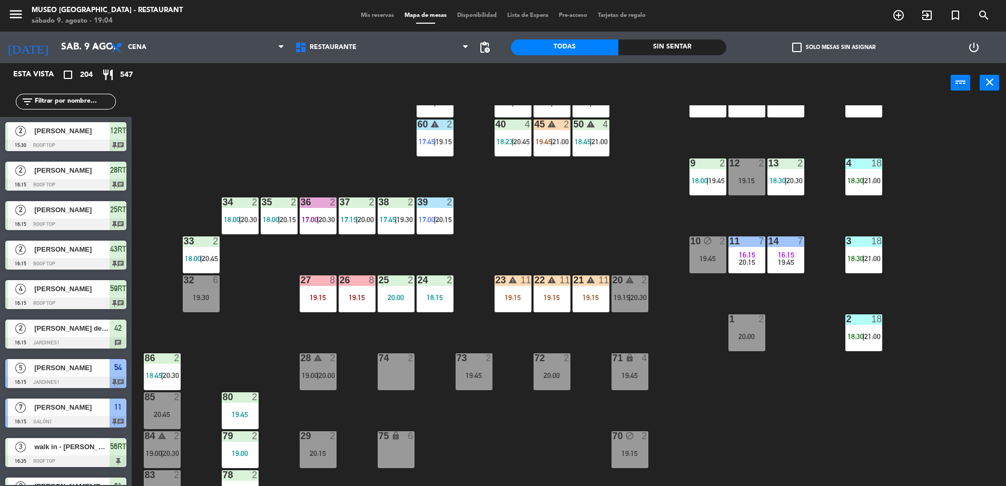
scroll to position [208, 0]
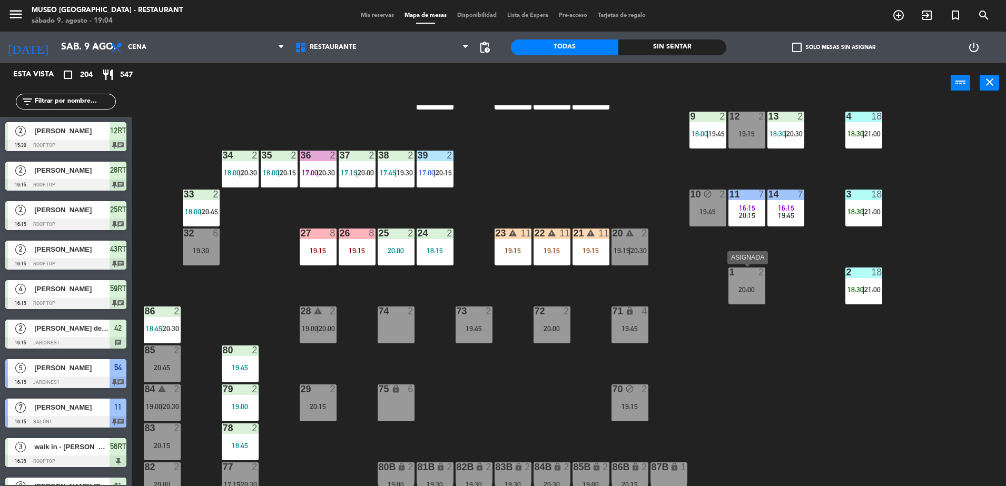
click at [744, 284] on div "1 2 20:00" at bounding box center [747, 286] width 37 height 37
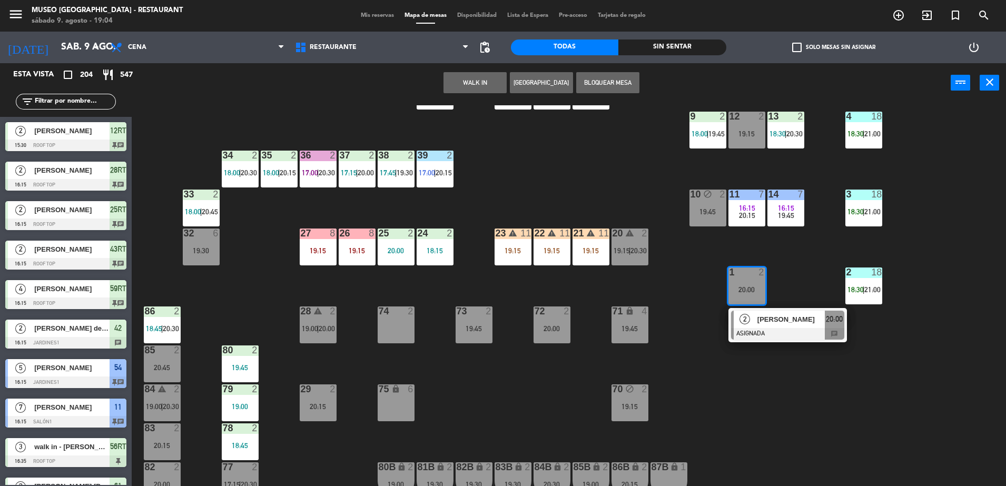
click at [476, 85] on button "WALK IN" at bounding box center [475, 82] width 63 height 21
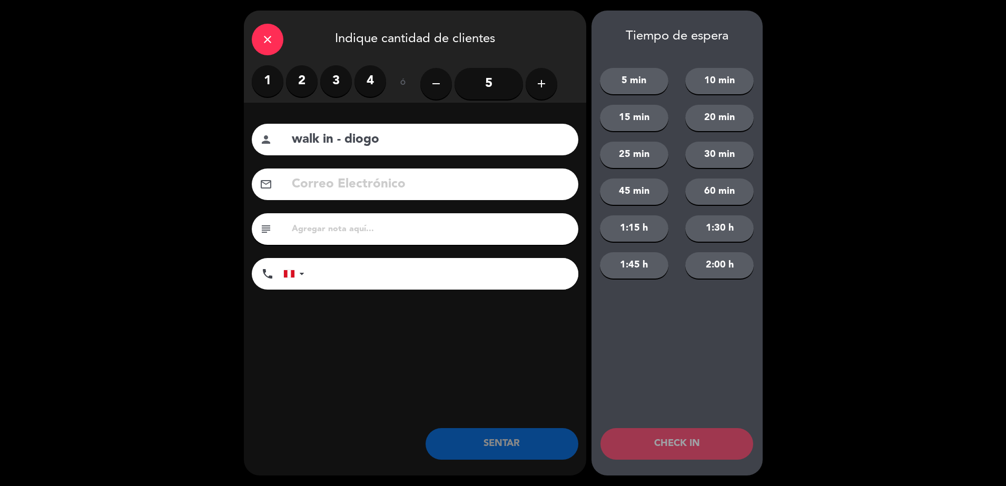
type input "walk in - diogo"
click at [490, 269] on input "tel" at bounding box center [446, 274] width 263 height 32
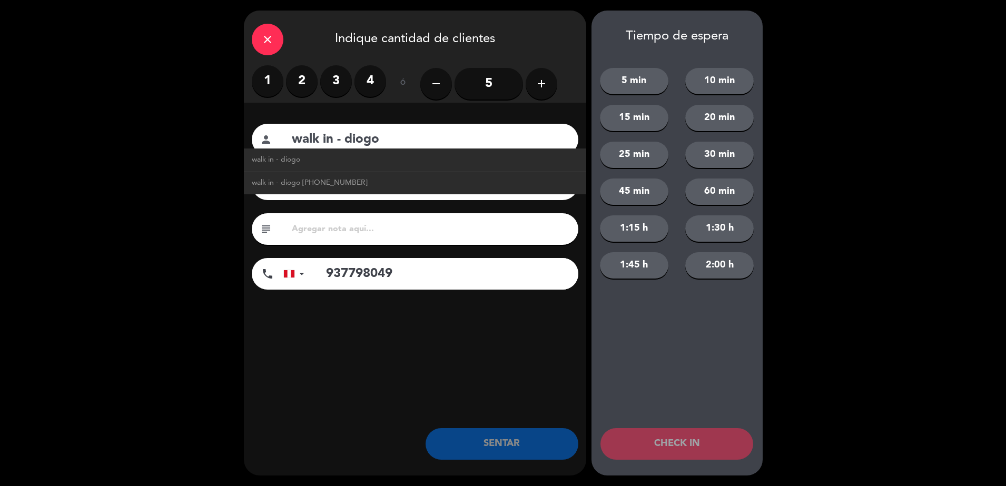
type input "937798049"
click at [475, 242] on div "subject" at bounding box center [415, 229] width 327 height 32
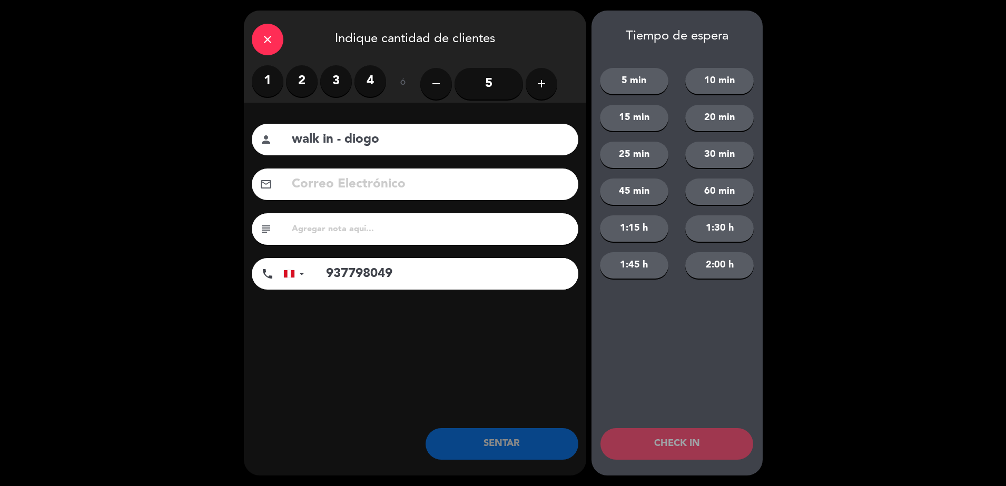
click at [308, 89] on label "2" at bounding box center [302, 81] width 32 height 32
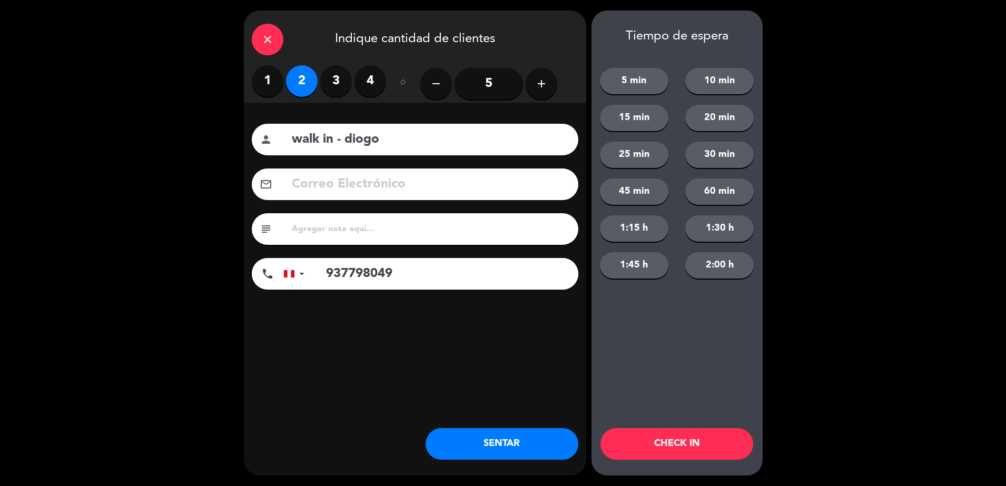
click at [441, 230] on input "text" at bounding box center [431, 229] width 280 height 15
type input "ultimo dia en [GEOGRAPHIC_DATA]"
click at [452, 437] on button "SENTAR" at bounding box center [502, 444] width 153 height 32
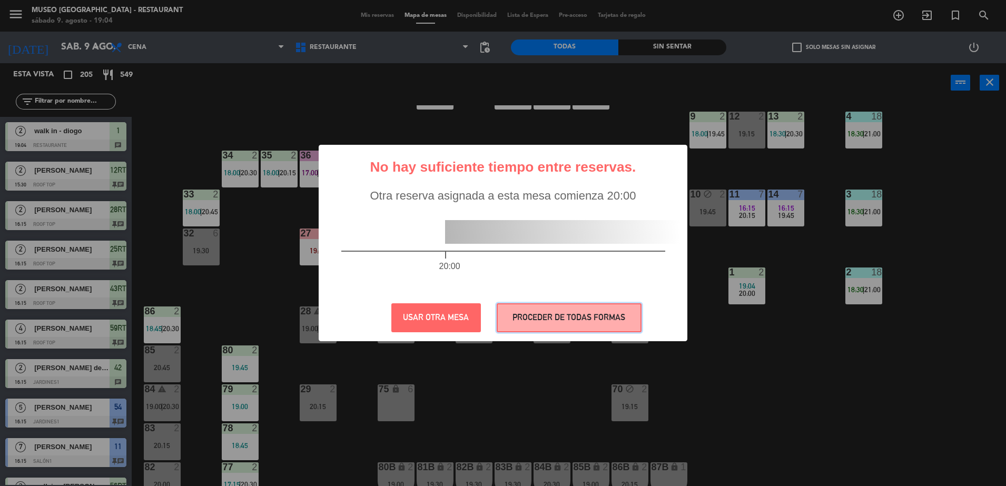
click at [621, 306] on button "PROCEDER DE TODAS FORMAS" at bounding box center [569, 318] width 145 height 29
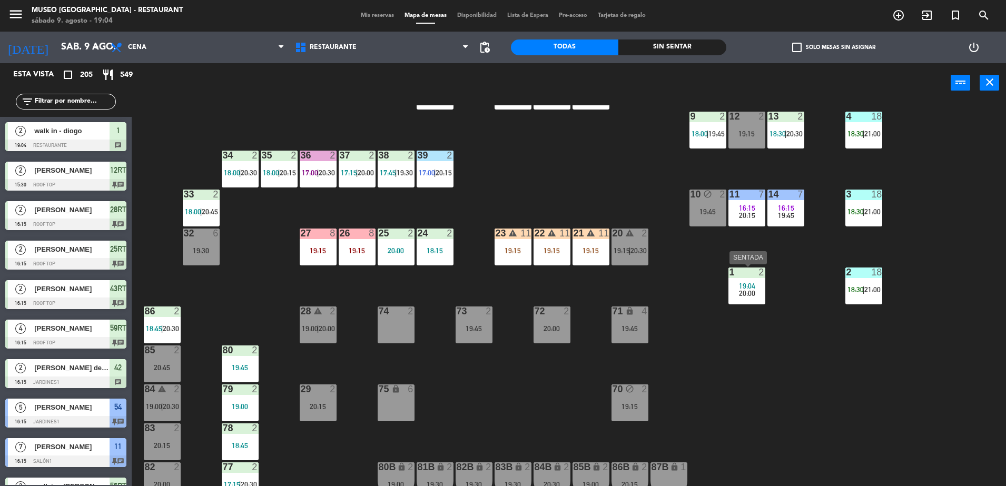
click at [741, 282] on span "19:04" at bounding box center [747, 286] width 16 height 8
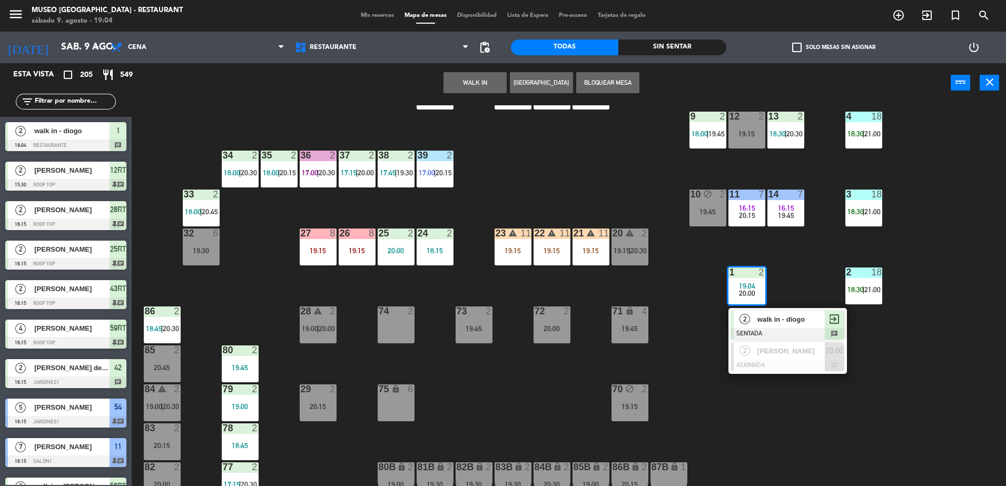
click at [769, 319] on span "walk in - diogo" at bounding box center [791, 319] width 67 height 11
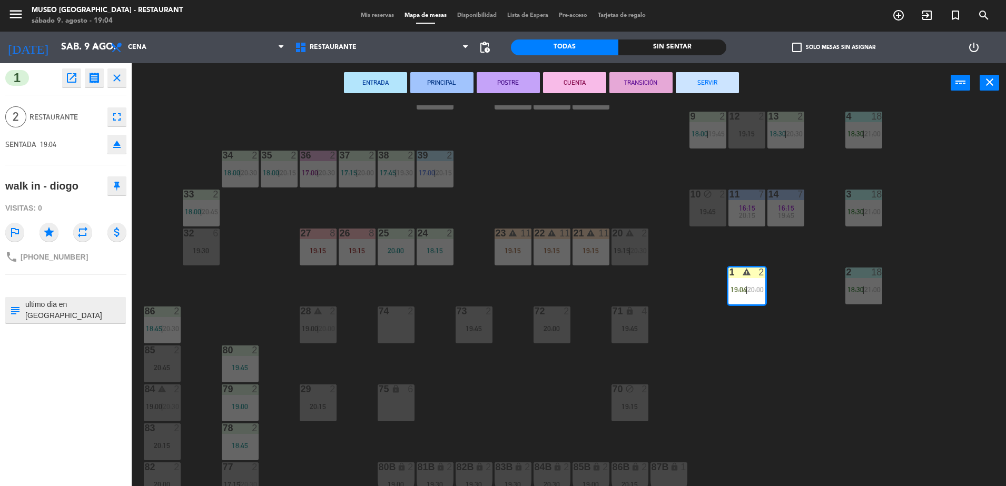
click at [706, 280] on div "44 warning 5 17:15 | 20:00 | 21:00 49 2 18:00 | 20:30 54 5 16:15 19:30 64 2 17:…" at bounding box center [574, 297] width 865 height 384
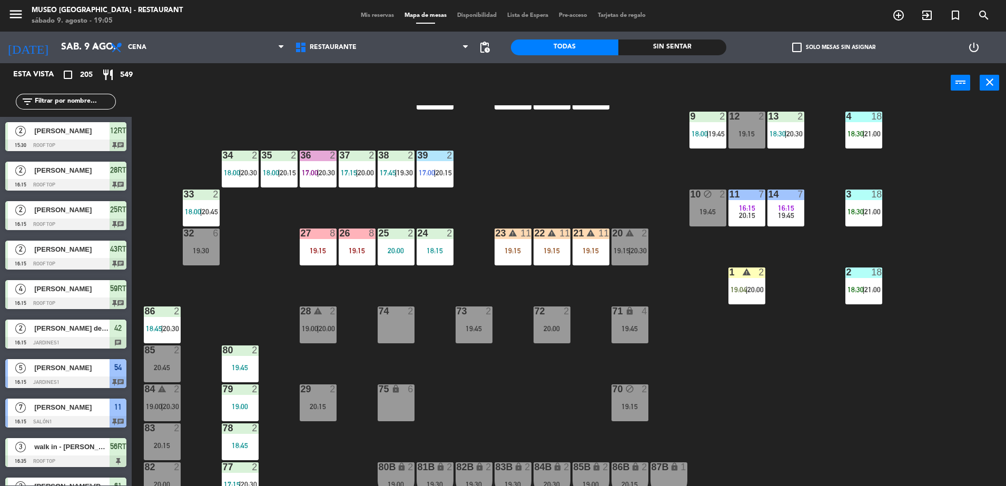
scroll to position [3, 0]
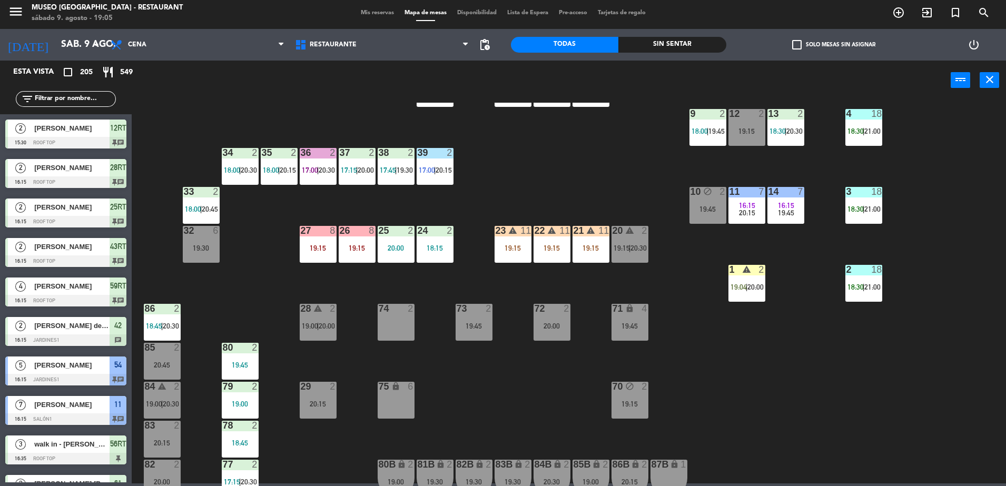
click at [748, 277] on div "1 warning 2 19:04 | 20:00" at bounding box center [747, 283] width 37 height 37
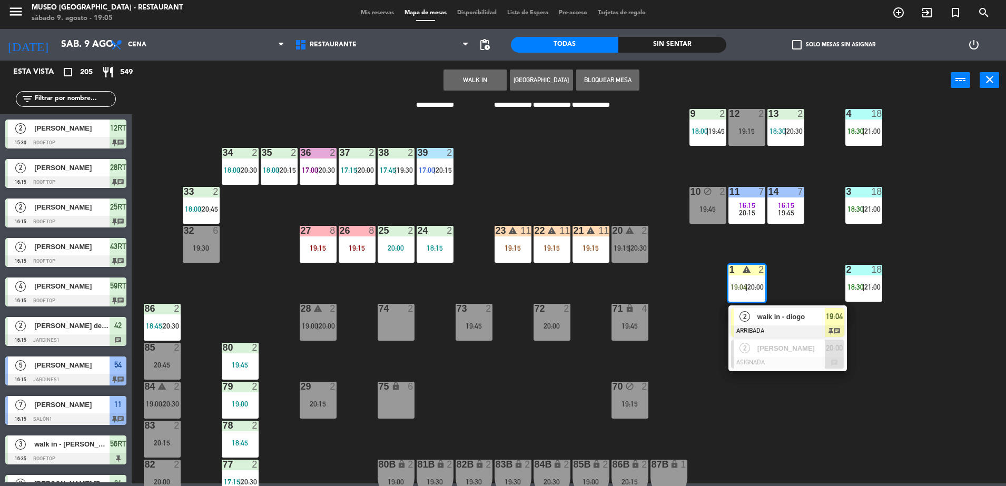
click at [777, 310] on div "walk in - diogo" at bounding box center [791, 316] width 69 height 17
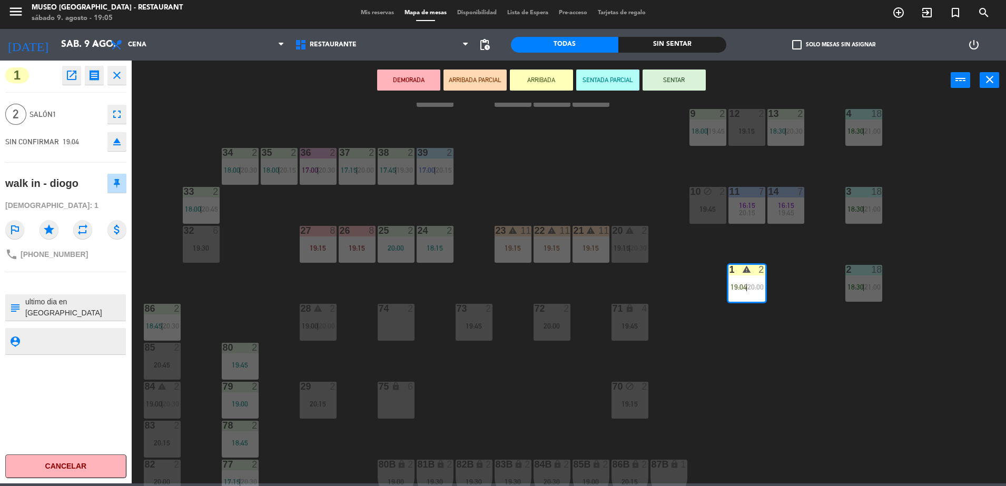
click at [602, 180] on div "44 warning 5 17:15 | 20:00 | 21:00 49 2 18:00 | 20:30 54 5 16:15 19:30 64 2 17:…" at bounding box center [574, 295] width 865 height 384
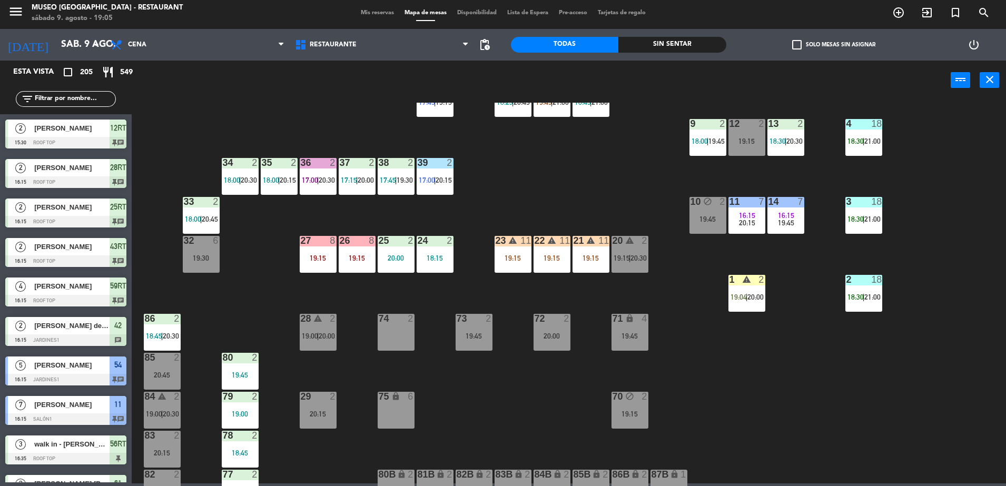
scroll to position [200, 0]
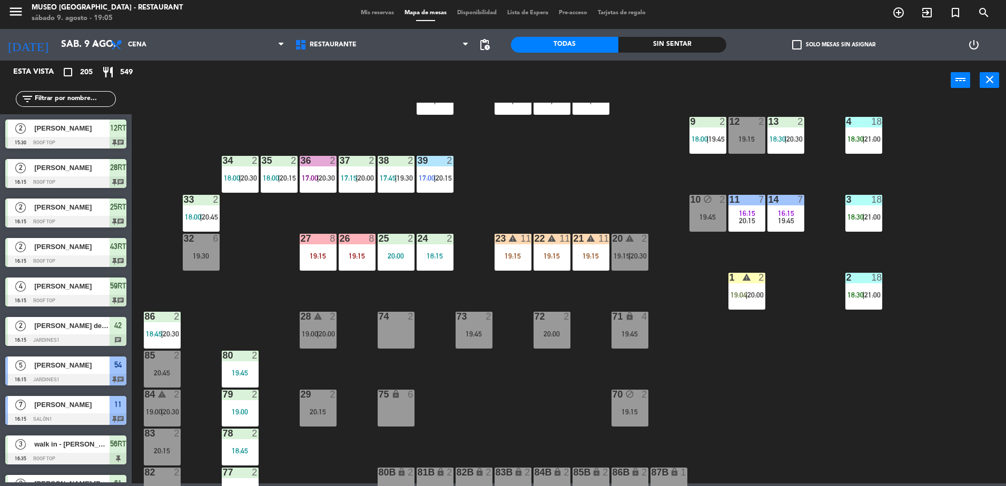
click at [350, 256] on div "19:15" at bounding box center [357, 255] width 37 height 7
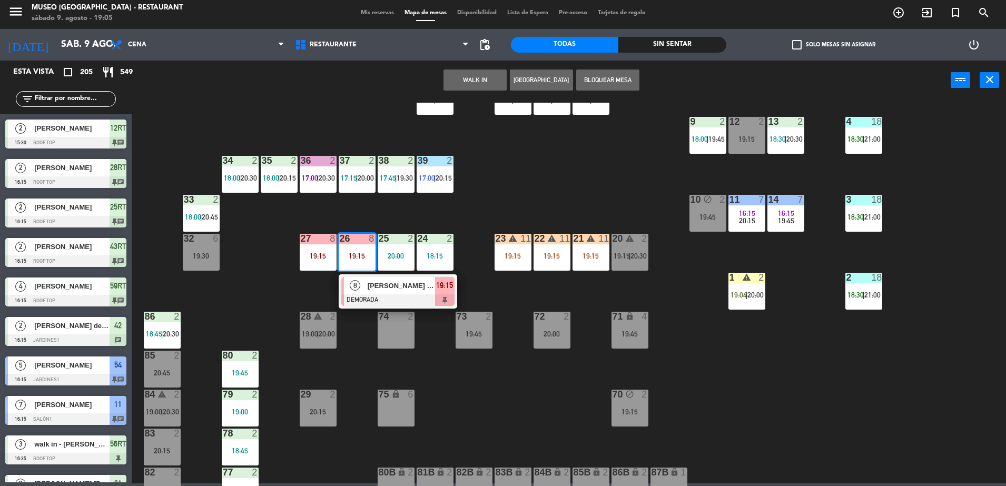
click at [370, 289] on span "[PERSON_NAME] [PERSON_NAME]" at bounding box center [401, 285] width 67 height 11
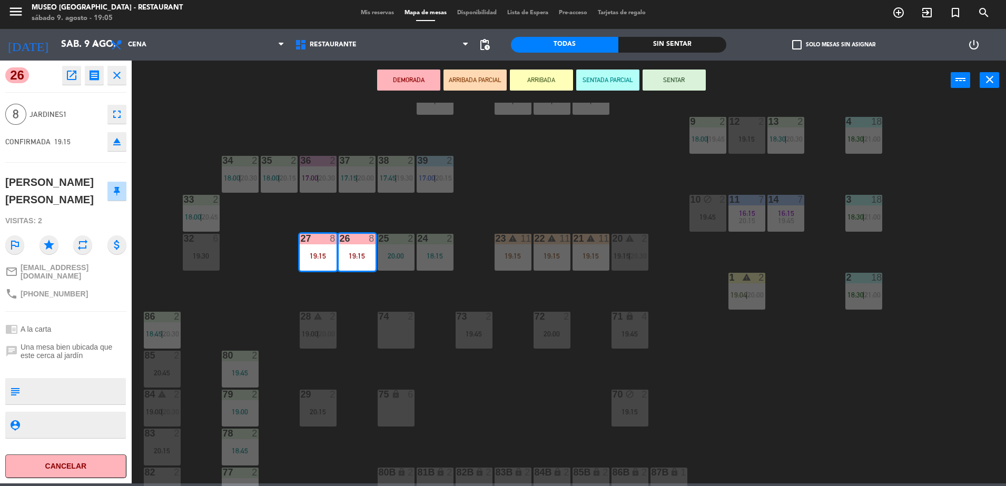
click at [110, 389] on textarea at bounding box center [74, 391] width 101 height 22
type textarea "2 de 8 llegaron 19:05"
click at [111, 319] on div "chrome_reader_mode A la carta" at bounding box center [65, 329] width 121 height 20
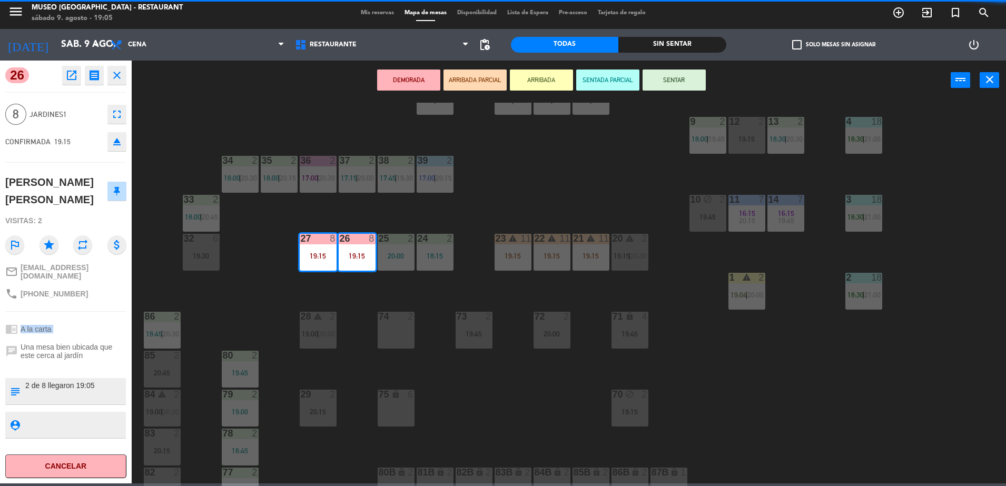
click at [111, 319] on div "chrome_reader_mode A la carta" at bounding box center [65, 329] width 121 height 20
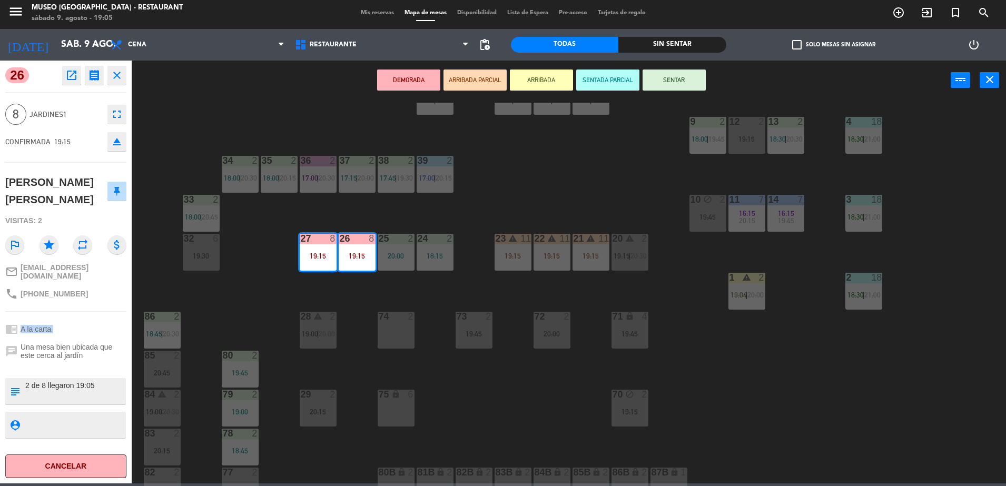
click at [480, 79] on button "ARRIBADA PARCIAL" at bounding box center [475, 80] width 63 height 21
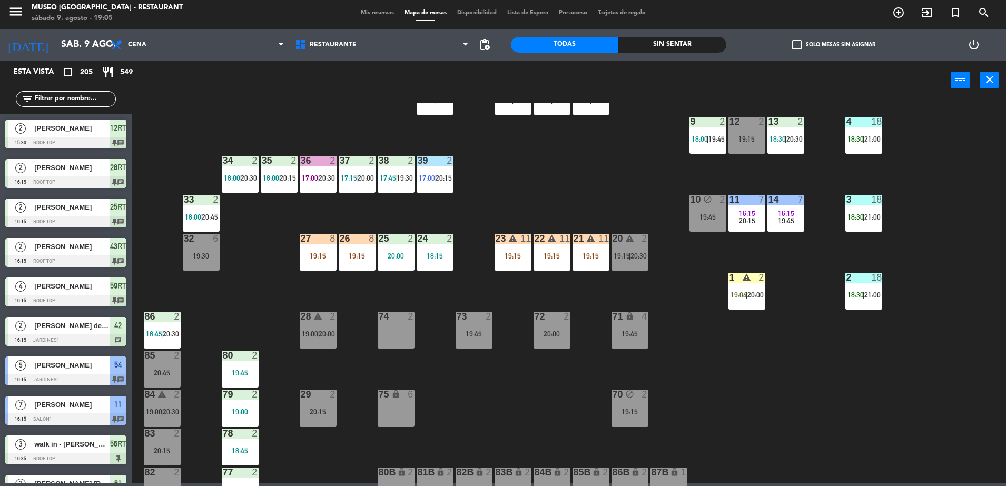
scroll to position [3, 0]
click at [359, 268] on div "26 8 19:15" at bounding box center [357, 252] width 37 height 37
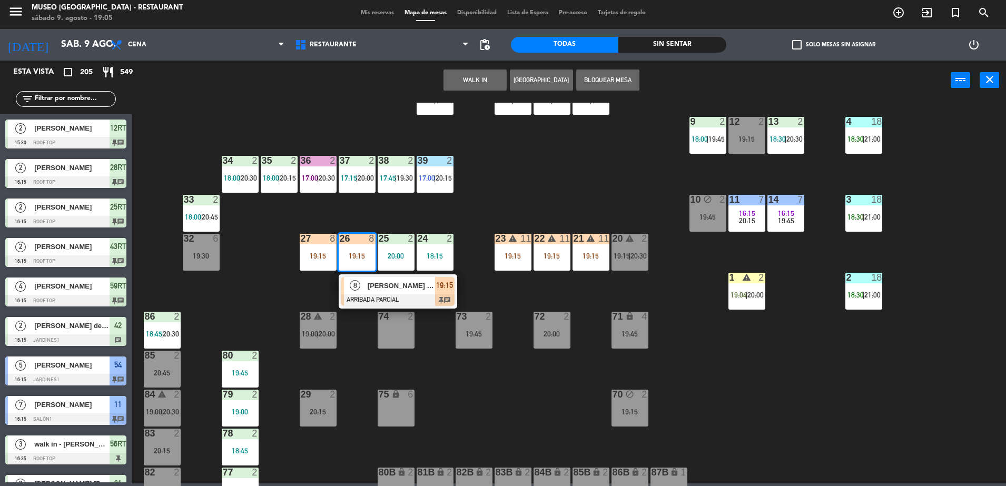
click at [375, 295] on div at bounding box center [397, 301] width 113 height 12
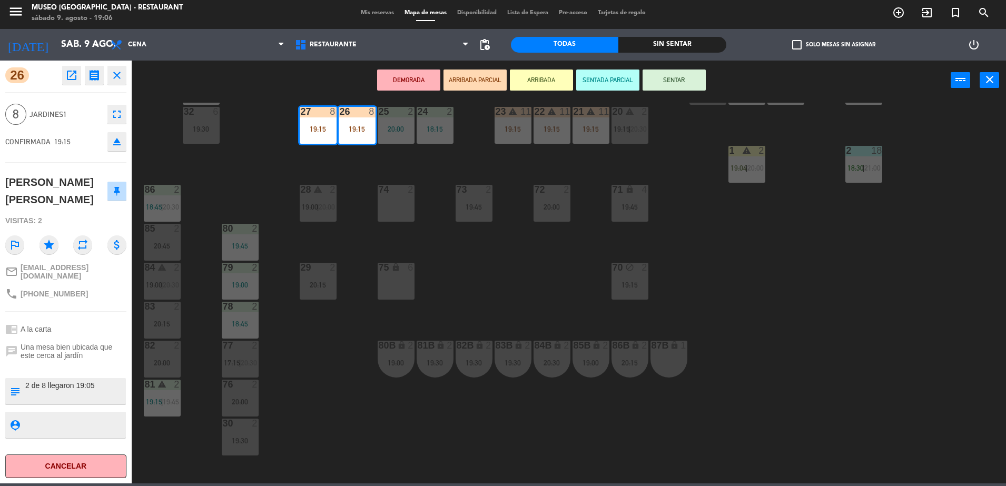
scroll to position [327, 0]
click at [449, 309] on div "44 warning 5 17:15 | 20:00 | 21:00 49 2 18:00 | 20:30 54 5 16:15 19:30 64 2 17:…" at bounding box center [574, 295] width 865 height 384
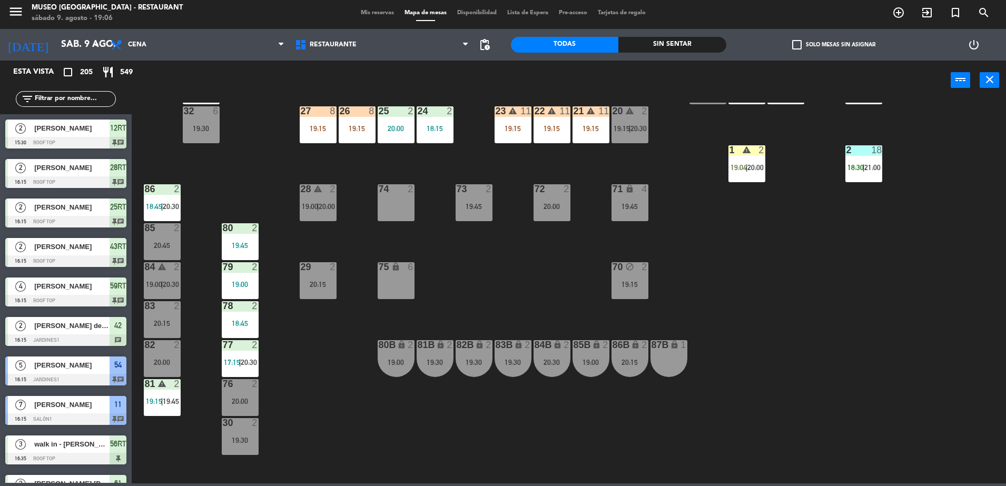
scroll to position [3, 0]
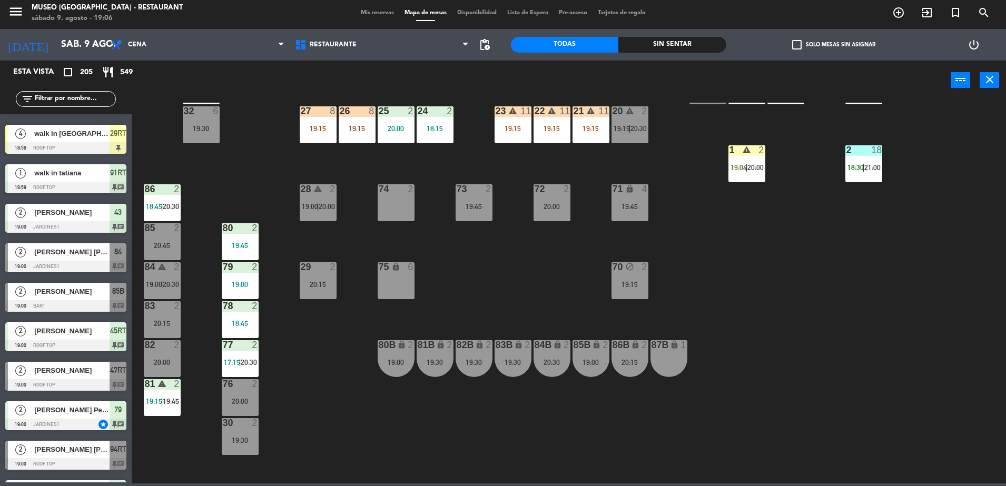
click at [99, 94] on input "text" at bounding box center [75, 99] width 82 height 12
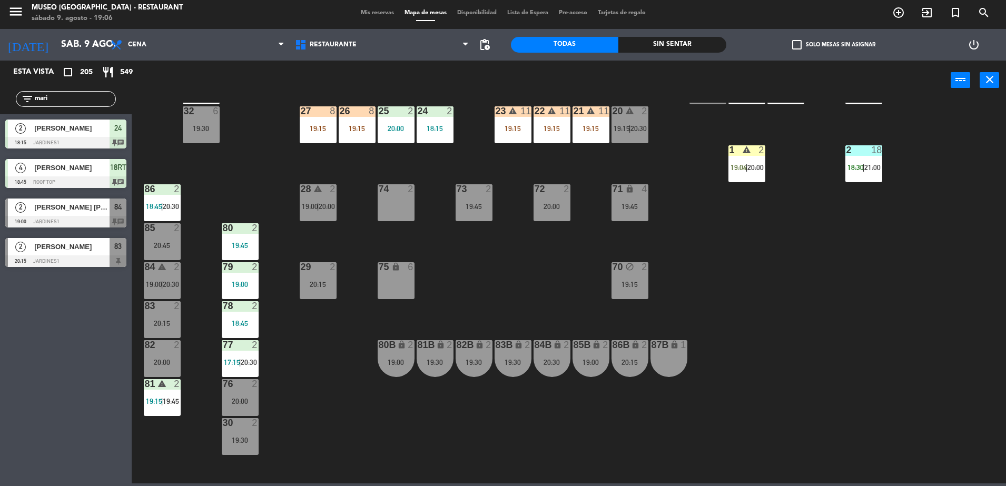
scroll to position [0, 0]
type input "[PERSON_NAME]"
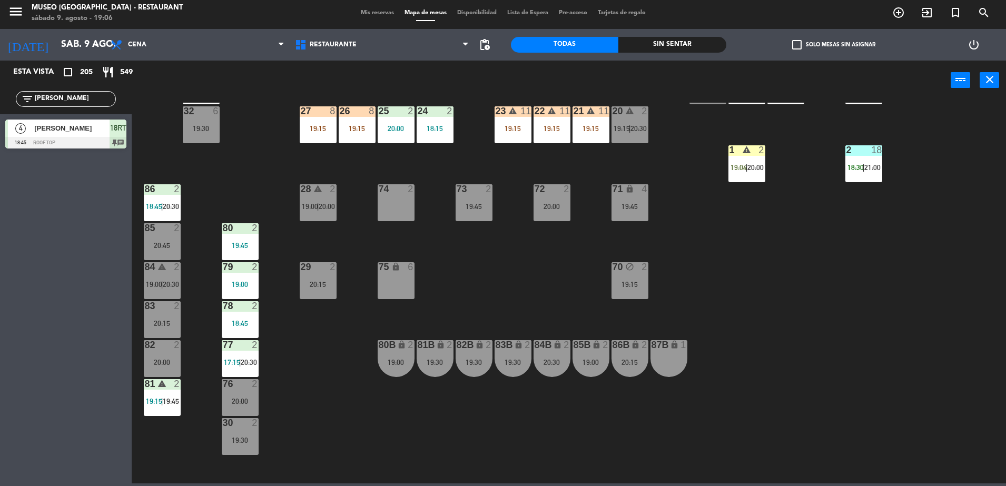
click at [81, 100] on input "[PERSON_NAME]" at bounding box center [75, 99] width 82 height 12
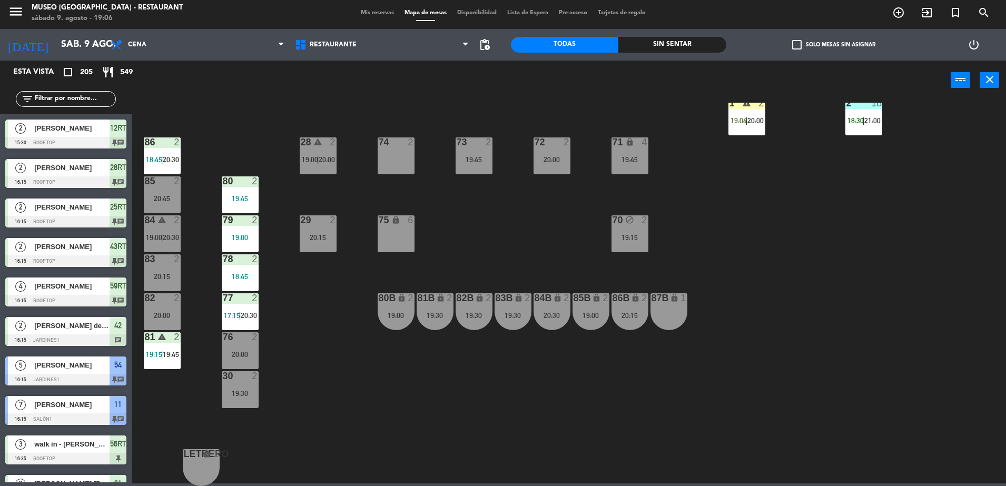
scroll to position [374, 0]
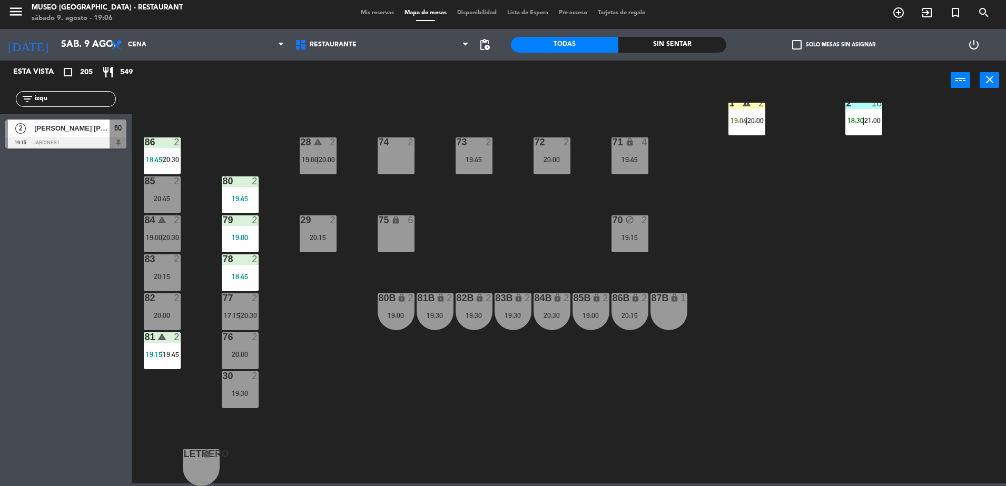
type input "izqu"
click at [89, 130] on span "[PERSON_NAME] [PERSON_NAME]" at bounding box center [71, 128] width 75 height 11
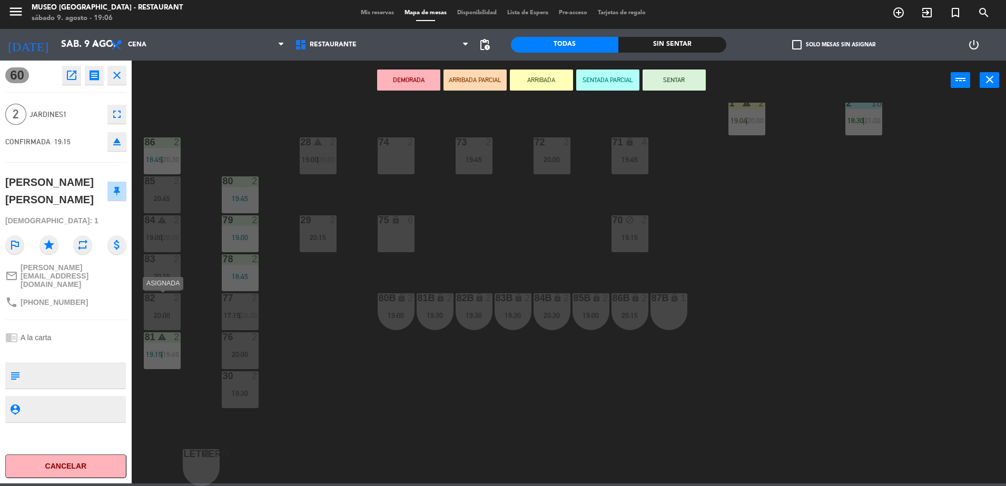
click at [167, 312] on div "20:00" at bounding box center [162, 315] width 37 height 7
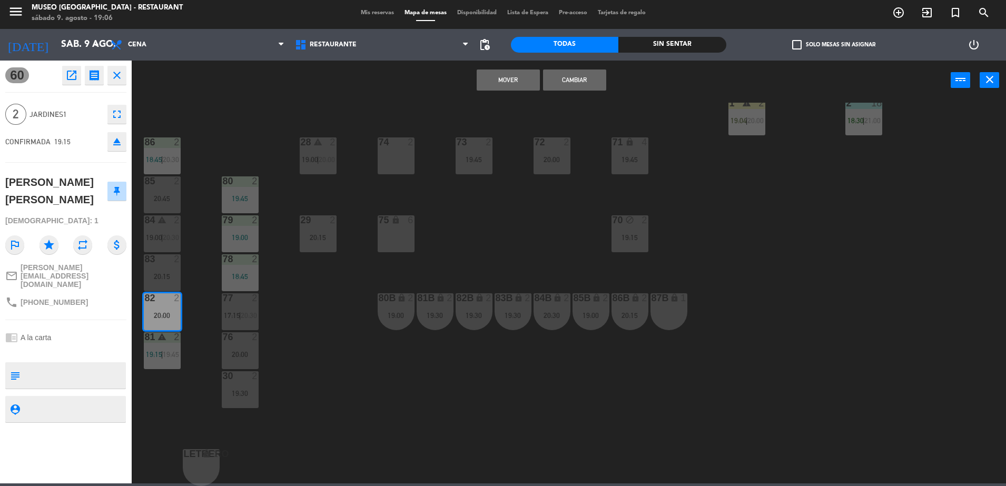
click at [516, 82] on button "Mover" at bounding box center [508, 80] width 63 height 21
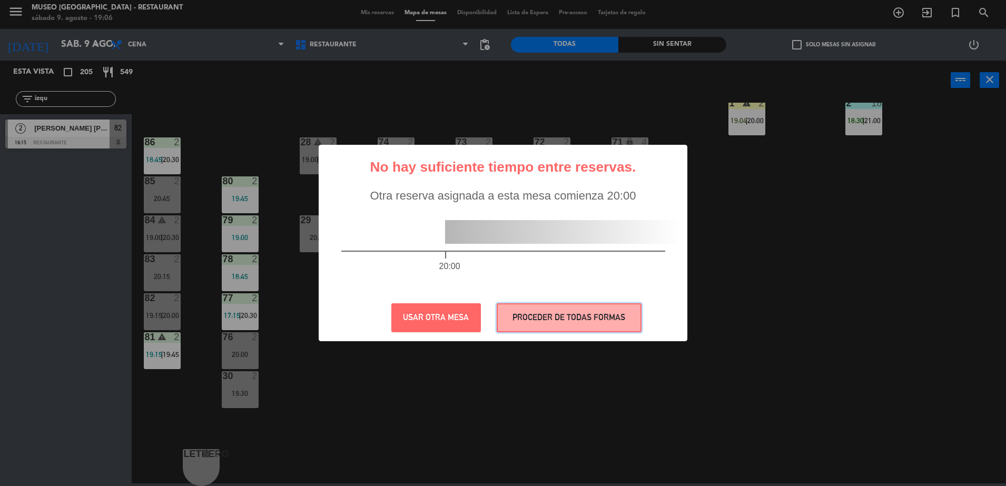
click at [548, 330] on button "PROCEDER DE TODAS FORMAS" at bounding box center [569, 318] width 145 height 29
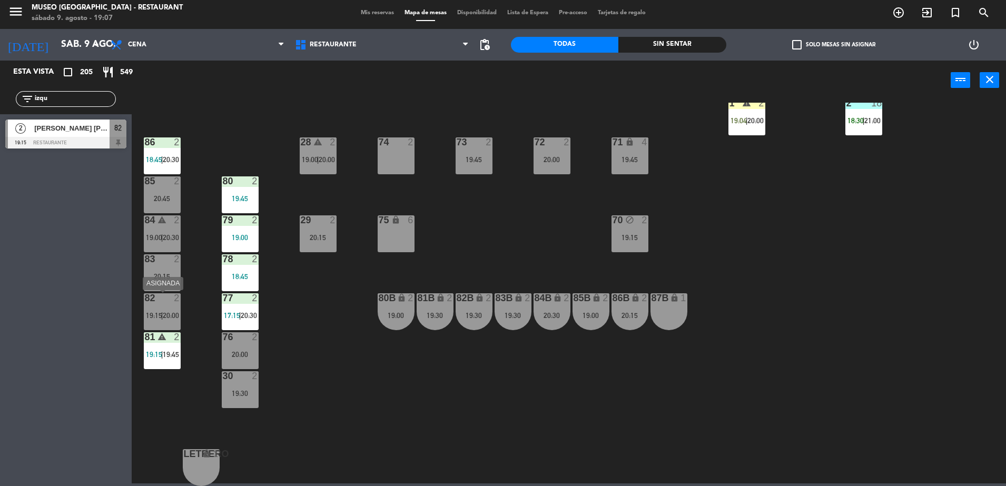
click at [160, 314] on span "19:15" at bounding box center [154, 315] width 16 height 8
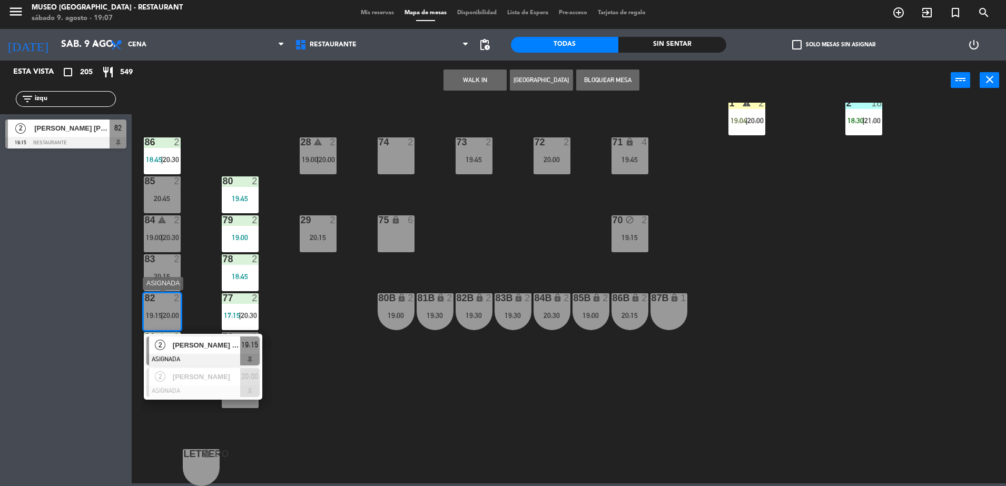
click at [207, 347] on span "[PERSON_NAME] [PERSON_NAME]" at bounding box center [206, 345] width 67 height 11
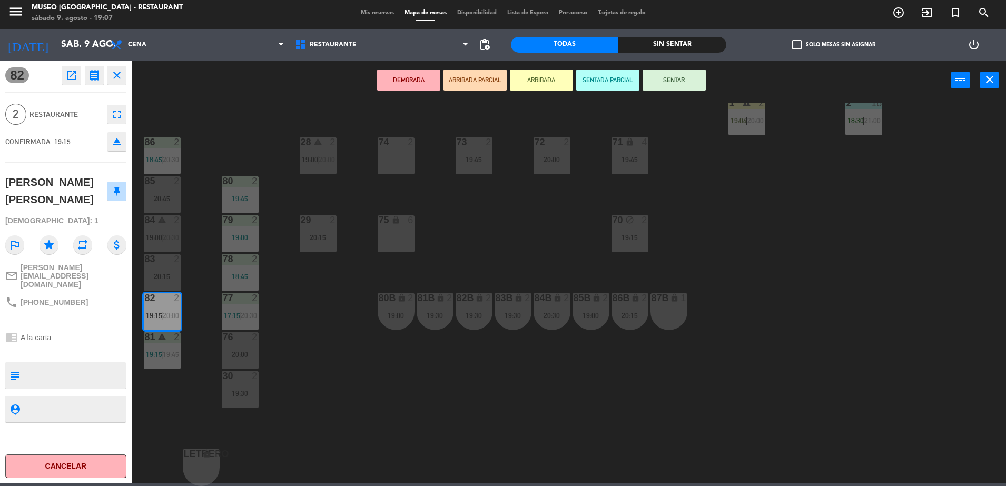
click at [92, 365] on textarea at bounding box center [74, 376] width 101 height 22
click at [490, 84] on button "ARRIBADA PARCIAL" at bounding box center [475, 80] width 63 height 21
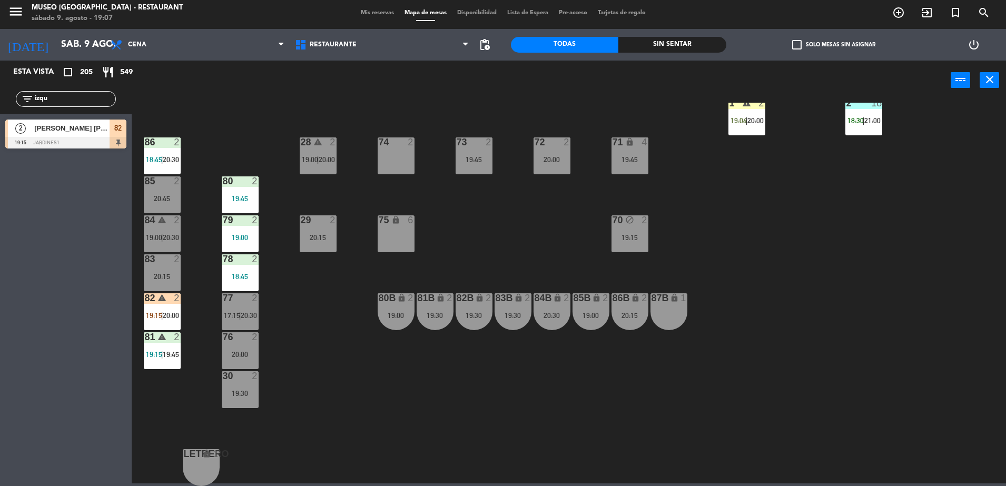
click at [442, 230] on div "44 warning 5 17:15 | 20:00 | 21:00 49 2 18:00 | 20:30 54 5 16:15 19:30 64 2 17:…" at bounding box center [574, 295] width 865 height 384
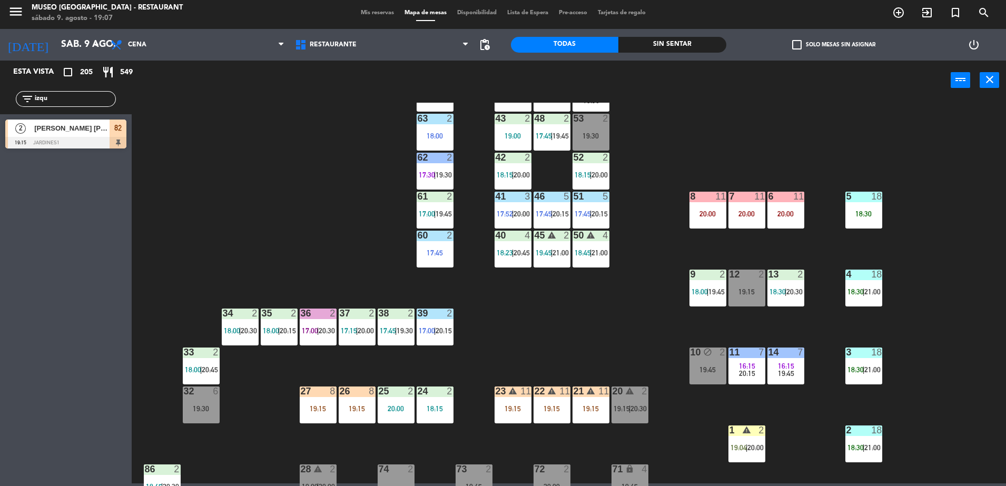
scroll to position [0, 0]
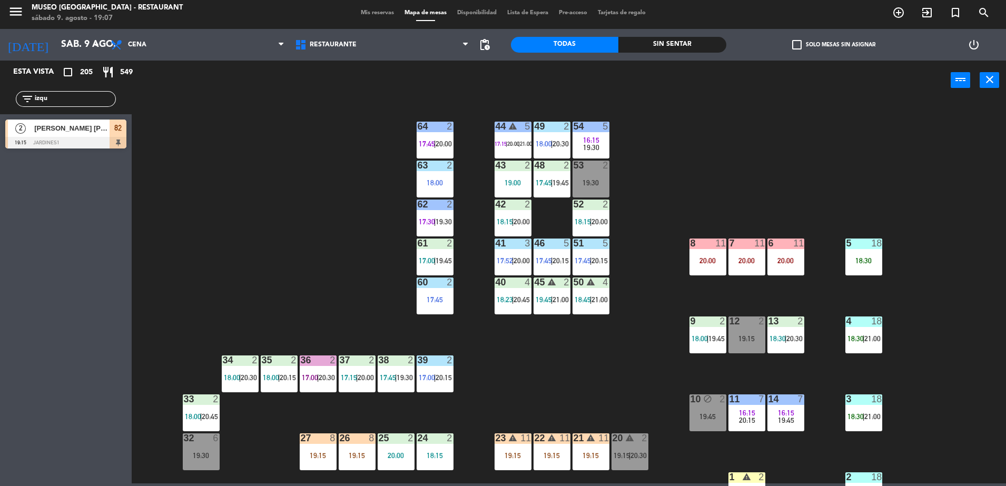
drag, startPoint x: 71, startPoint y: 102, endPoint x: 0, endPoint y: 128, distance: 75.2
click at [0, 128] on html "close × Museo Larco Café - Restaurant × chrome_reader_mode Listado de Reservas …" at bounding box center [503, 243] width 1006 height 486
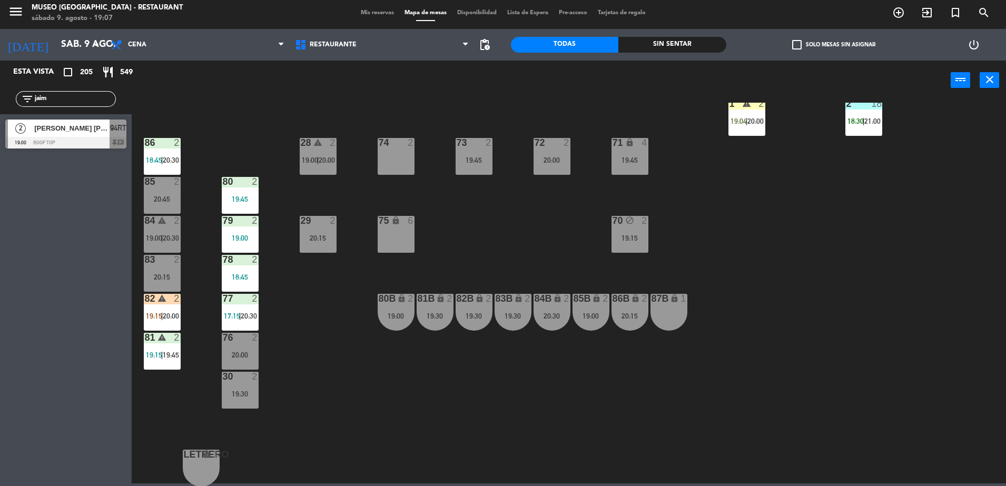
scroll to position [374, 0]
type input "jaim"
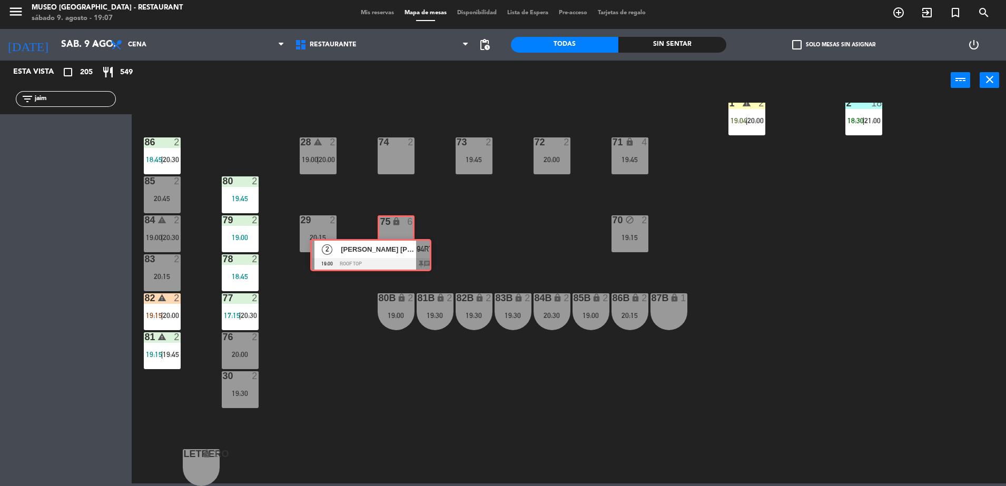
drag, startPoint x: 104, startPoint y: 125, endPoint x: 408, endPoint y: 240, distance: 324.4
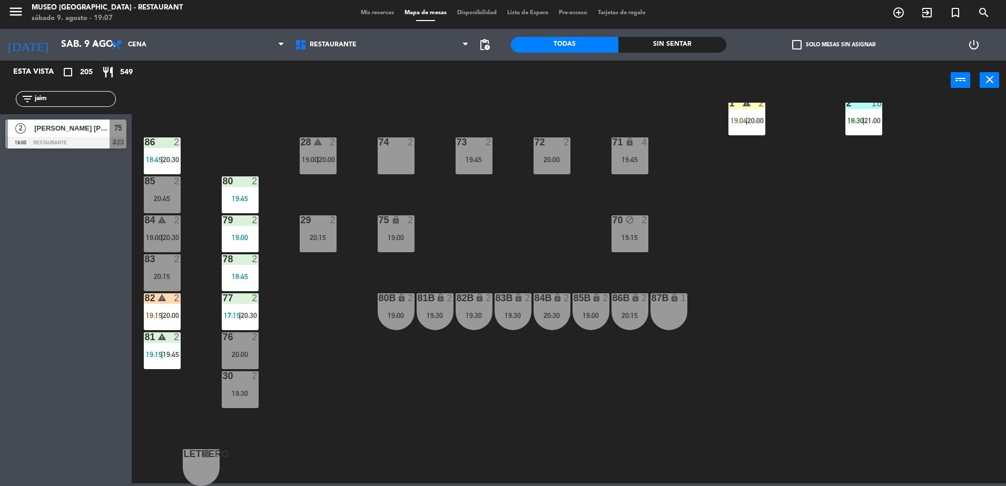
click at [485, 259] on div "44 warning 5 17:15 | 20:00 | 21:00 49 2 18:00 | 20:30 54 5 16:15 19:30 64 2 17:…" at bounding box center [574, 295] width 865 height 384
click at [173, 192] on div "85 2 20:45" at bounding box center [162, 195] width 37 height 37
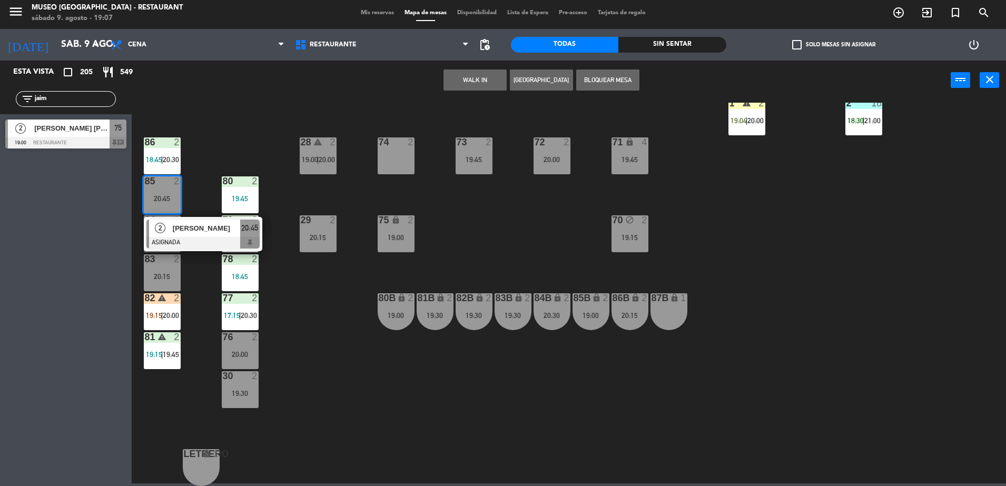
click at [382, 156] on div "74 2" at bounding box center [396, 156] width 37 height 37
click at [455, 80] on button "Mover" at bounding box center [442, 80] width 63 height 21
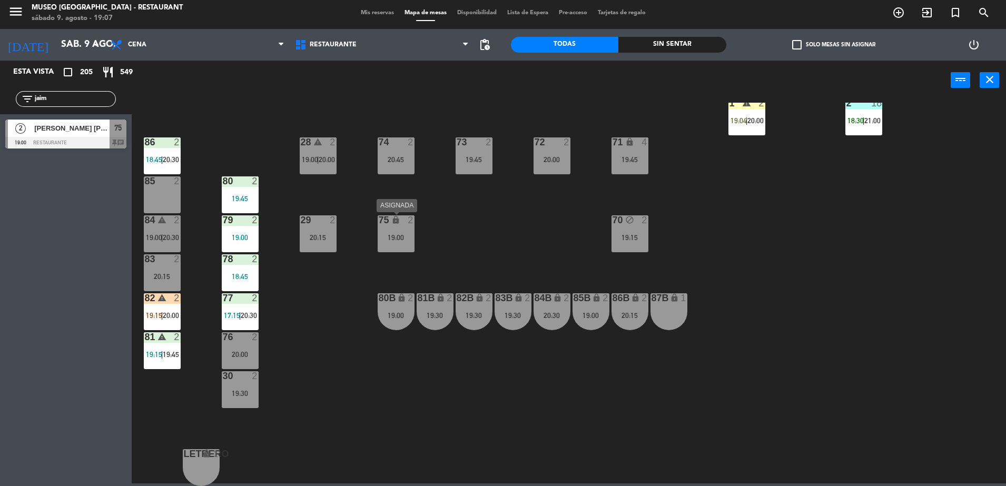
click at [399, 244] on div "75 lock 2 19:00" at bounding box center [396, 234] width 37 height 37
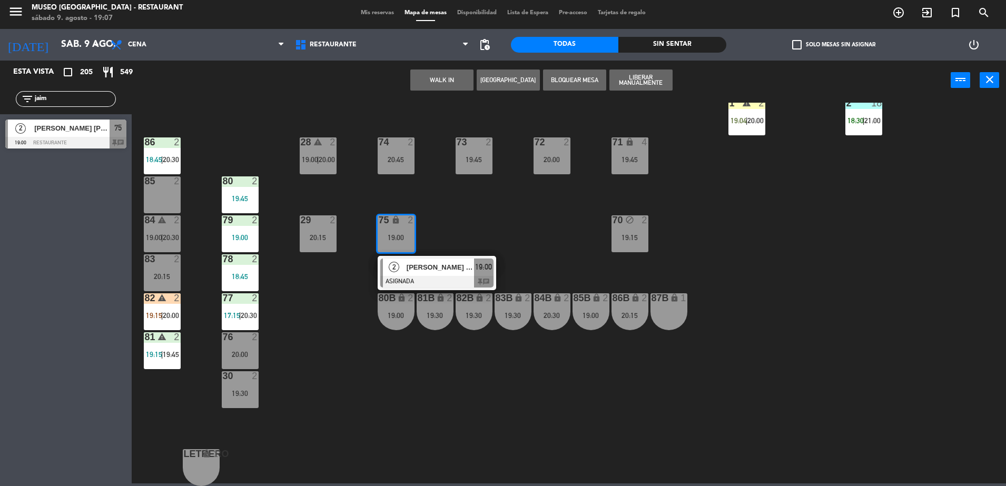
click at [418, 265] on span "[PERSON_NAME] [PERSON_NAME]" at bounding box center [440, 267] width 67 height 11
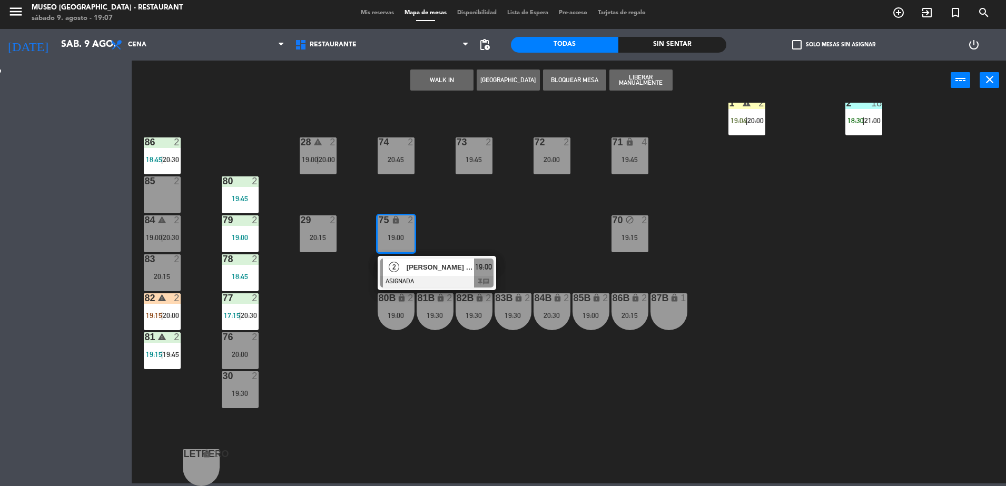
scroll to position [0, 0]
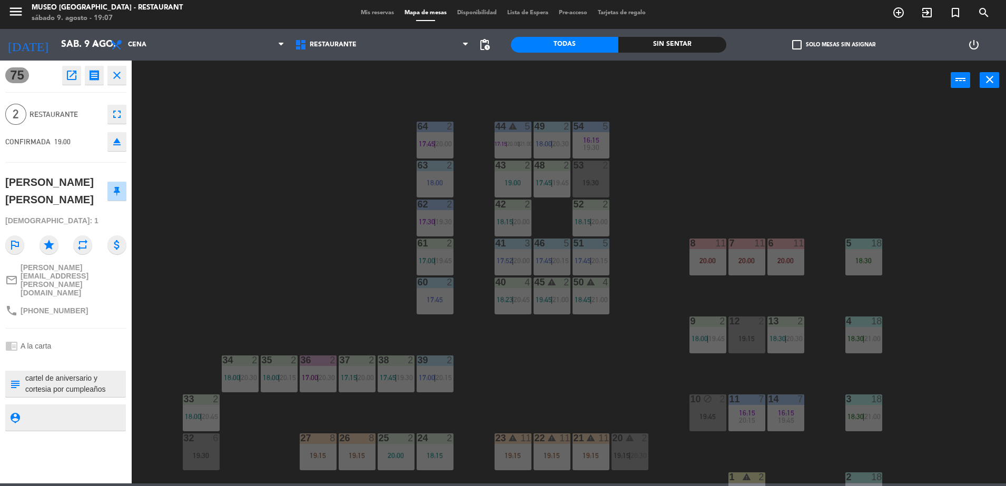
click at [320, 256] on div "44 warning 5 17:15 | 20:00 | 21:00 49 2 18:00 | 20:30 54 5 16:15 19:30 64 2 17:…" at bounding box center [574, 295] width 865 height 384
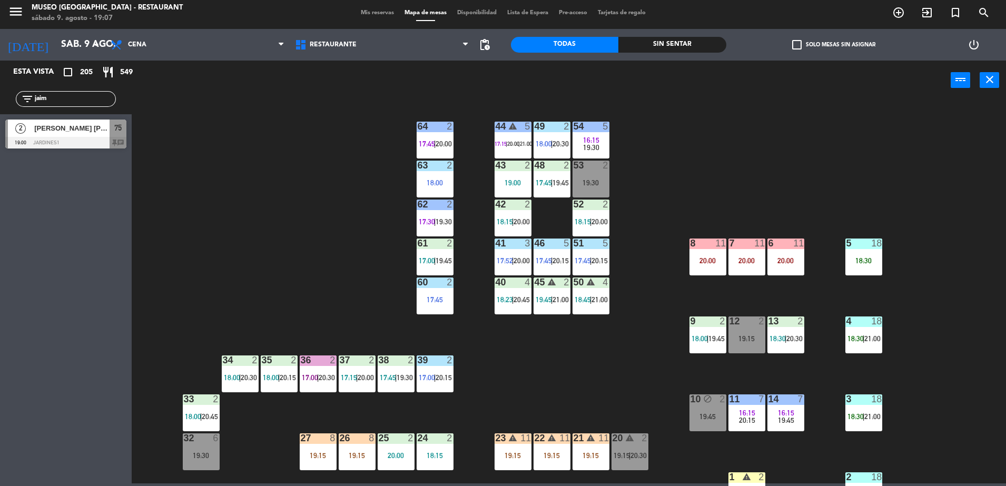
scroll to position [374, 0]
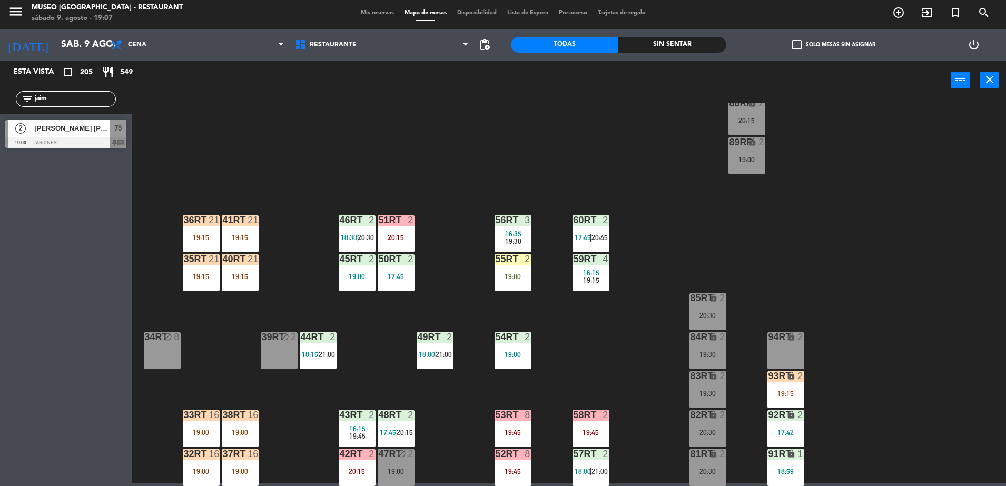
click at [108, 130] on span "[PERSON_NAME] [PERSON_NAME]" at bounding box center [71, 128] width 75 height 11
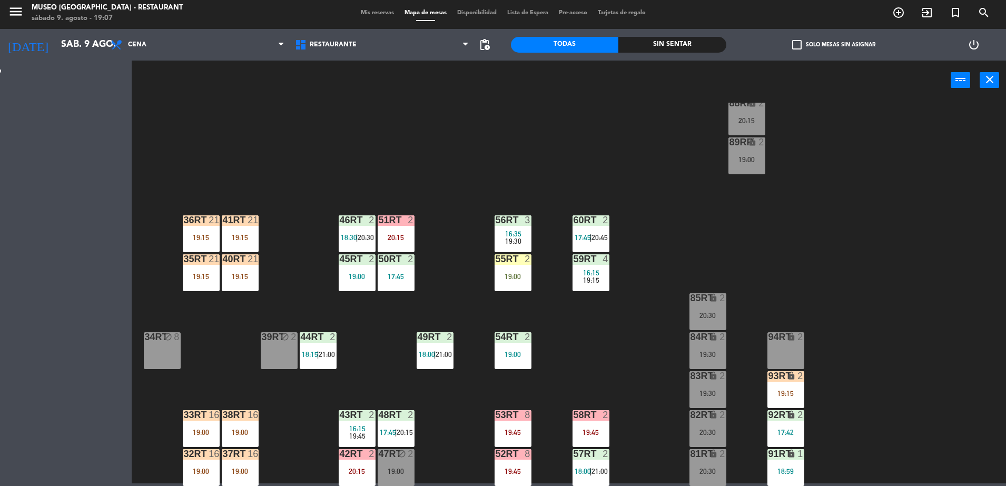
scroll to position [0, 0]
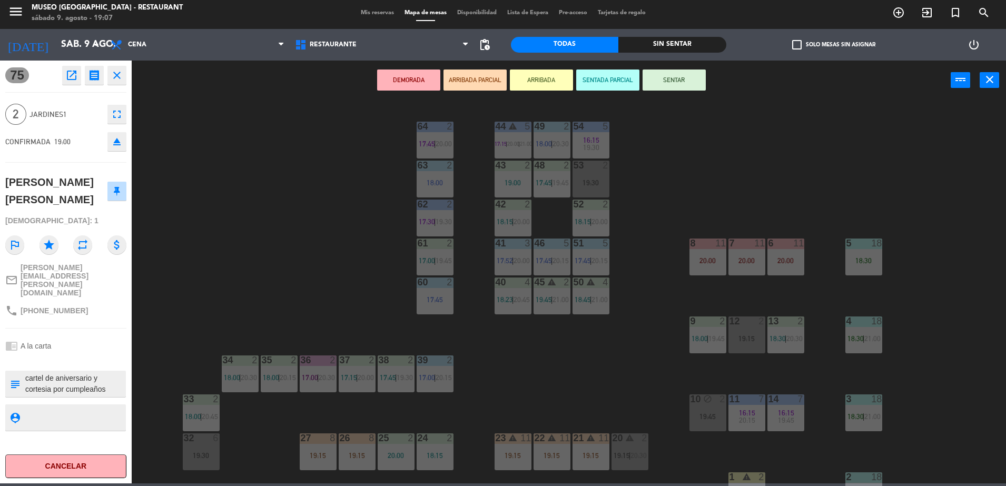
click at [313, 240] on div "44 warning 5 17:15 | 20:00 | 21:00 49 2 18:00 | 20:30 54 5 16:15 19:30 64 2 17:…" at bounding box center [574, 295] width 865 height 384
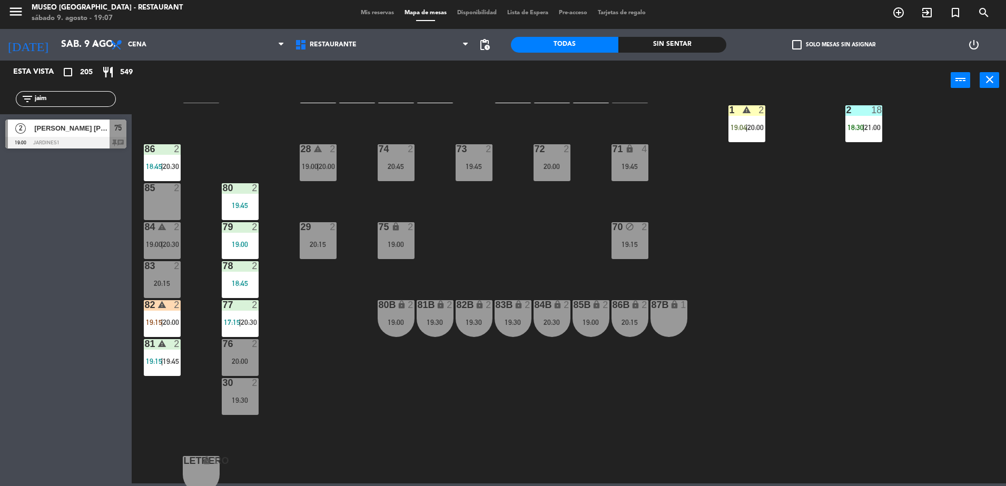
scroll to position [374, 0]
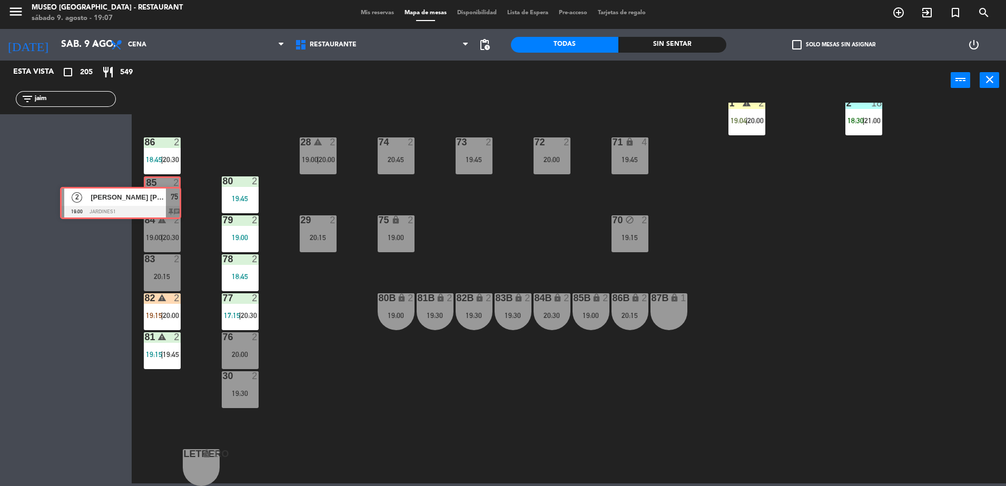
drag, startPoint x: 105, startPoint y: 127, endPoint x: 157, endPoint y: 188, distance: 80.0
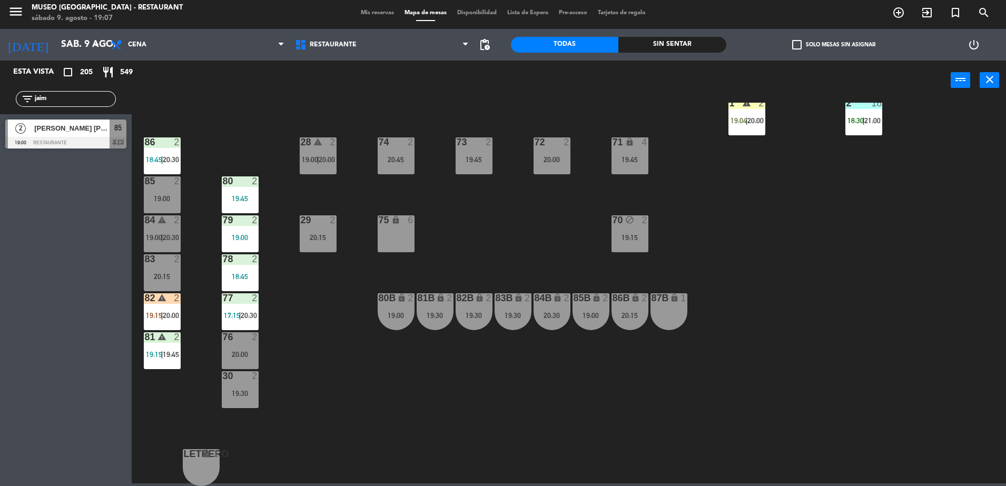
click at [157, 188] on div "85 2 19:00" at bounding box center [162, 195] width 37 height 37
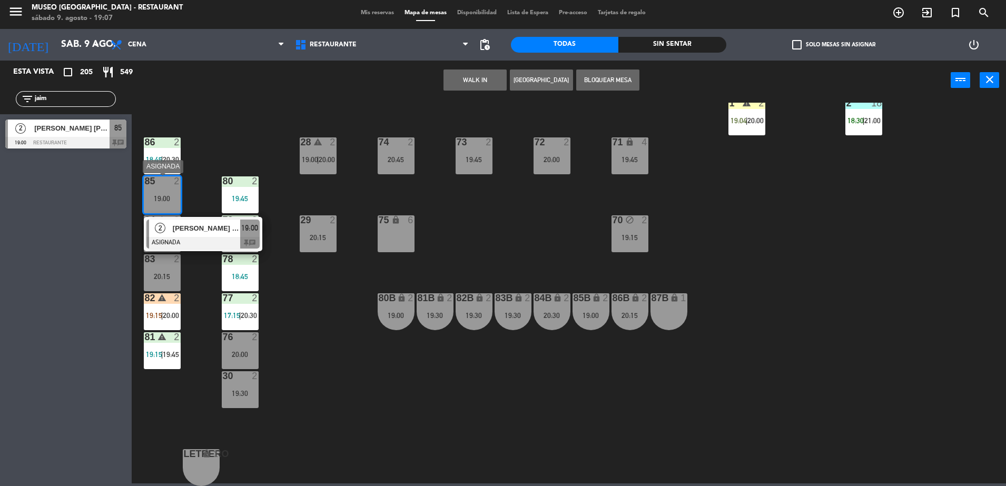
click at [228, 239] on div at bounding box center [202, 243] width 113 height 12
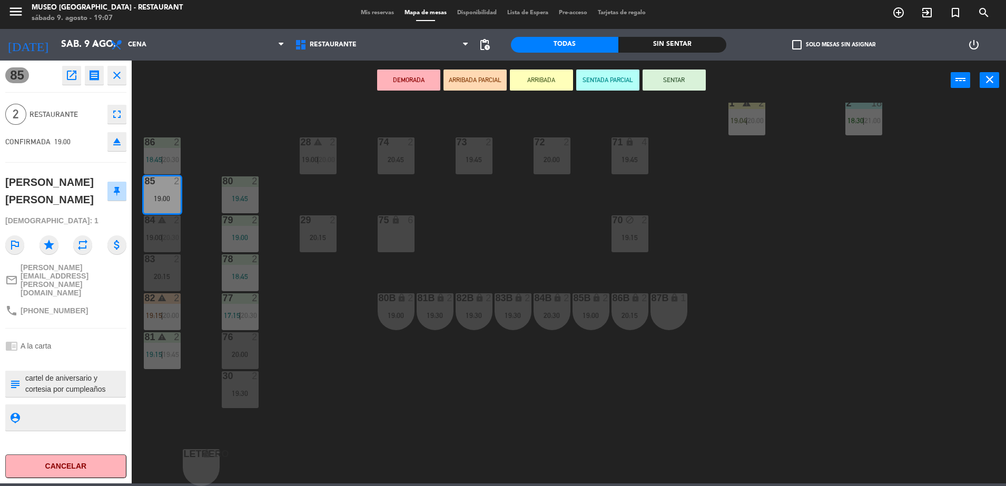
click at [474, 79] on button "ARRIBADA PARCIAL" at bounding box center [475, 80] width 63 height 21
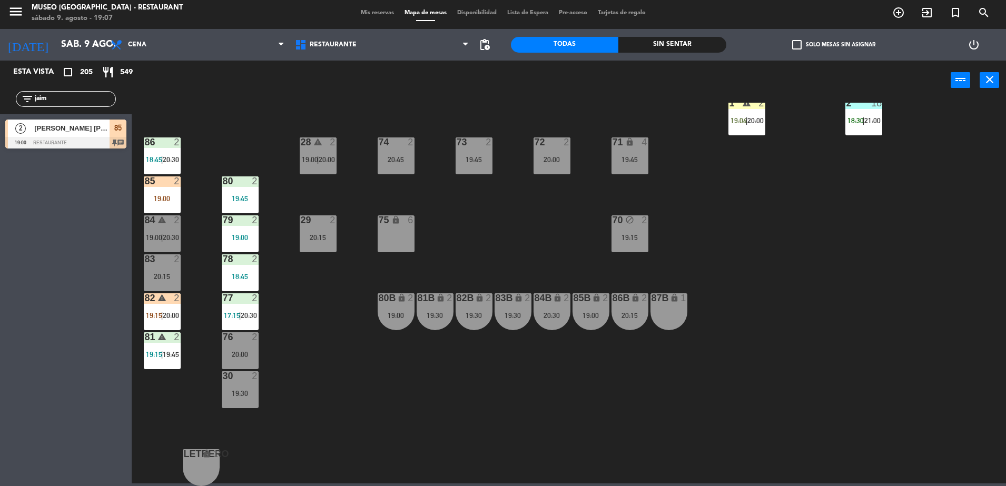
drag, startPoint x: 61, startPoint y: 102, endPoint x: 36, endPoint y: 29, distance: 76.8
click at [0, 82] on html "close × Museo Larco Café - Restaurant × chrome_reader_mode Listado de Reservas …" at bounding box center [503, 243] width 1006 height 486
type input "[PERSON_NAME]"
click at [103, 137] on div at bounding box center [65, 143] width 121 height 12
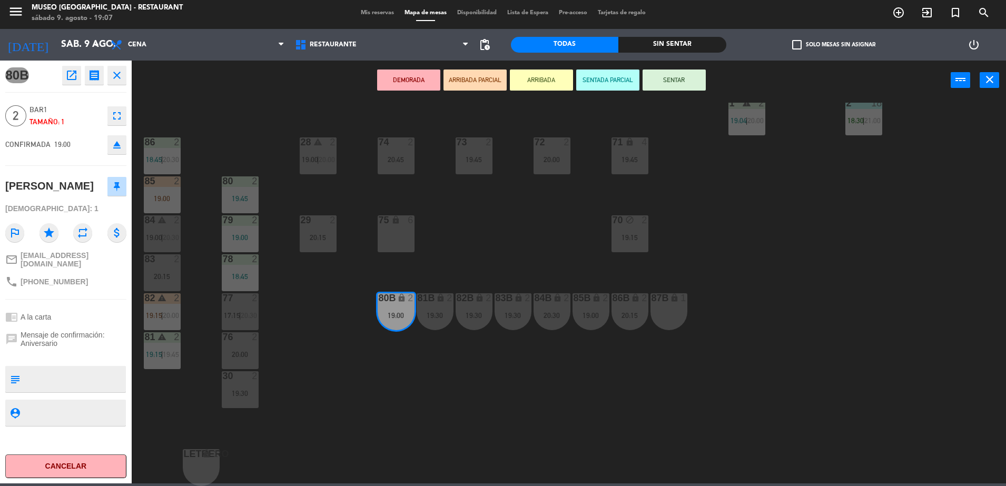
click at [473, 83] on button "ARRIBADA PARCIAL" at bounding box center [475, 80] width 63 height 21
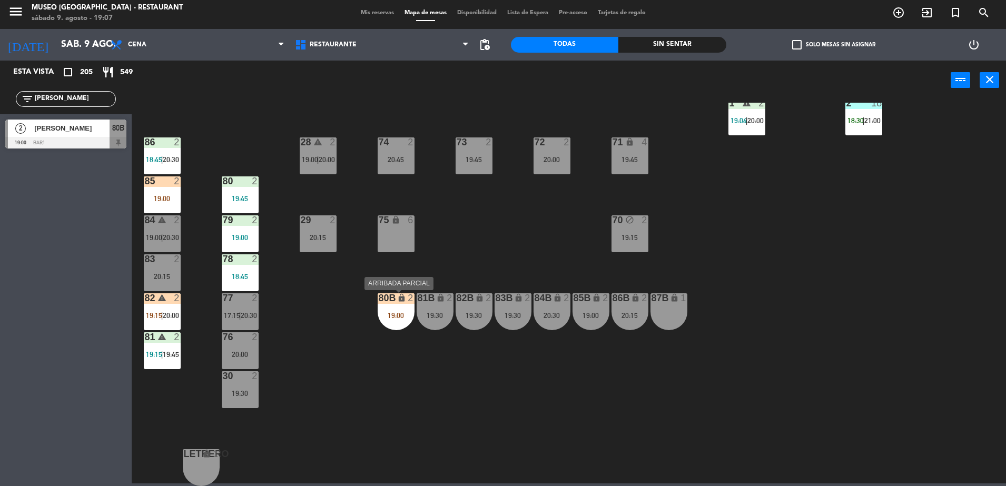
click at [395, 312] on div "19:00" at bounding box center [396, 315] width 37 height 7
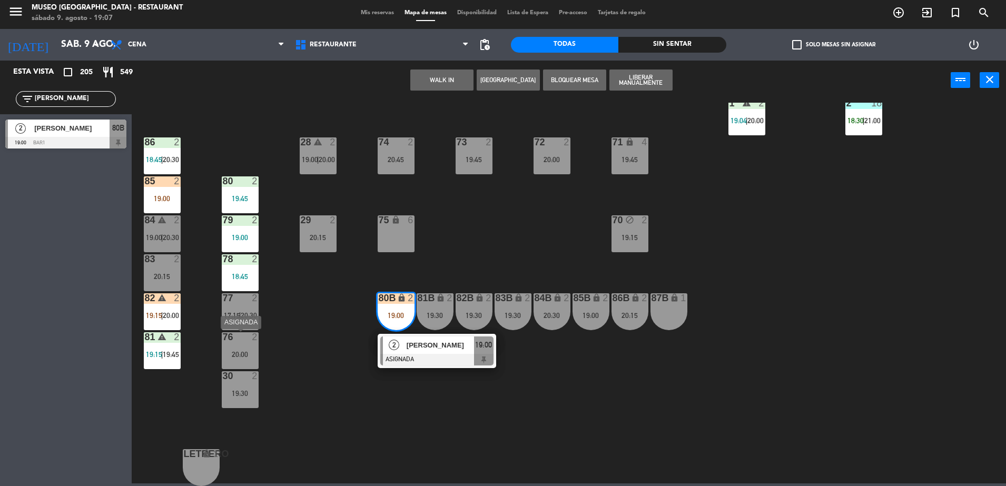
click at [242, 349] on div "76 2 20:00" at bounding box center [240, 351] width 37 height 37
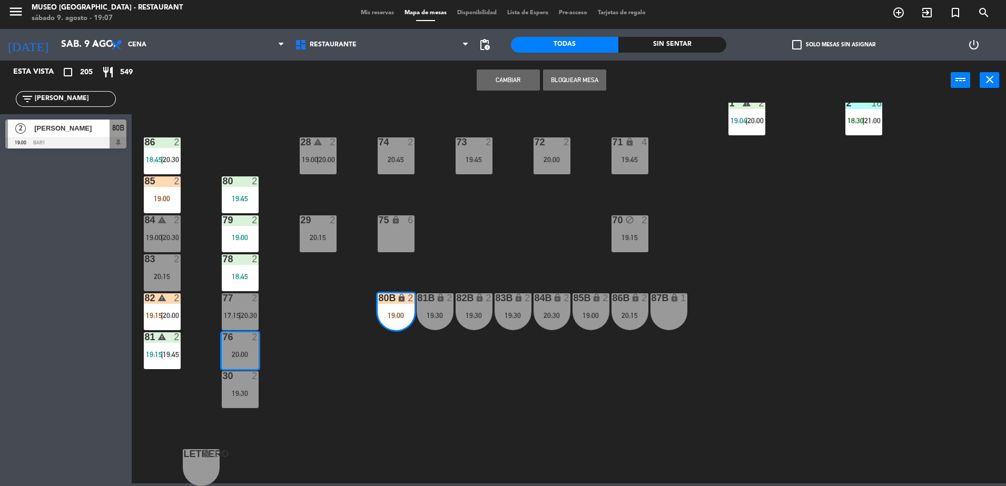
click at [510, 81] on button "Cambiar" at bounding box center [508, 80] width 63 height 21
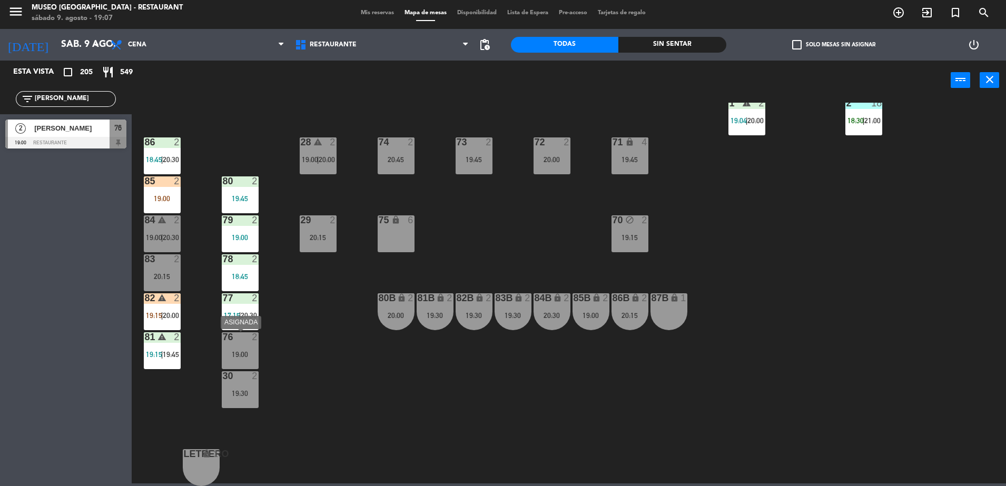
click at [237, 345] on div "76 2 19:00" at bounding box center [240, 351] width 37 height 37
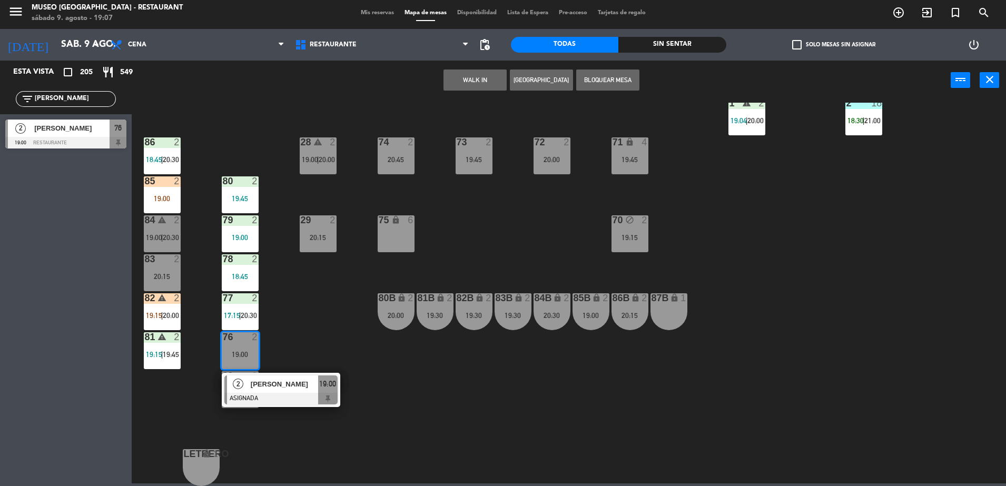
click at [313, 351] on div "44 warning 5 17:15 | 20:00 | 21:00 49 2 18:00 | 20:30 54 5 16:15 19:30 64 2 17:…" at bounding box center [574, 295] width 865 height 384
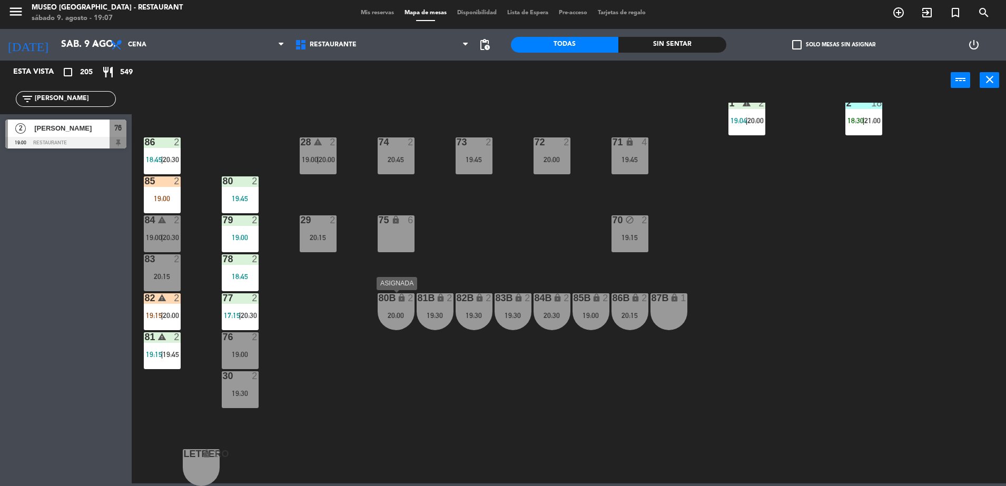
click at [390, 319] on div "20:00" at bounding box center [396, 315] width 37 height 7
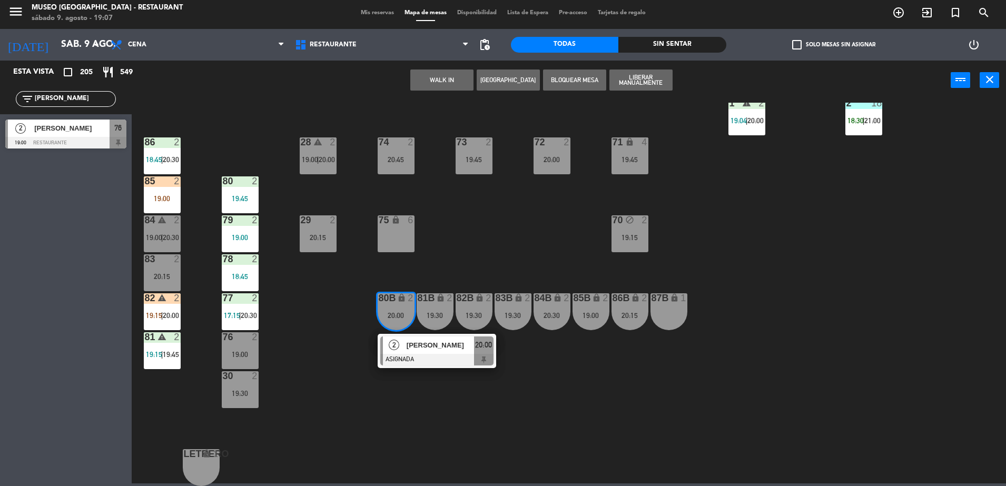
click at [341, 348] on div "44 warning 5 17:15 | 20:00 | 21:00 49 2 18:00 | 20:30 54 5 16:15 19:30 64 2 17:…" at bounding box center [574, 295] width 865 height 384
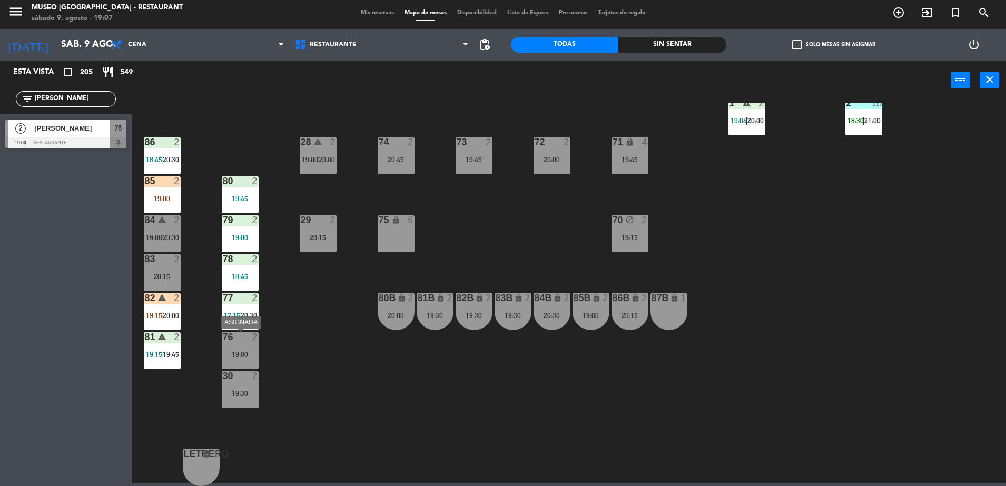
click at [253, 346] on div "76 2 19:00" at bounding box center [240, 351] width 37 height 37
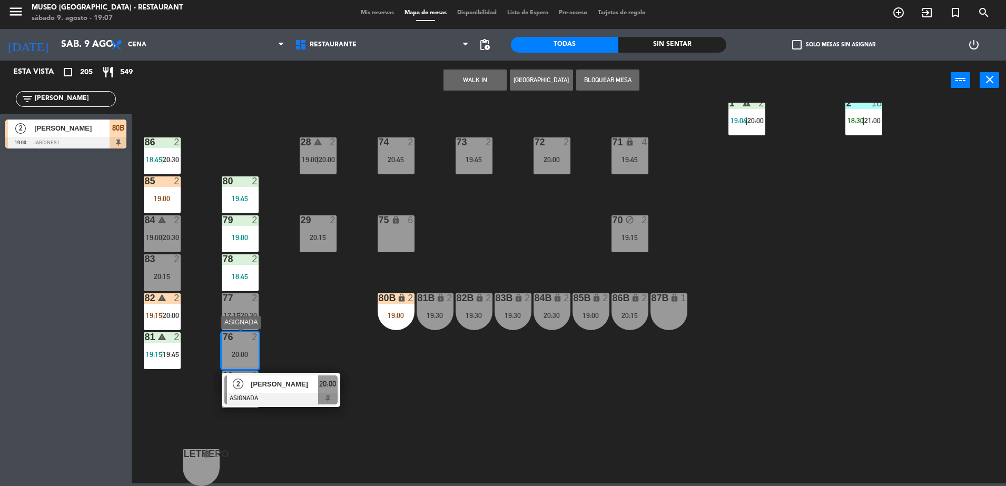
click at [319, 400] on div at bounding box center [280, 399] width 113 height 12
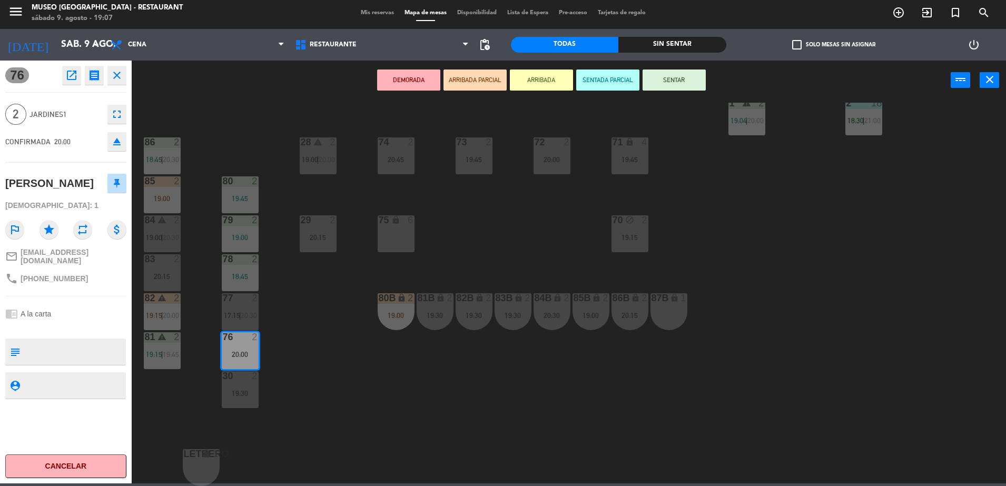
click at [342, 370] on div "44 warning 5 17:15 | 20:00 | 21:00 49 2 18:00 | 20:30 54 5 16:15 19:30 64 2 17:…" at bounding box center [574, 295] width 865 height 384
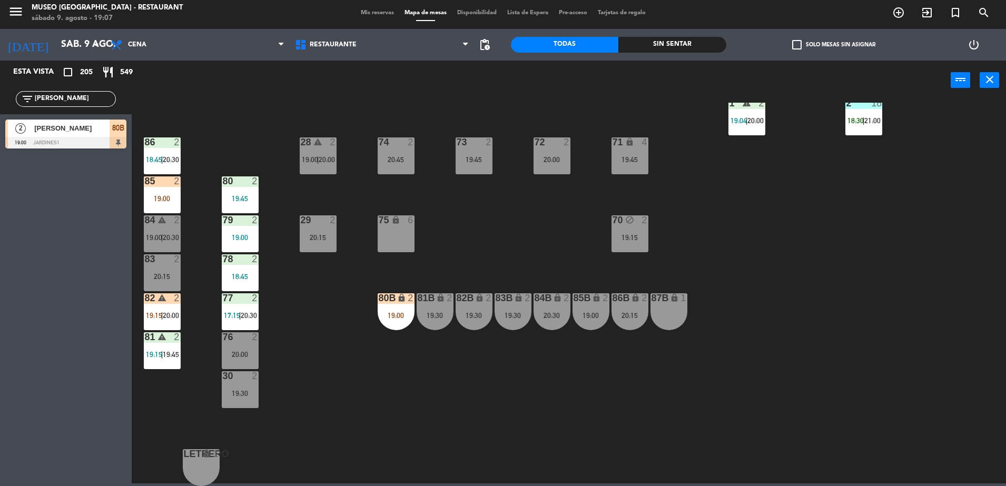
click at [382, 312] on div "19:00" at bounding box center [396, 315] width 37 height 7
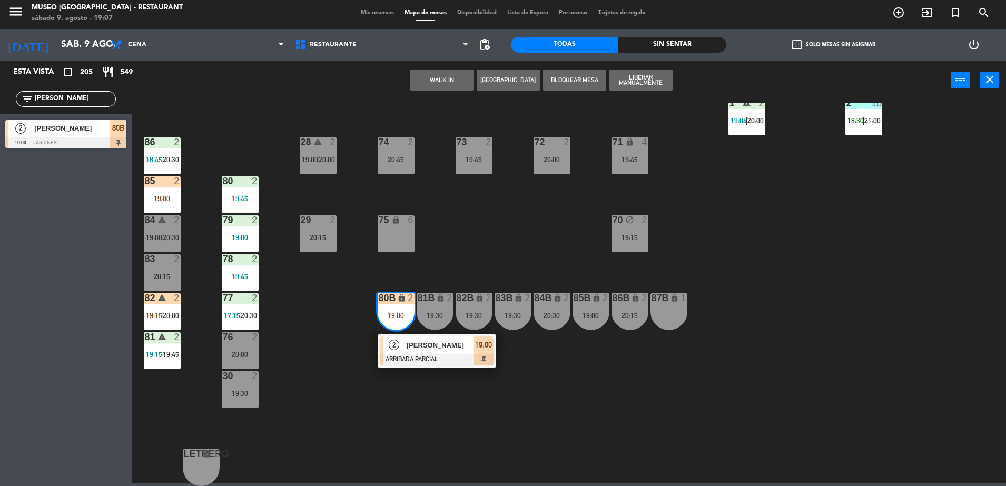
click at [421, 360] on div at bounding box center [436, 360] width 113 height 12
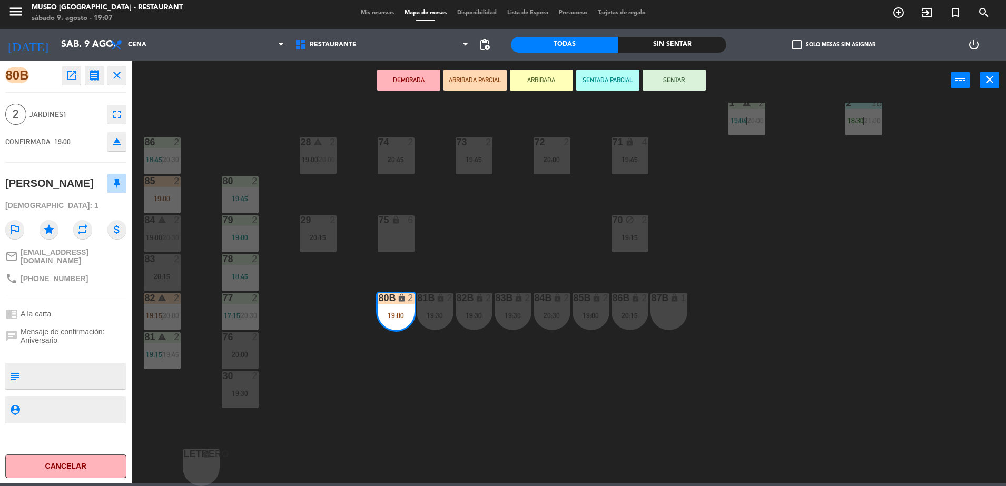
click at [256, 344] on div "76 2 20:00" at bounding box center [240, 351] width 37 height 37
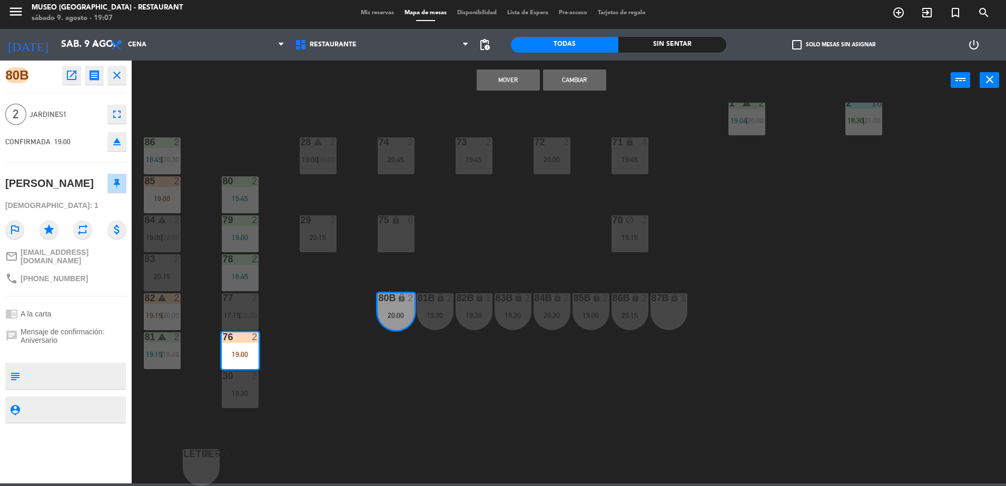
click at [556, 85] on button "Cambiar" at bounding box center [574, 80] width 63 height 21
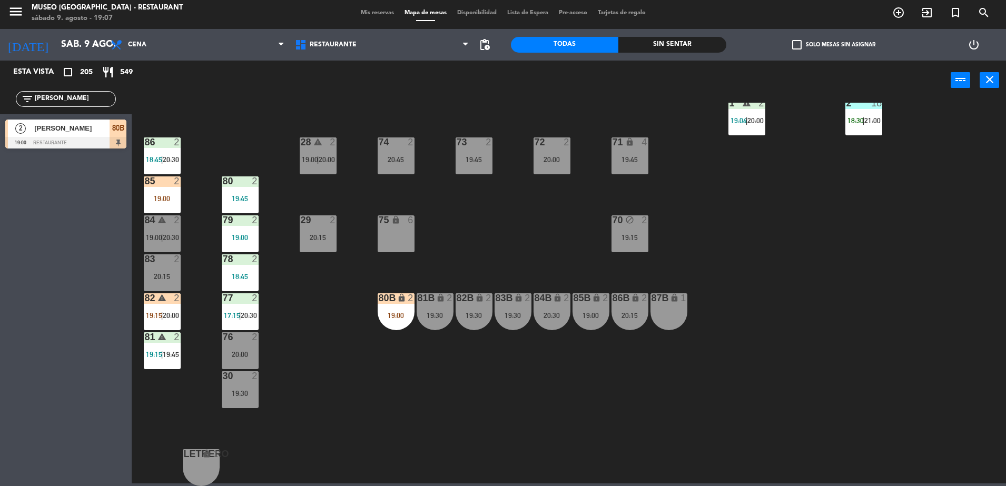
click at [247, 310] on div "77 2 17:15 | 20:30" at bounding box center [240, 312] width 37 height 37
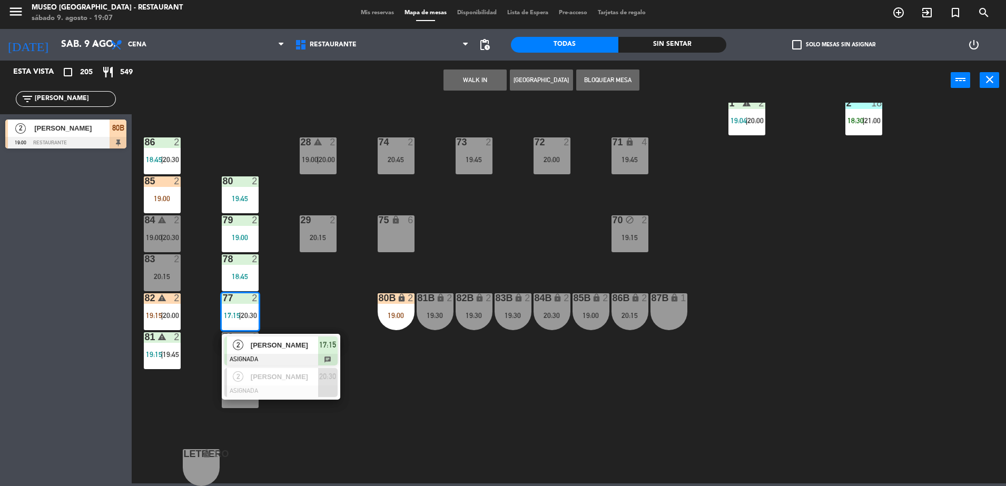
click at [281, 345] on span "[PERSON_NAME]" at bounding box center [284, 345] width 67 height 11
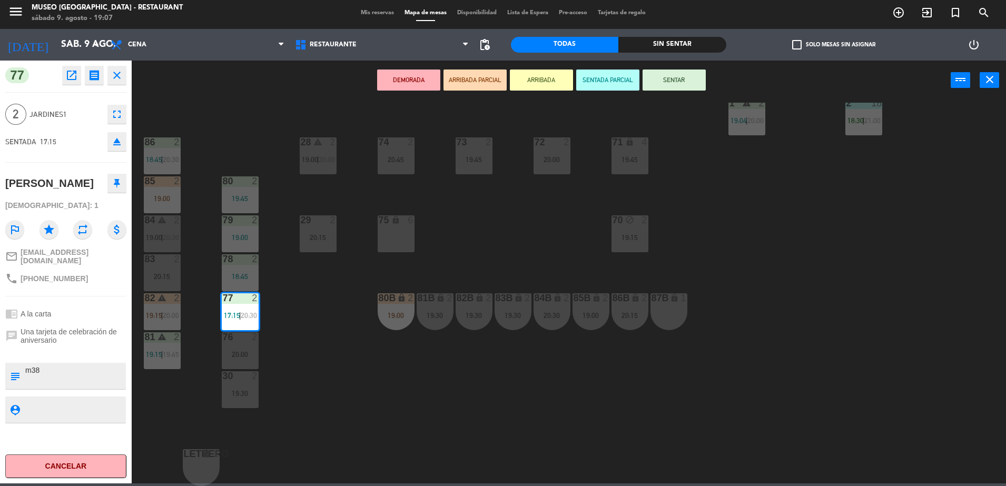
click at [668, 80] on button "SENTAR" at bounding box center [674, 80] width 63 height 21
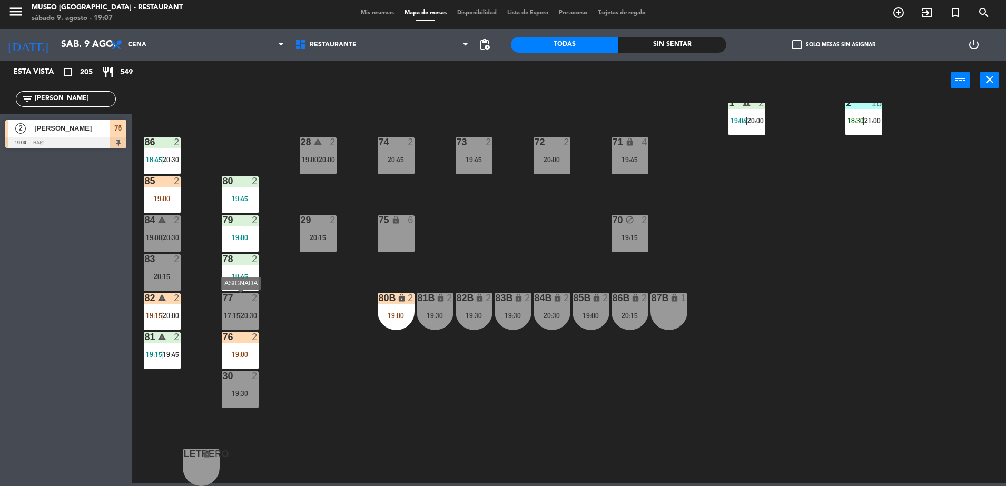
click at [247, 311] on span "20:30" at bounding box center [249, 315] width 16 height 8
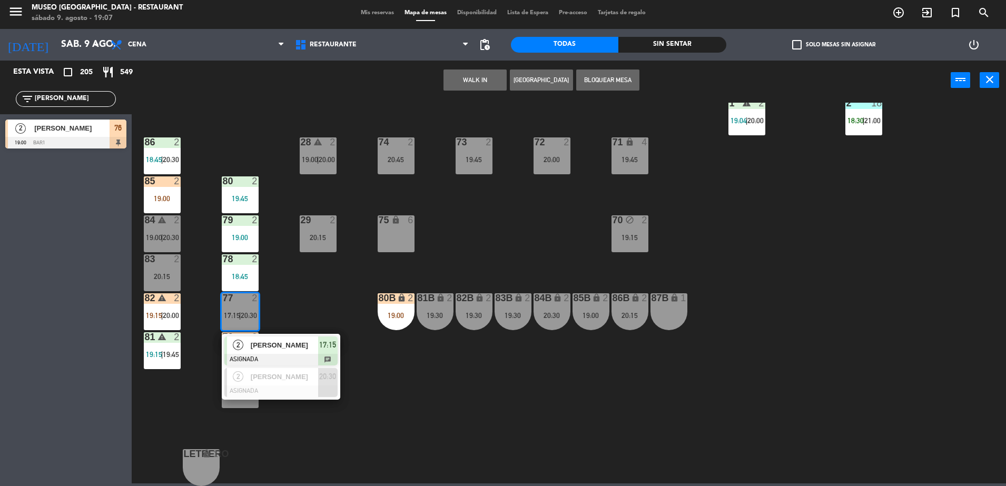
click at [286, 320] on div "44 warning 5 17:15 | 20:00 | 21:00 49 2 18:00 | 20:30 54 5 16:15 19:30 64 2 17:…" at bounding box center [574, 295] width 865 height 384
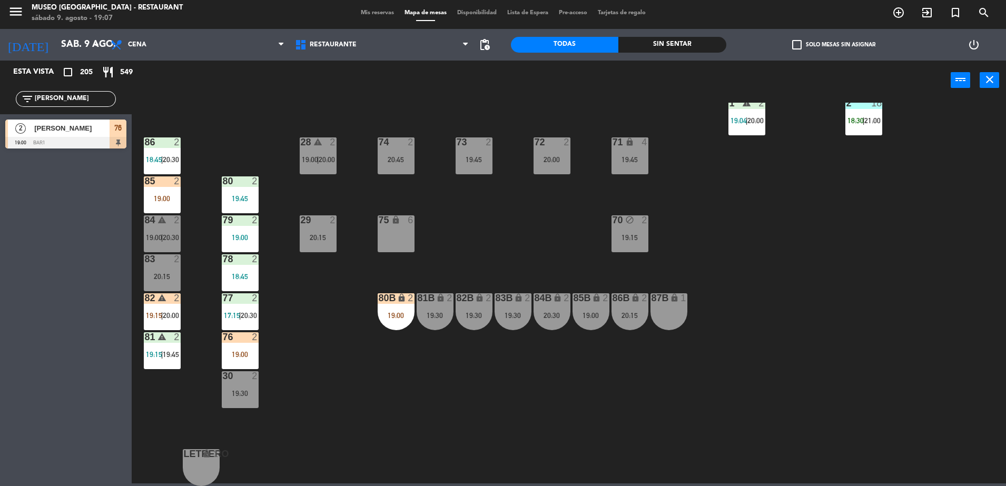
click at [251, 305] on div "77 2 17:15 | 20:30" at bounding box center [240, 312] width 37 height 37
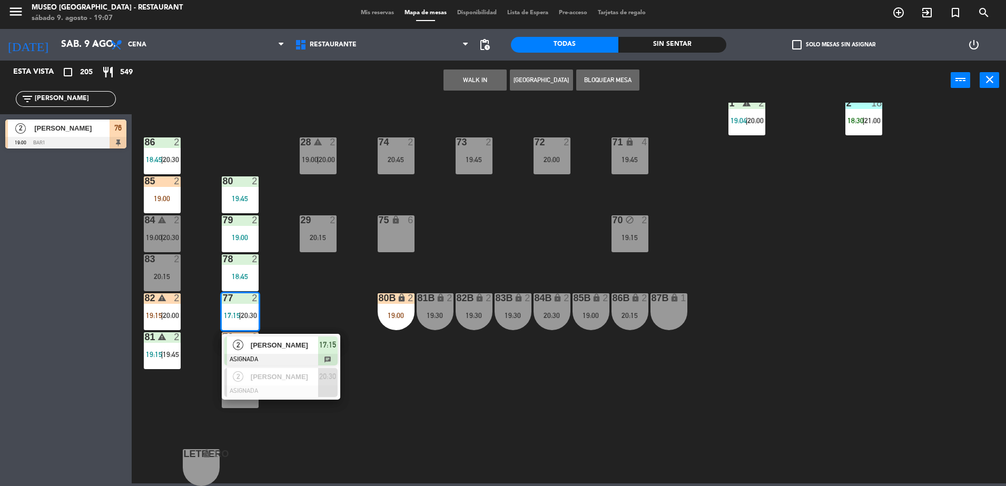
click at [282, 341] on span "[PERSON_NAME]" at bounding box center [284, 345] width 67 height 11
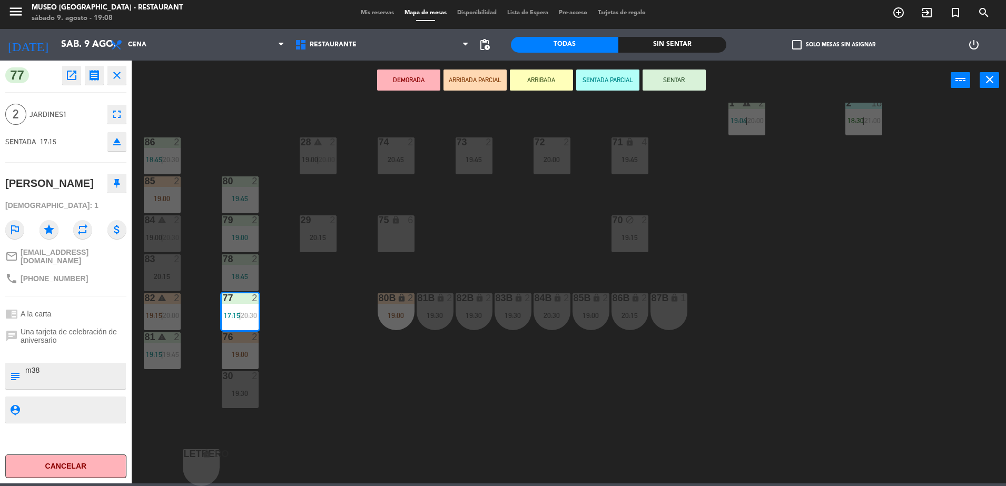
click at [672, 81] on button "SENTAR" at bounding box center [674, 80] width 63 height 21
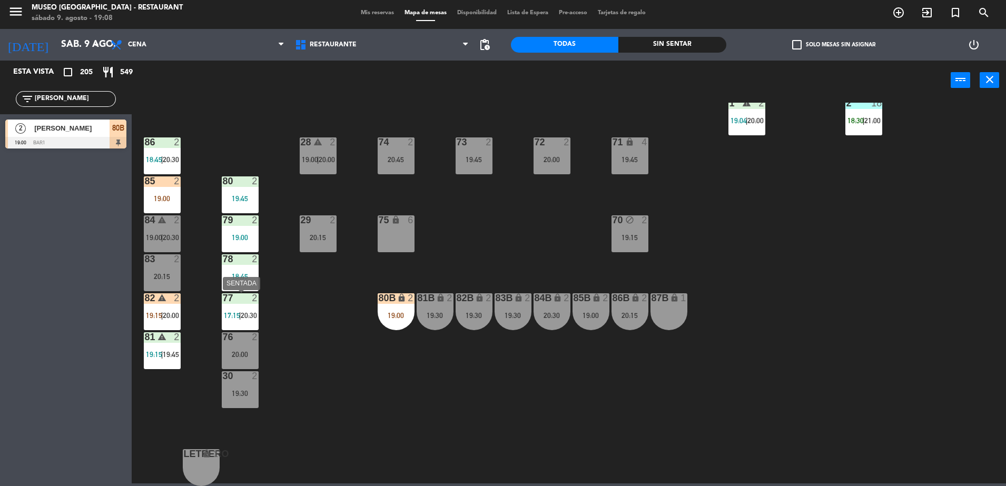
click at [232, 319] on span "17:15" at bounding box center [232, 315] width 16 height 8
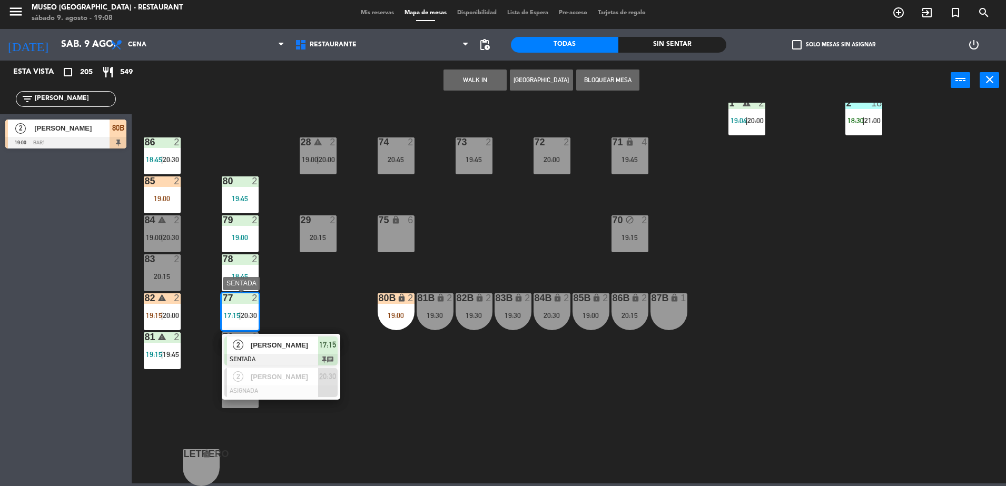
click at [267, 346] on span "[PERSON_NAME]" at bounding box center [284, 345] width 67 height 11
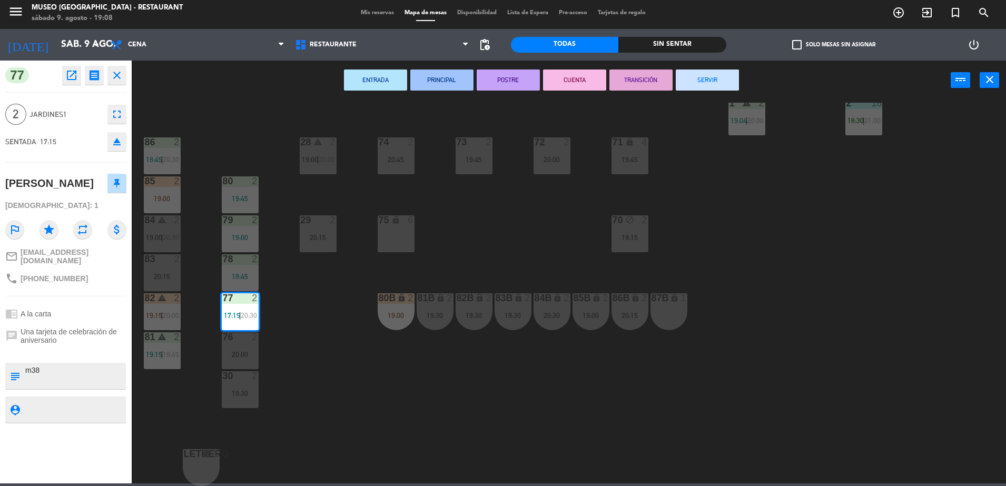
click at [701, 73] on button "SERVIR" at bounding box center [707, 80] width 63 height 21
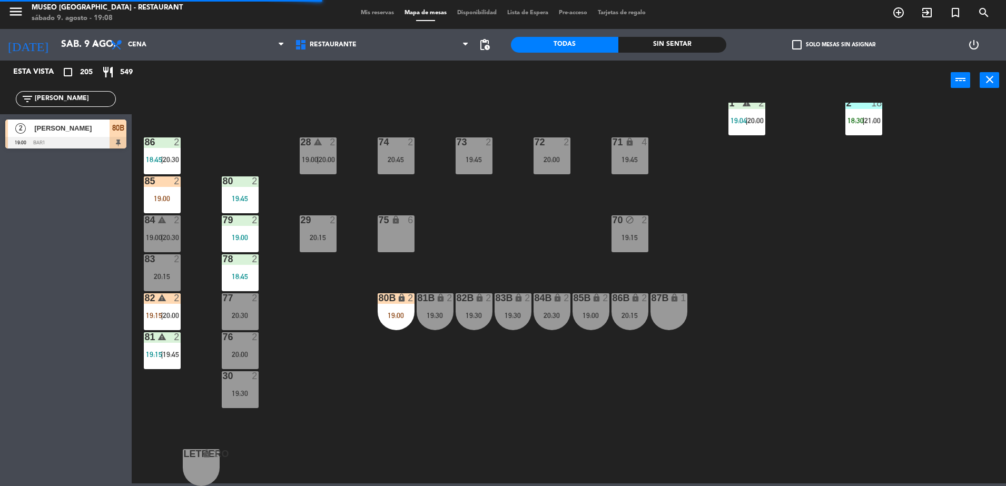
click at [392, 316] on div "19:00" at bounding box center [396, 315] width 37 height 7
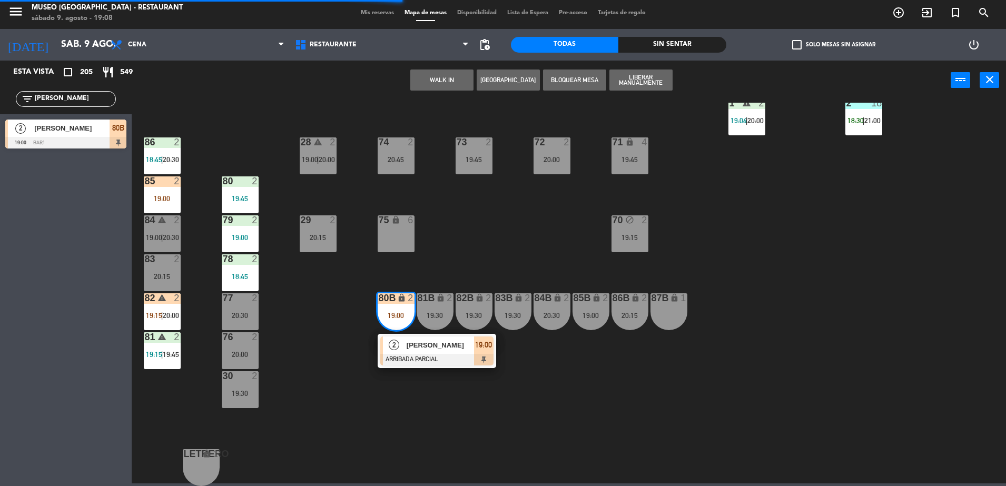
click at [225, 344] on div "76 2 20:00" at bounding box center [240, 351] width 37 height 37
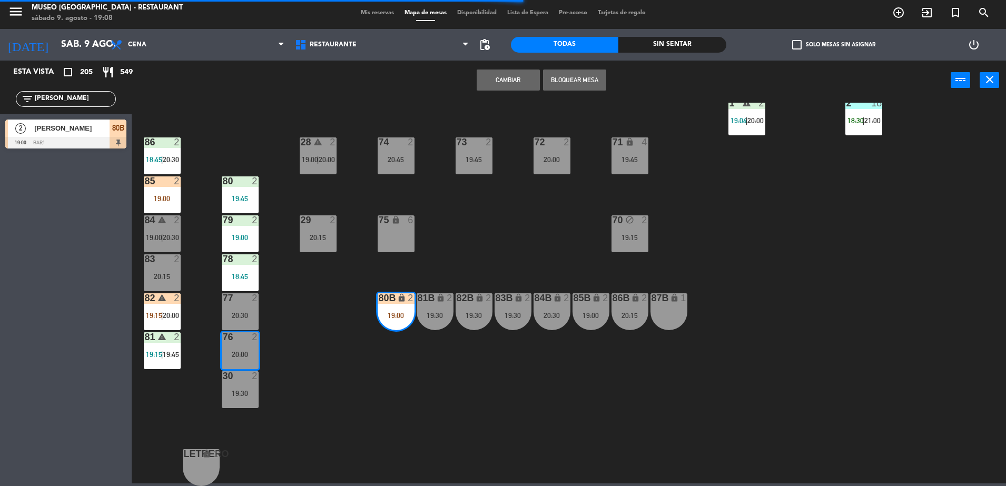
click at [507, 82] on button "Cambiar" at bounding box center [508, 80] width 63 height 21
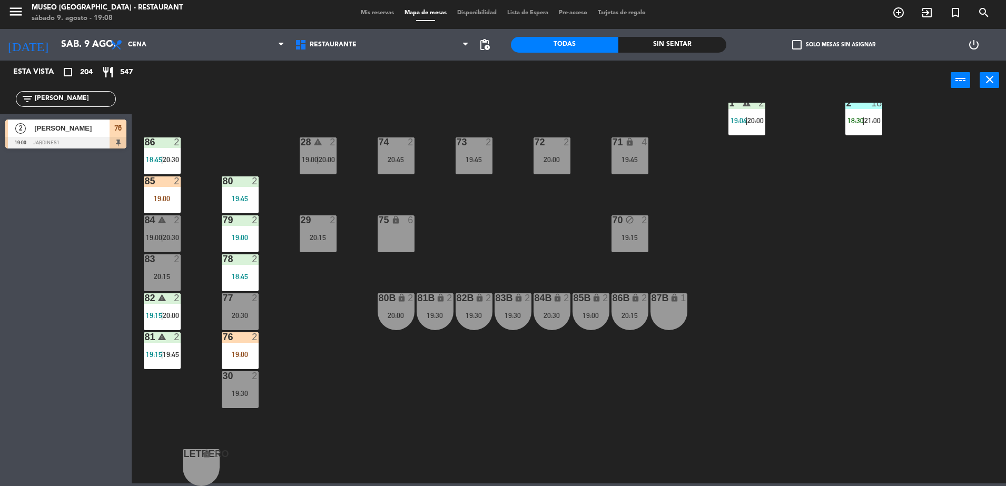
scroll to position [165, 0]
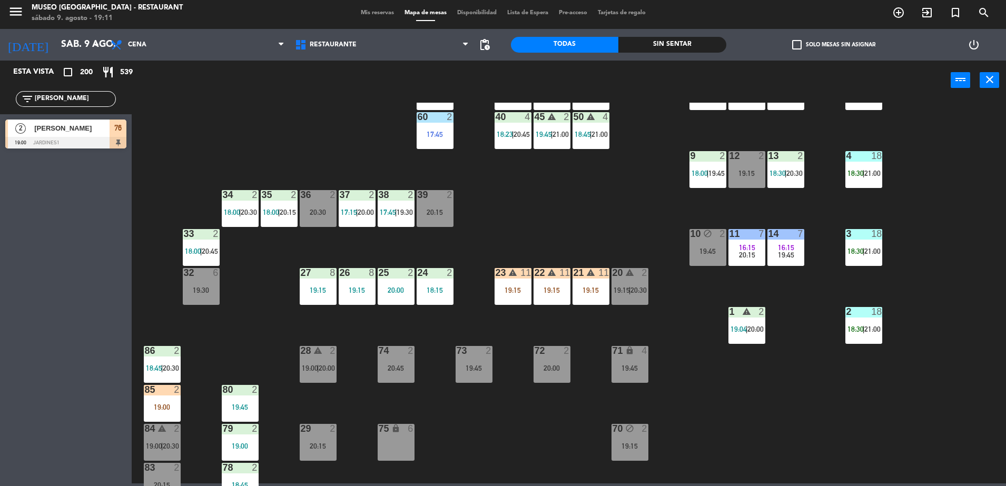
click at [338, 150] on div "44 warning 5 17:15 | 20:00 | 21:00 49 2 18:00 | 20:30 54 5 16:15 19:30 64 2 17:…" at bounding box center [574, 295] width 865 height 384
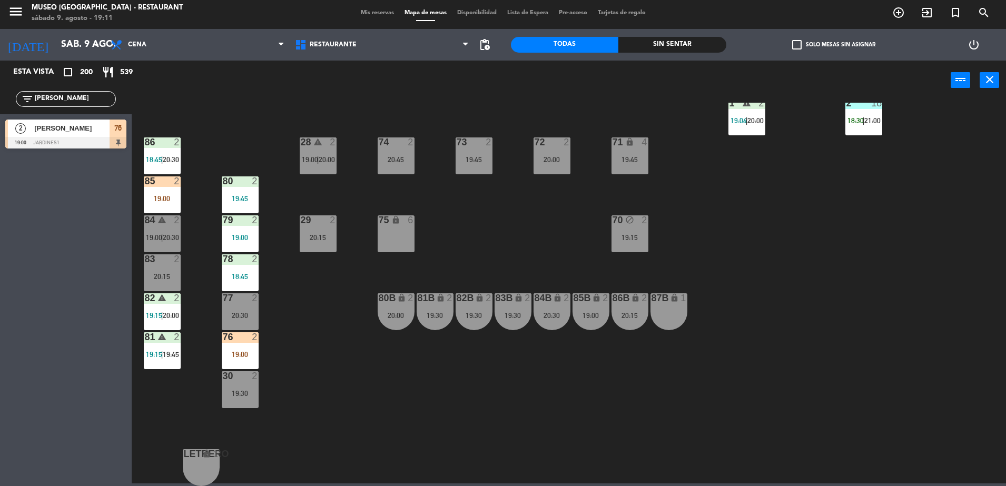
scroll to position [0, 0]
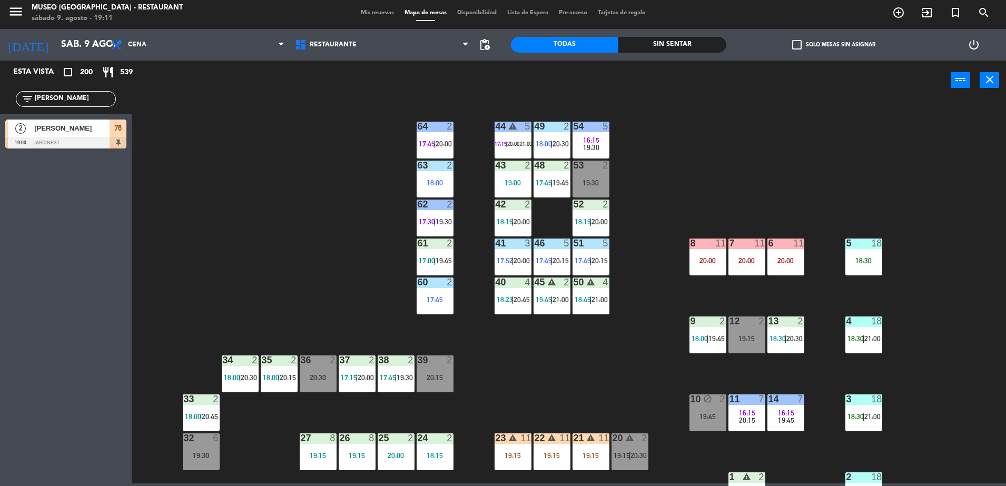
drag, startPoint x: 64, startPoint y: 100, endPoint x: 0, endPoint y: 91, distance: 65.0
click at [0, 91] on html "close × Museo Larco Café - Restaurant × chrome_reader_mode Listado de Reservas …" at bounding box center [503, 243] width 1006 height 486
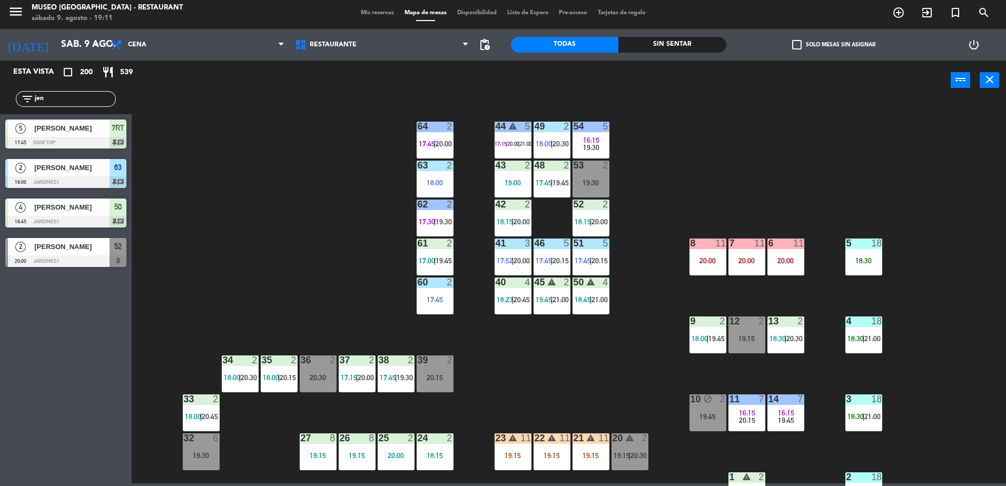
type input "jen"
click at [281, 220] on div "44 warning 5 17:15 | 20:00 | 21:00 49 2 18:00 | 20:30 54 5 16:15 19:30 64 2 17:…" at bounding box center [574, 295] width 865 height 384
click at [495, 144] on span "17:15" at bounding box center [501, 144] width 12 height 6
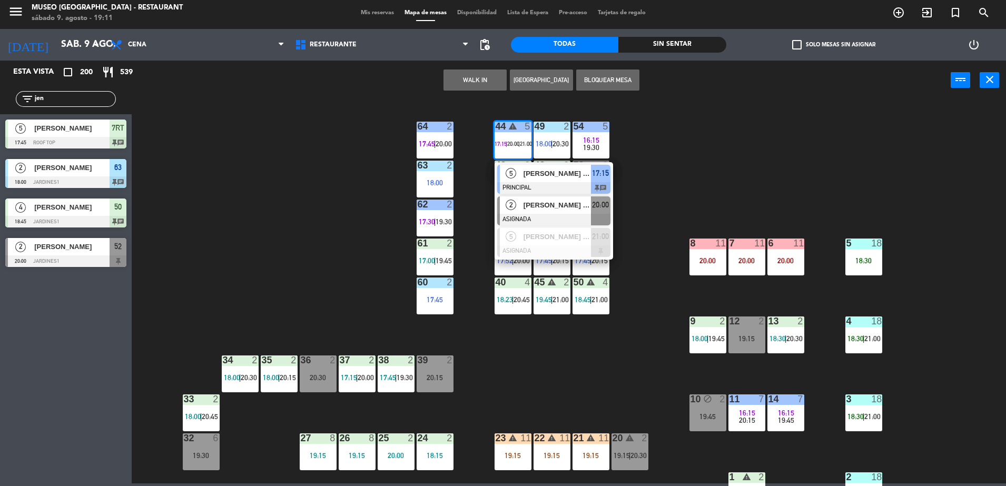
click at [536, 215] on div at bounding box center [553, 220] width 113 height 12
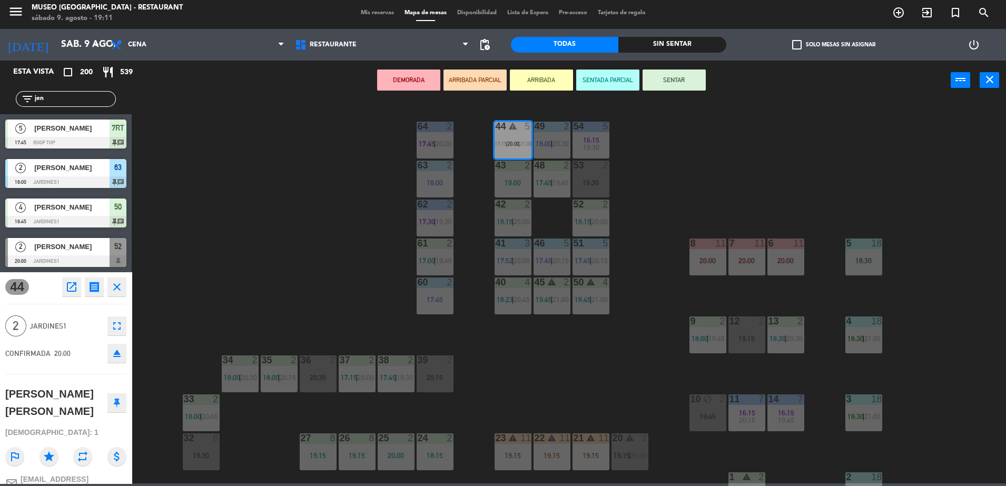
scroll to position [374, 0]
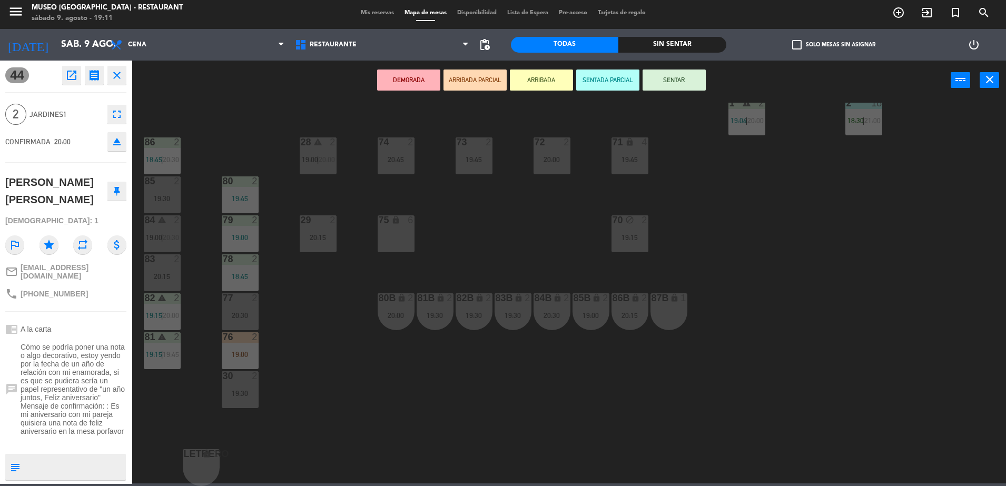
click at [391, 224] on div "lock" at bounding box center [395, 221] width 17 height 10
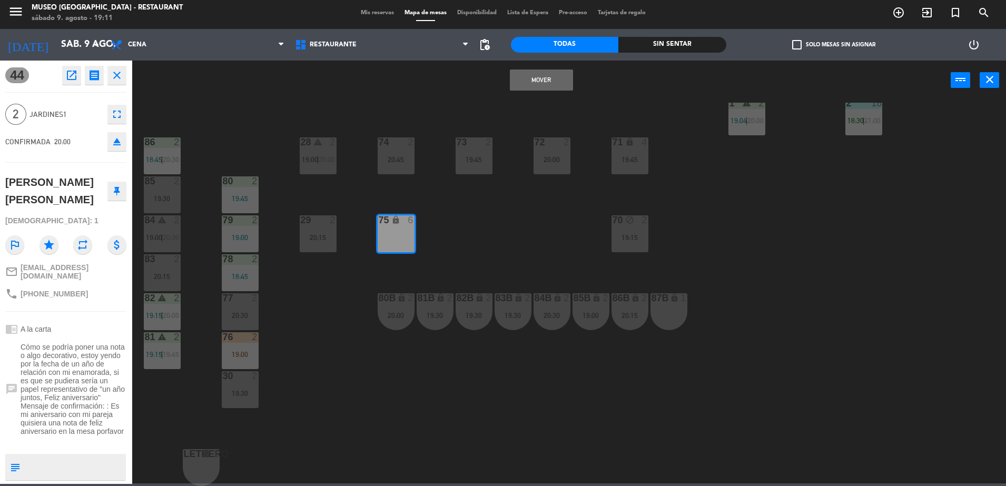
click at [540, 74] on button "Mover" at bounding box center [541, 80] width 63 height 21
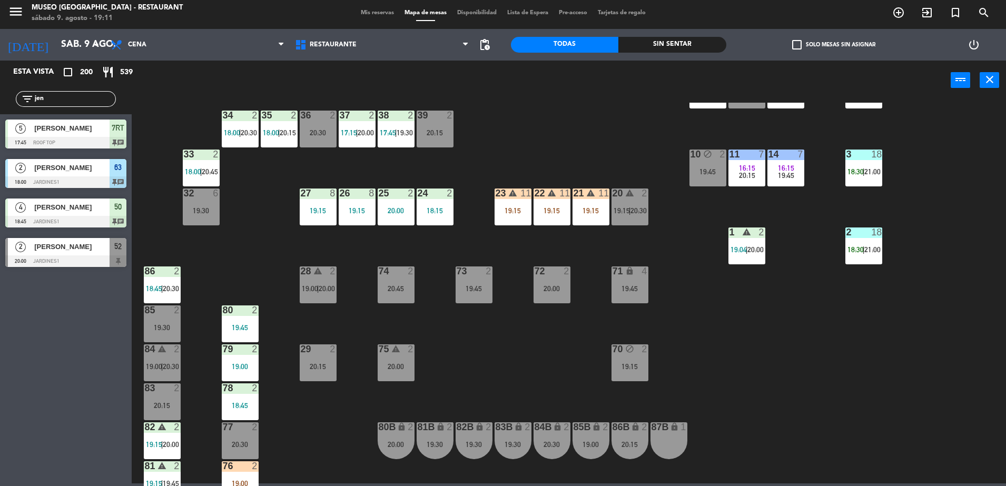
scroll to position [246, 0]
click at [170, 325] on div "19:30" at bounding box center [162, 327] width 37 height 7
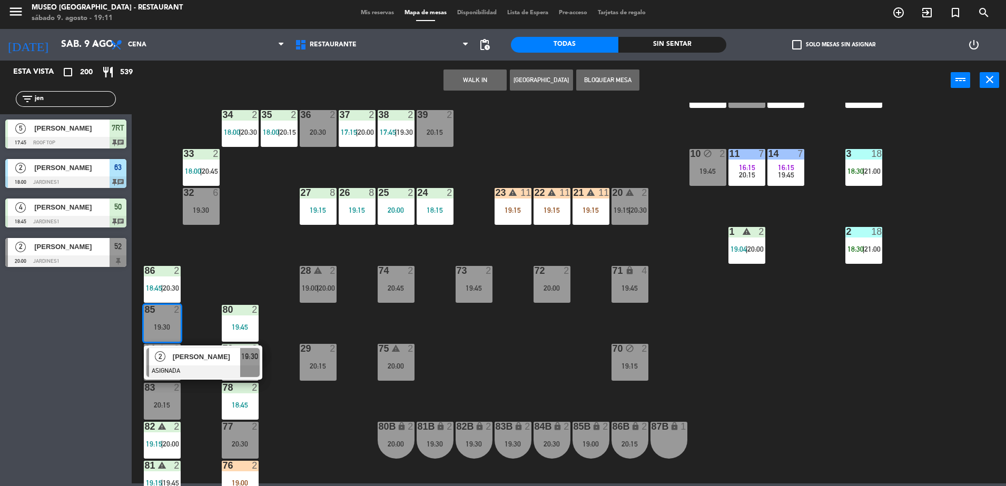
click at [225, 368] on div at bounding box center [202, 372] width 113 height 12
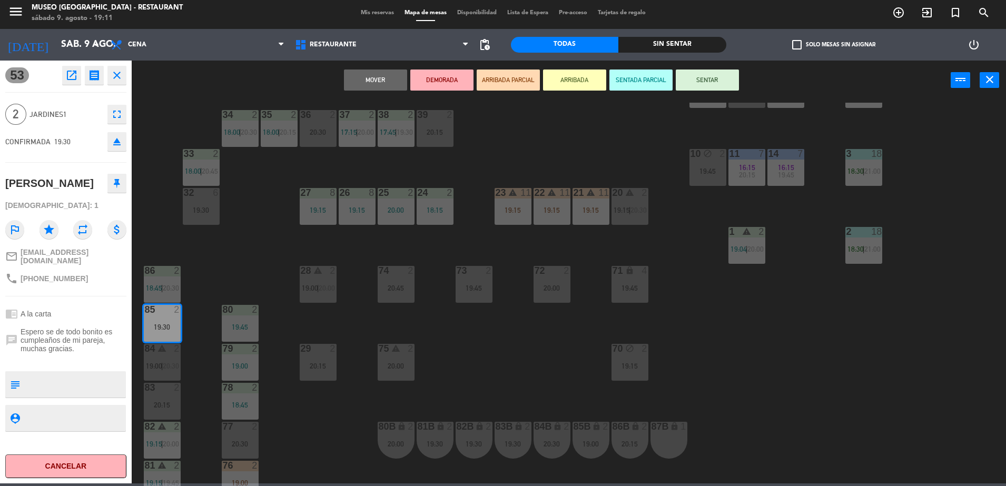
click at [280, 251] on div "44 warning 5 17:15 | 20:00 | 21:00 49 2 18:00 | 20:30 54 5 16:15 19:30 64 2 17:…" at bounding box center [574, 295] width 865 height 384
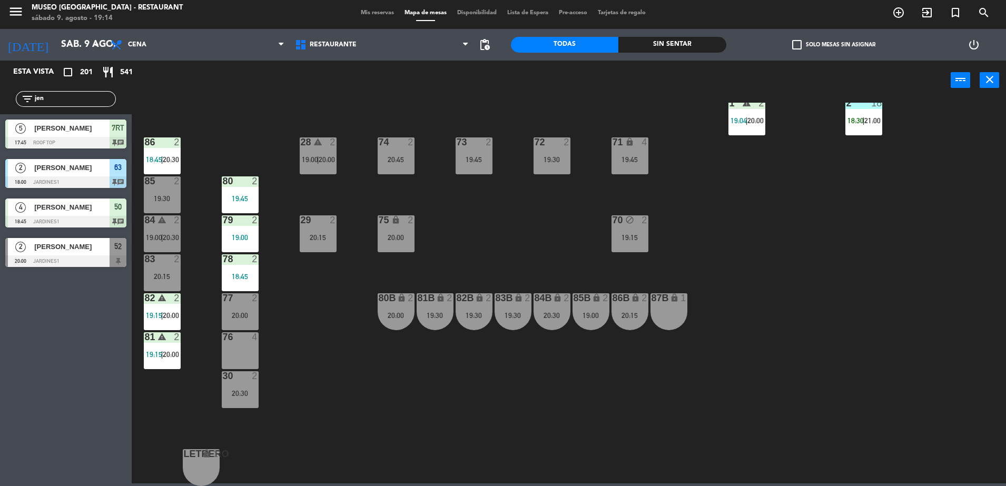
scroll to position [0, 0]
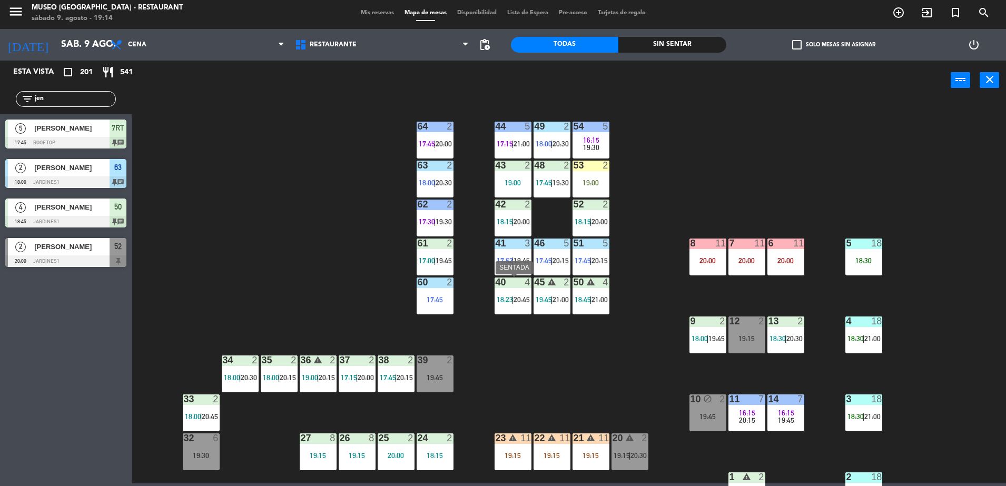
click at [513, 290] on div "40 4 18:23 | 20:45" at bounding box center [513, 296] width 37 height 37
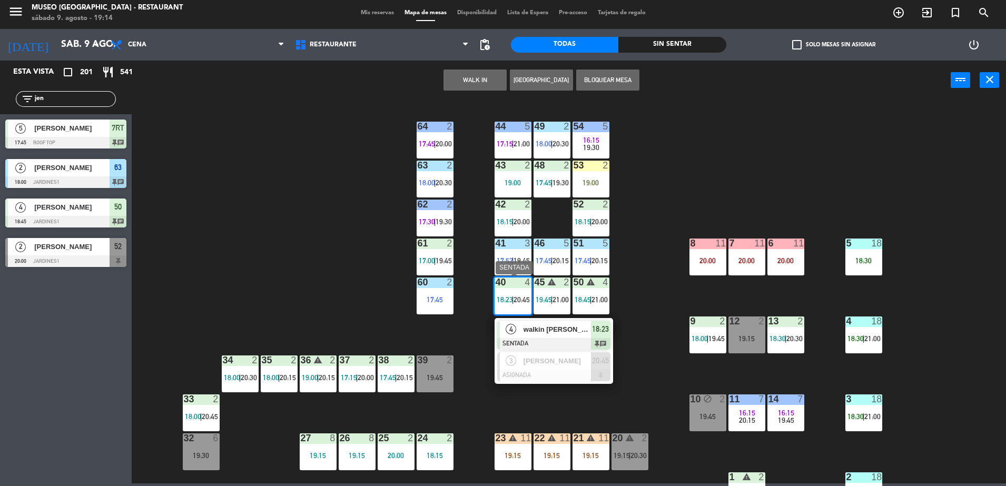
click at [570, 332] on span "walkin [PERSON_NAME]" at bounding box center [557, 329] width 67 height 11
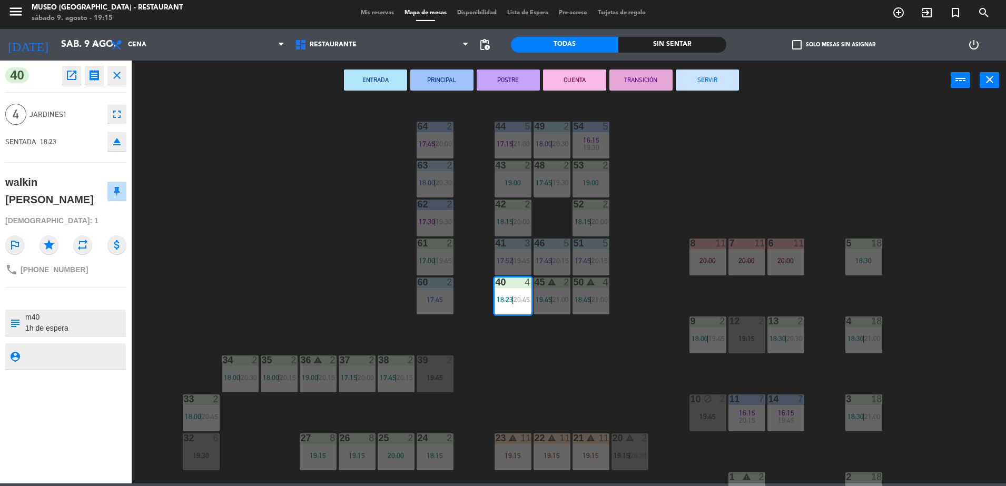
click at [527, 368] on div "44 5 17:15 | 21:00 49 2 18:00 | 20:30 54 5 16:15 19:30 64 2 17:45 | 20:00 48 2 …" at bounding box center [574, 295] width 865 height 384
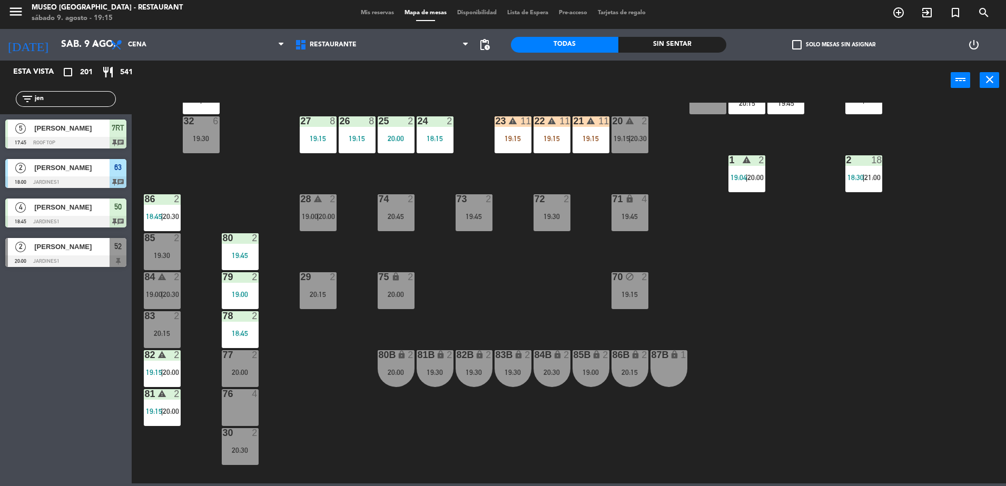
scroll to position [345, 0]
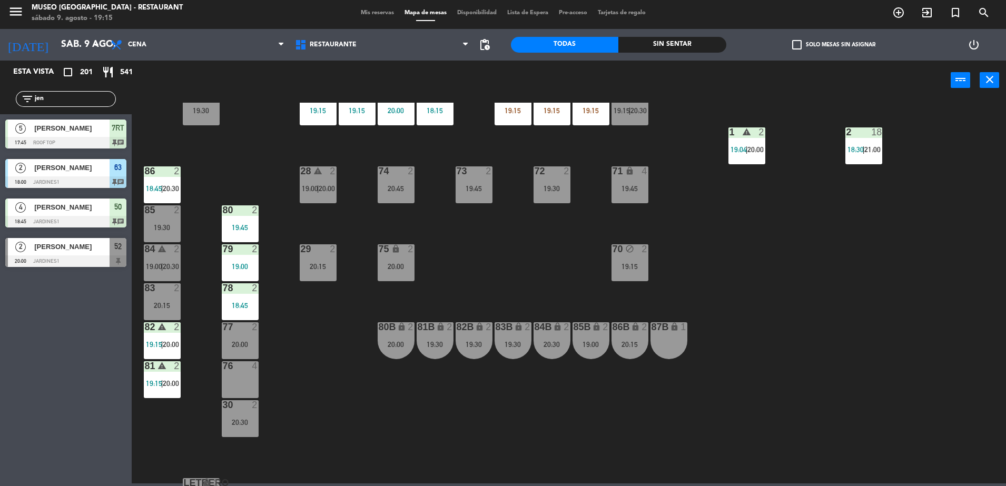
click at [344, 118] on div "26 8 19:15" at bounding box center [357, 107] width 37 height 37
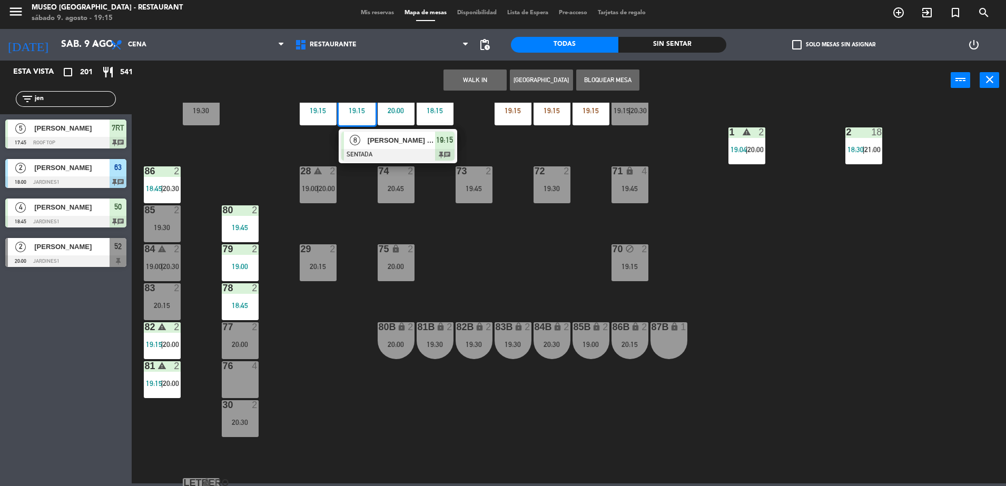
click at [369, 151] on div at bounding box center [397, 155] width 113 height 12
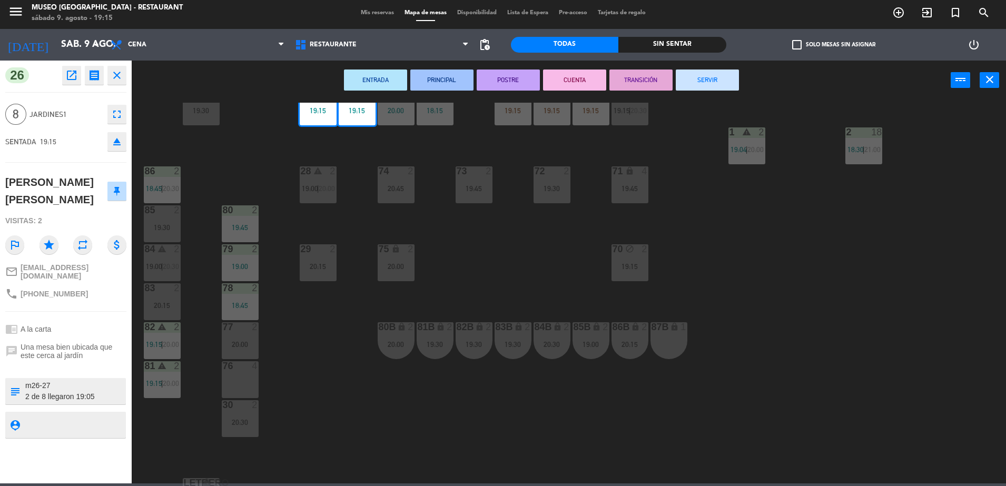
click at [71, 382] on textarea at bounding box center [74, 391] width 101 height 22
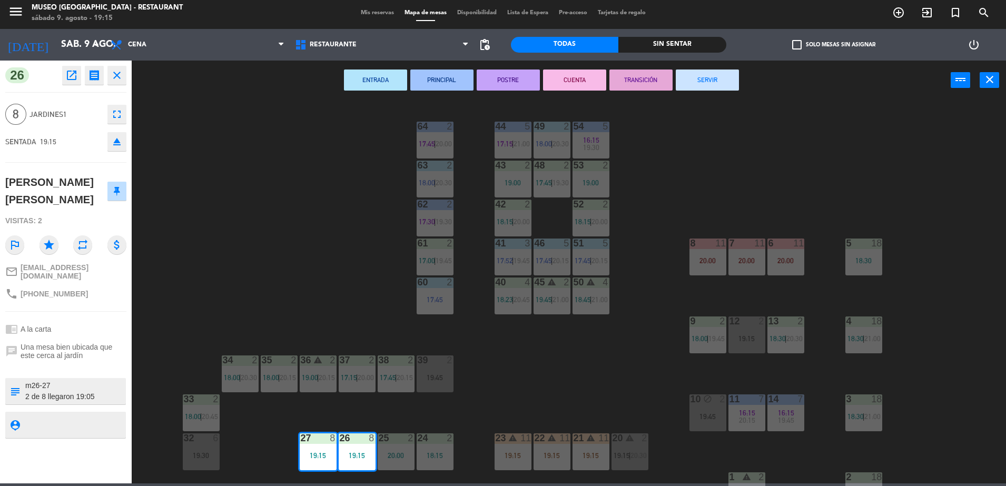
click at [386, 411] on div "44 5 17:15 | 21:00 49 2 18:00 | 20:30 54 5 16:15 19:30 64 2 17:45 | 20:00 48 2 …" at bounding box center [574, 295] width 865 height 384
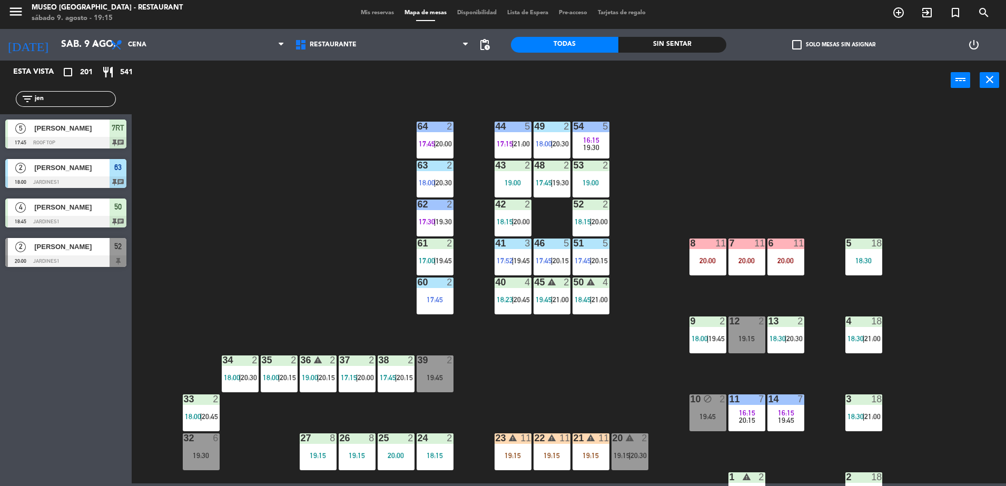
scroll to position [106, 0]
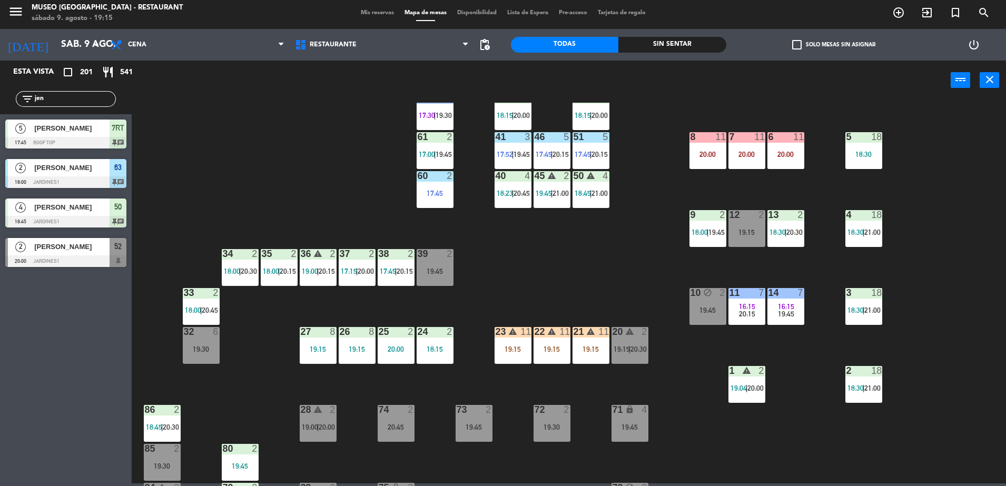
click at [398, 360] on div "25 2 20:00" at bounding box center [396, 345] width 37 height 37
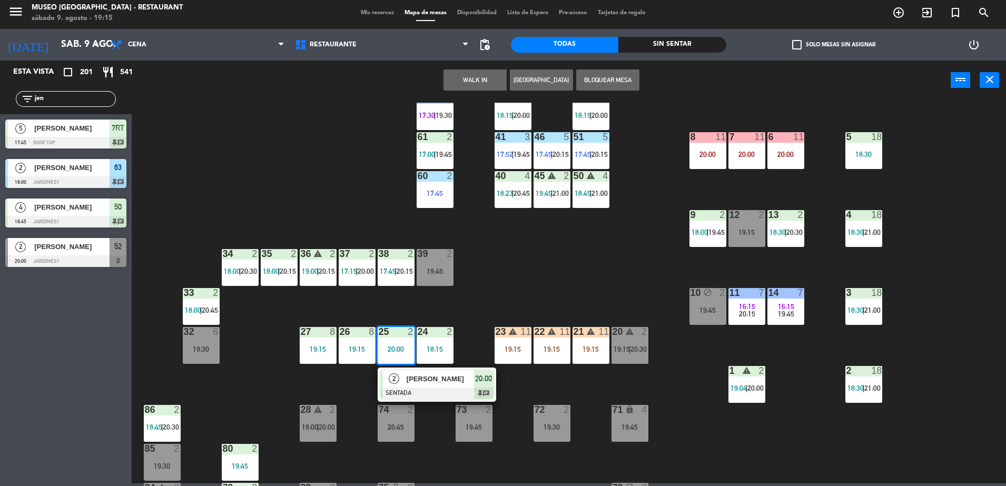
click at [414, 383] on span "[PERSON_NAME]" at bounding box center [440, 379] width 67 height 11
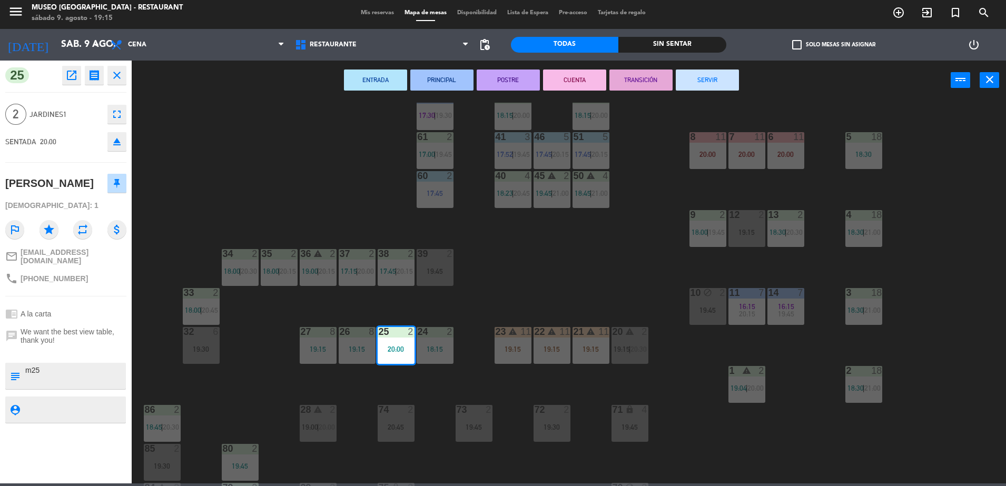
click at [396, 383] on div "44 5 17:15 | 21:00 49 2 18:00 | 20:30 54 5 16:15 19:30 64 2 17:45 | 20:00 48 2 …" at bounding box center [574, 295] width 865 height 384
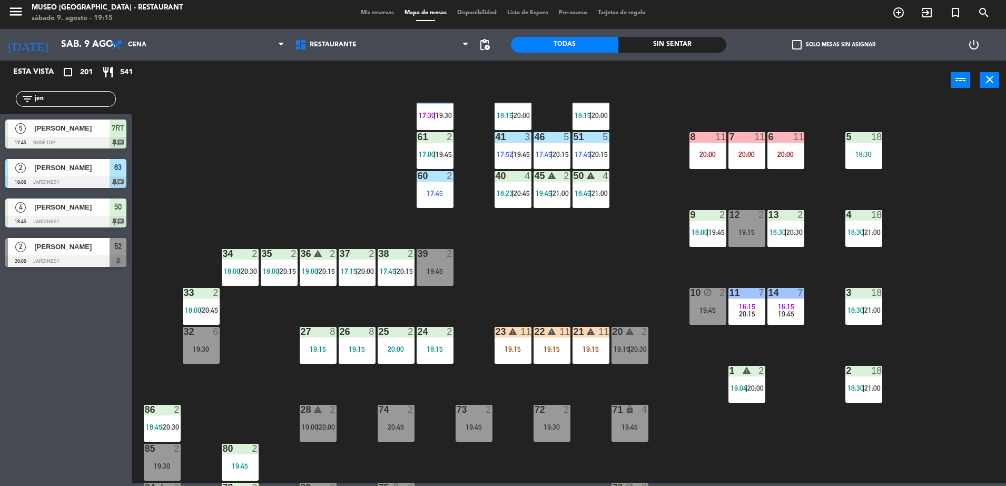
click at [422, 357] on div "24 2 18:15" at bounding box center [435, 345] width 37 height 37
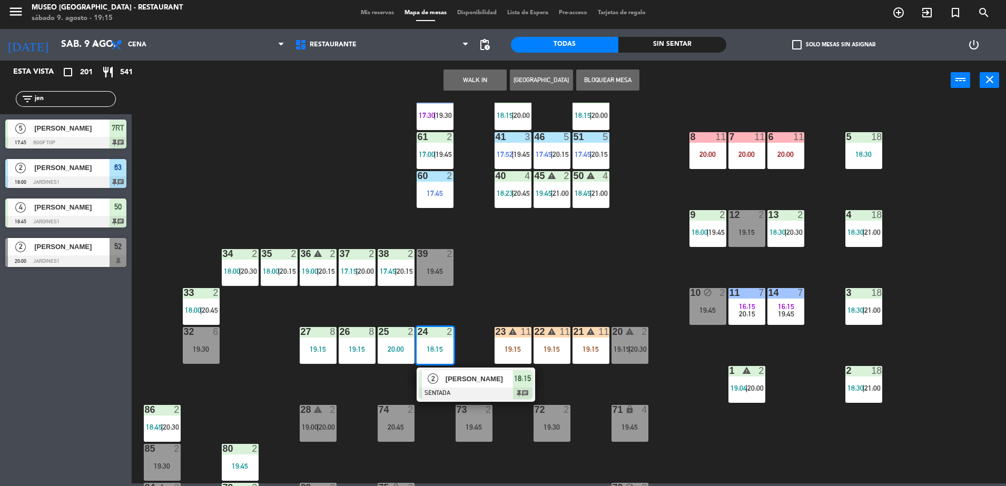
click at [455, 392] on div at bounding box center [475, 394] width 113 height 12
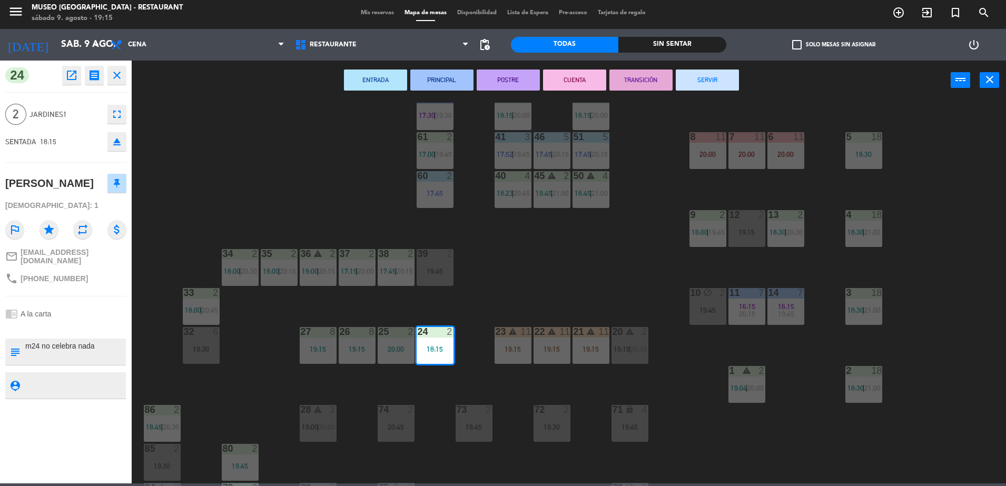
click at [453, 392] on div "44 5 17:15 | 21:00 49 2 18:00 | 20:30 54 5 16:15 19:30 64 2 17:45 | 20:00 48 2 …" at bounding box center [574, 295] width 865 height 384
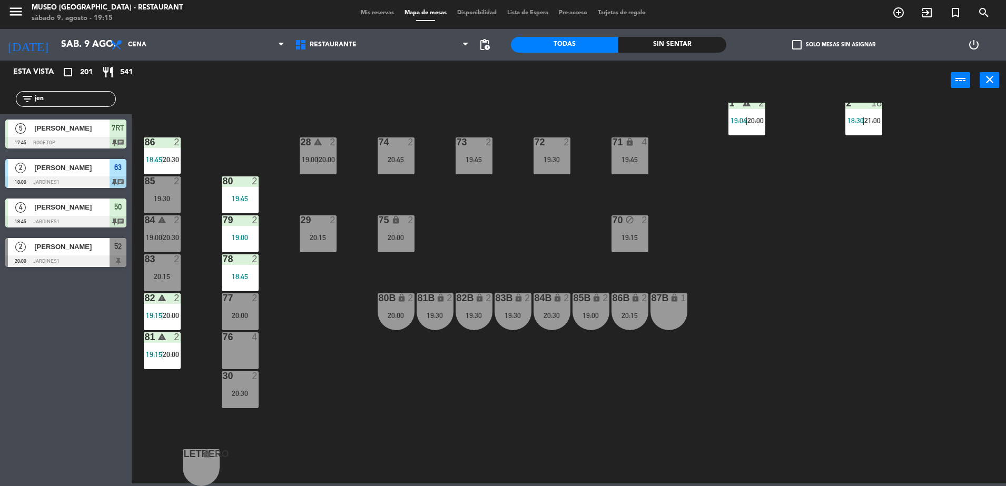
scroll to position [0, 0]
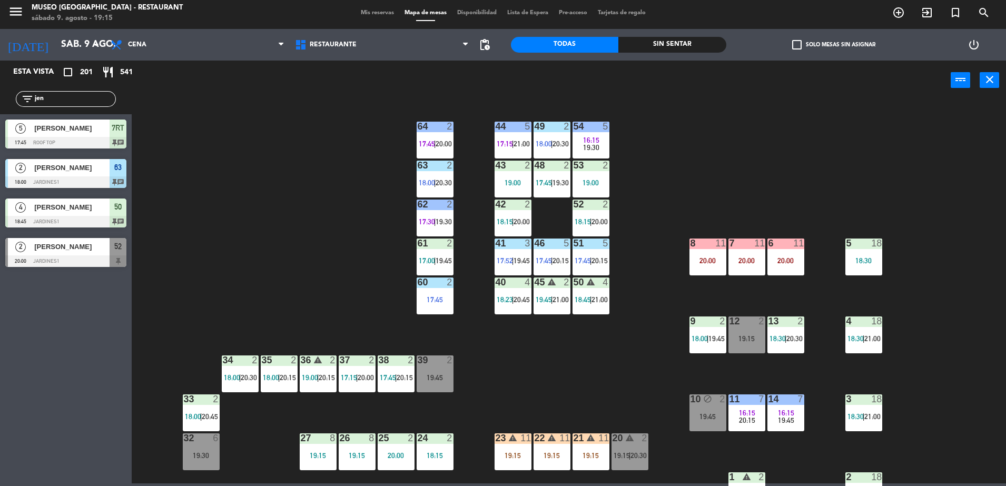
click at [290, 202] on div "44 5 17:15 | 21:00 49 2 18:00 | 20:30 54 5 16:15 19:30 64 2 17:45 | 20:00 48 2 …" at bounding box center [574, 295] width 865 height 384
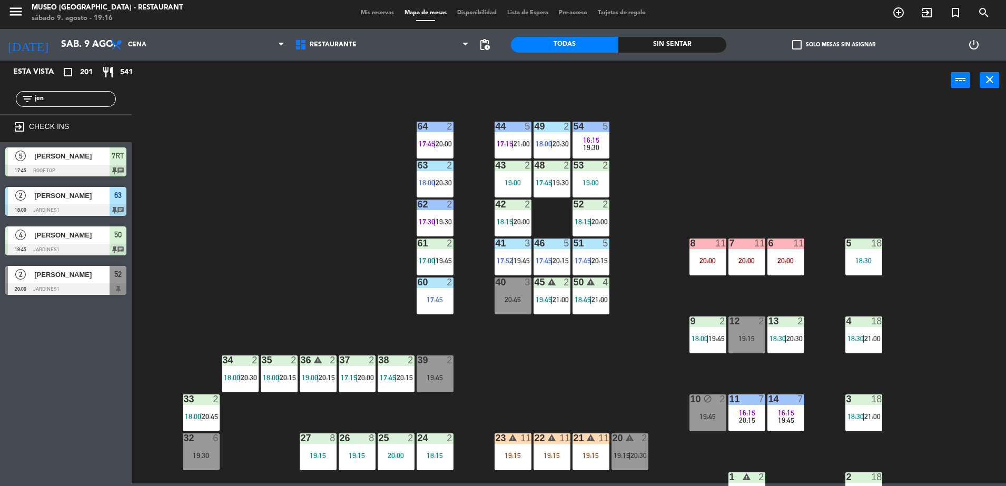
drag, startPoint x: 70, startPoint y: 96, endPoint x: 0, endPoint y: 91, distance: 70.3
click at [0, 91] on html "close × Museo Larco Café - Restaurant × chrome_reader_mode Listado de Reservas …" at bounding box center [503, 243] width 1006 height 486
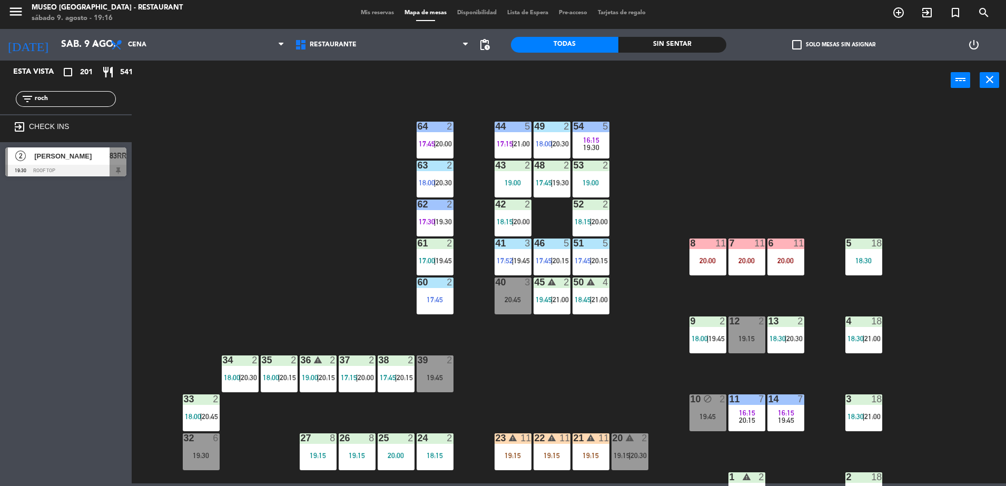
type input "roch"
click at [201, 230] on div "44 5 17:15 | 21:00 49 2 18:00 | 20:30 54 5 16:15 19:30 64 2 17:45 | 20:00 48 2 …" at bounding box center [574, 295] width 865 height 384
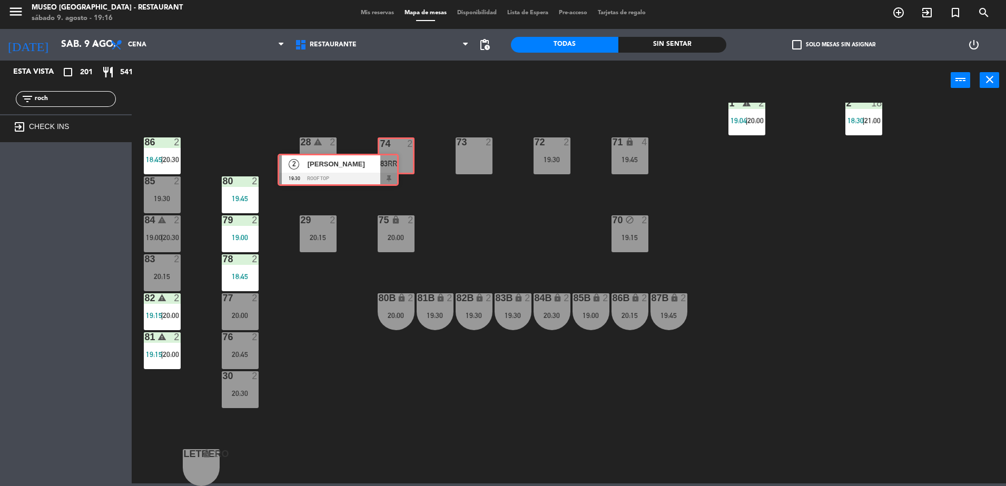
drag, startPoint x: 122, startPoint y: 161, endPoint x: 395, endPoint y: 162, distance: 273.0
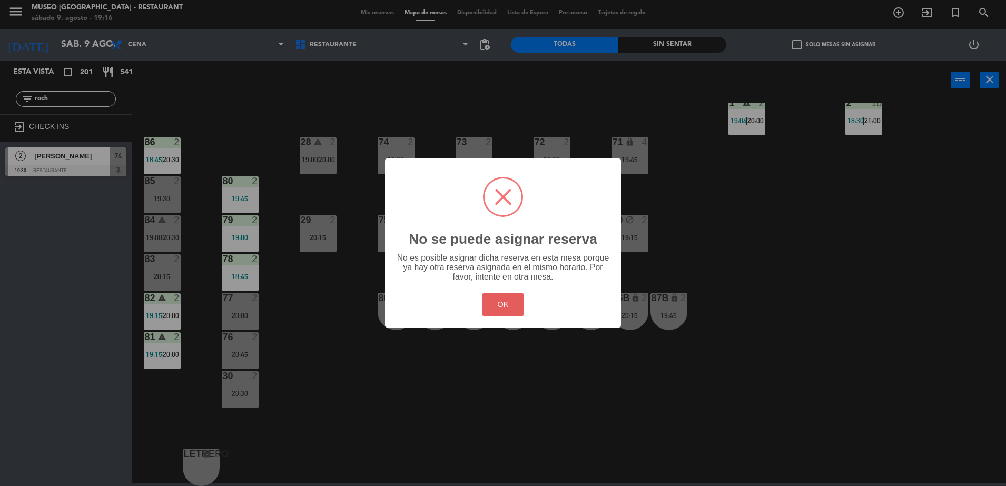
click at [504, 309] on button "OK" at bounding box center [503, 305] width 43 height 23
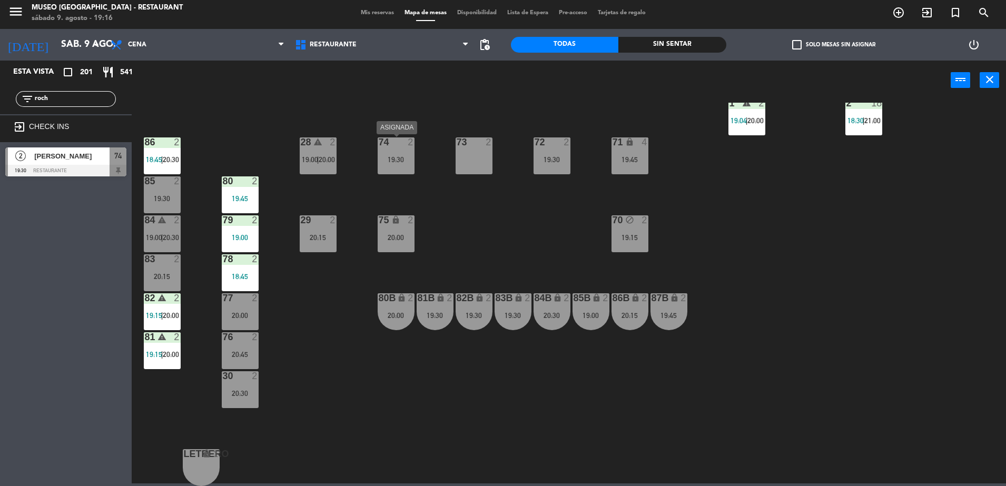
click at [392, 164] on div "74 2 19:30" at bounding box center [396, 156] width 37 height 37
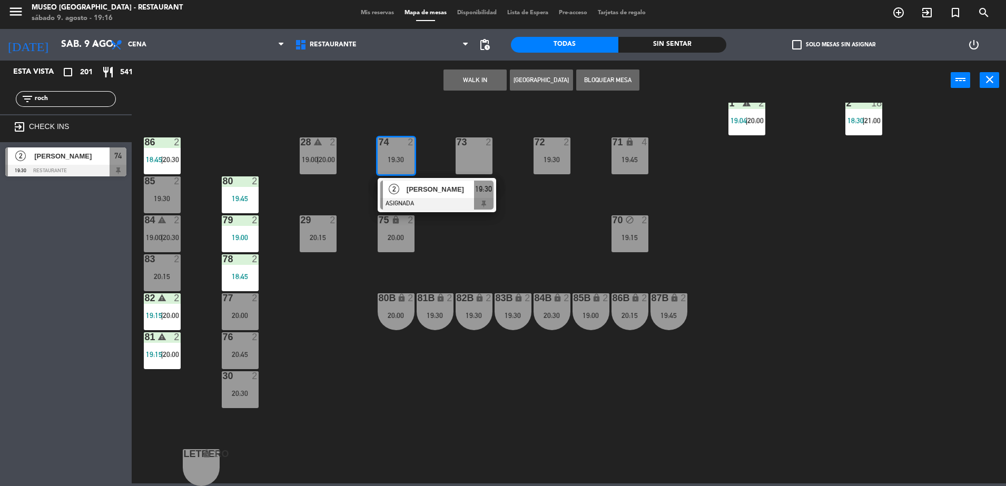
click at [481, 152] on div "73 2" at bounding box center [474, 156] width 37 height 37
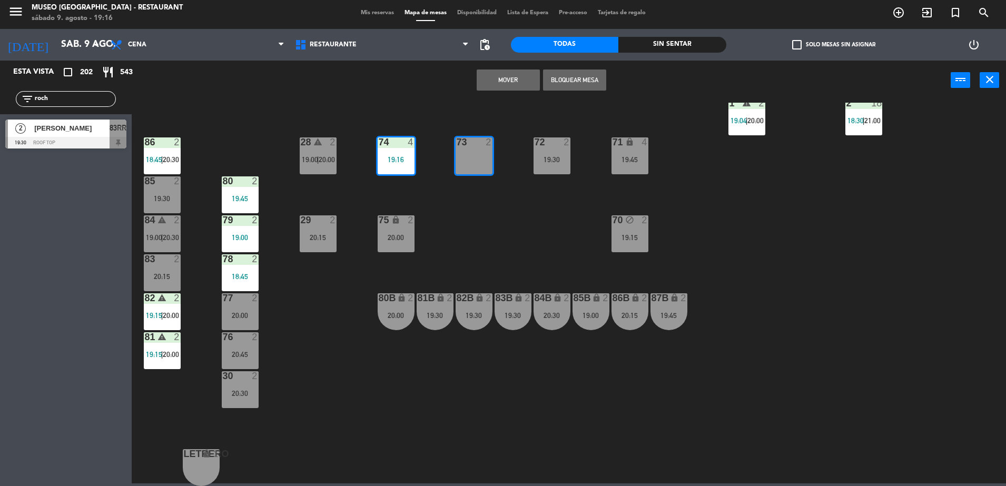
click at [454, 234] on div "44 5 17:15 | 21:00 49 2 18:00 | 20:30 54 5 16:15 19:30 64 2 17:45 | 20:00 48 2 …" at bounding box center [574, 295] width 865 height 384
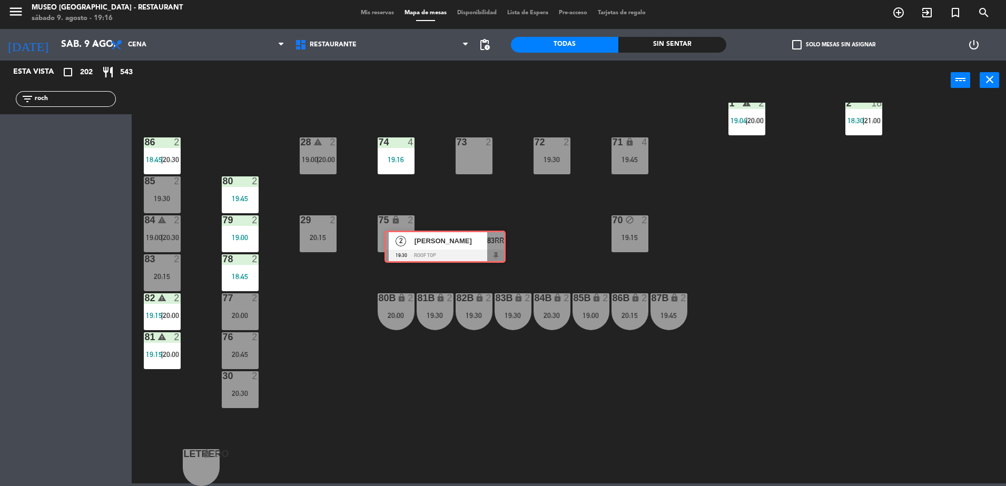
drag, startPoint x: 110, startPoint y: 133, endPoint x: 498, endPoint y: 242, distance: 403.3
click at [498, 242] on ng-component "menu [GEOGRAPHIC_DATA] - Restaurant sábado 9. agosto - 19:16 Mis reservas Mapa …" at bounding box center [503, 240] width 1006 height 486
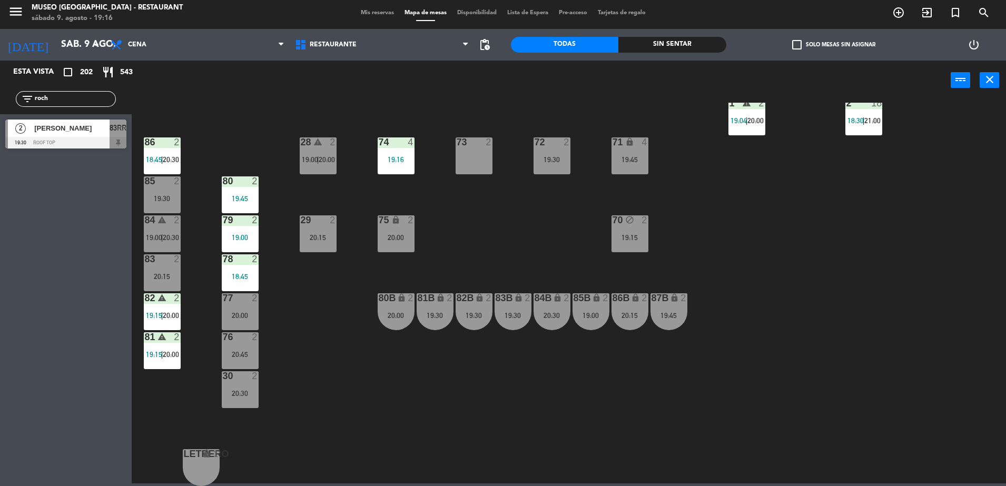
click at [619, 241] on div "19:15" at bounding box center [630, 237] width 37 height 7
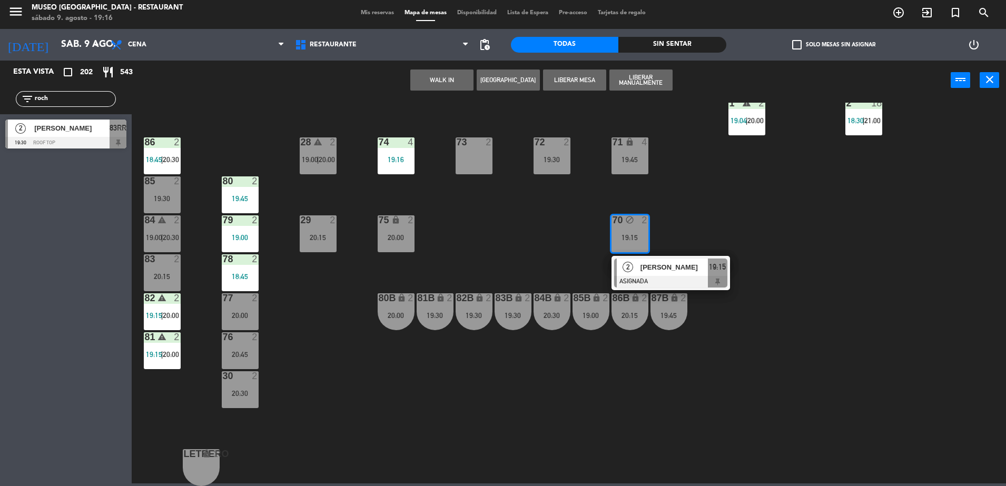
click at [633, 265] on div "2" at bounding box center [628, 267] width 23 height 17
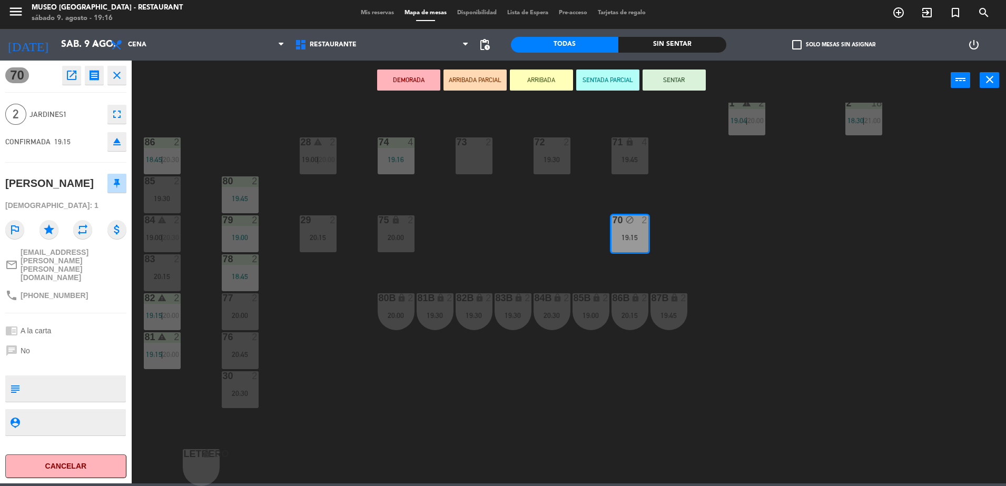
click at [307, 235] on div "20:15" at bounding box center [318, 237] width 37 height 7
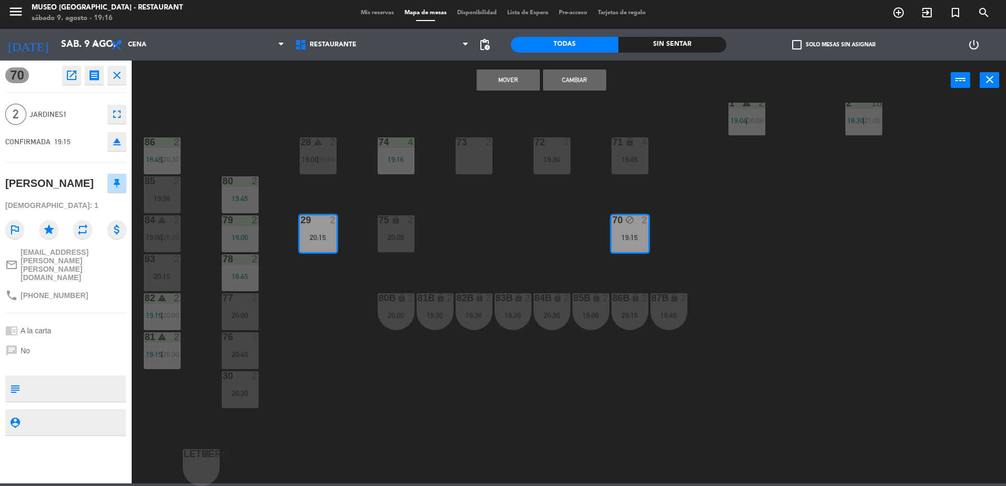
click at [489, 75] on button "Mover" at bounding box center [508, 80] width 63 height 21
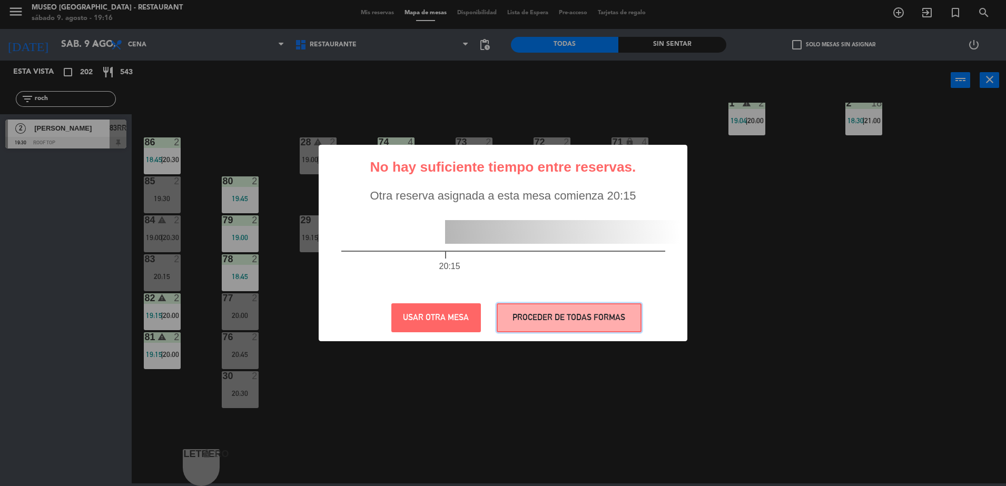
click at [517, 315] on button "PROCEDER DE TODAS FORMAS" at bounding box center [569, 318] width 145 height 29
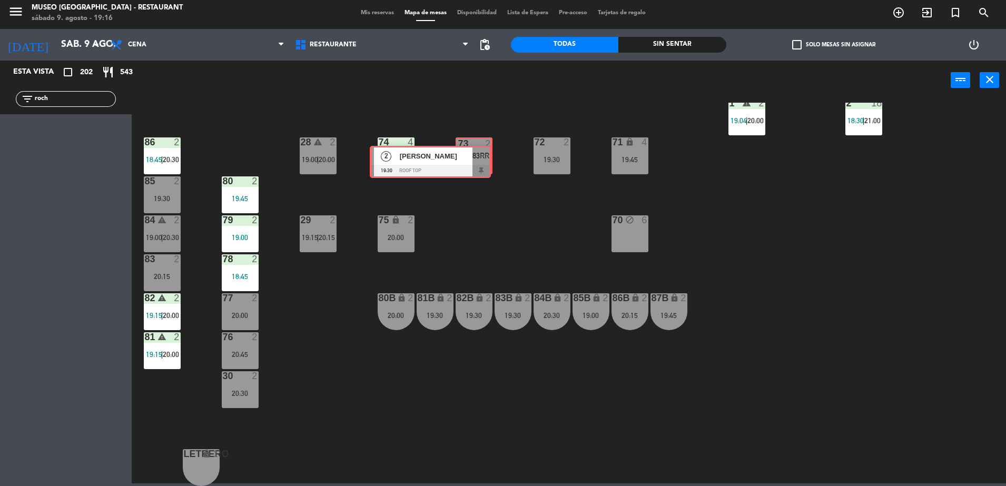
drag, startPoint x: 95, startPoint y: 126, endPoint x: 460, endPoint y: 152, distance: 365.6
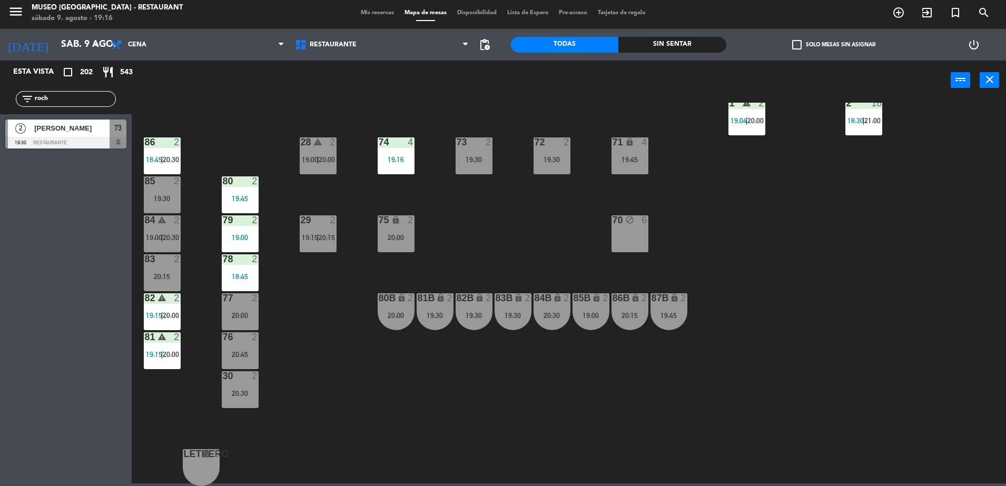
click at [84, 134] on div "[PERSON_NAME]" at bounding box center [71, 128] width 76 height 17
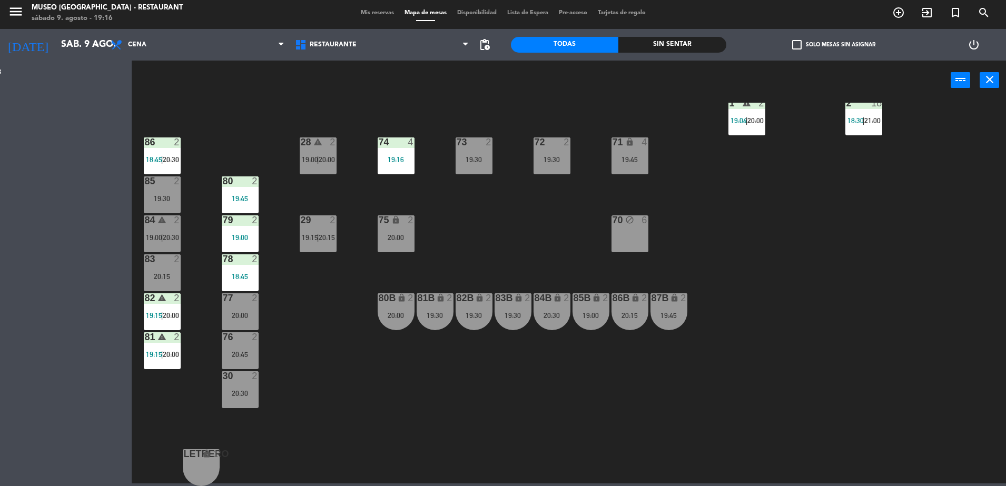
scroll to position [0, 0]
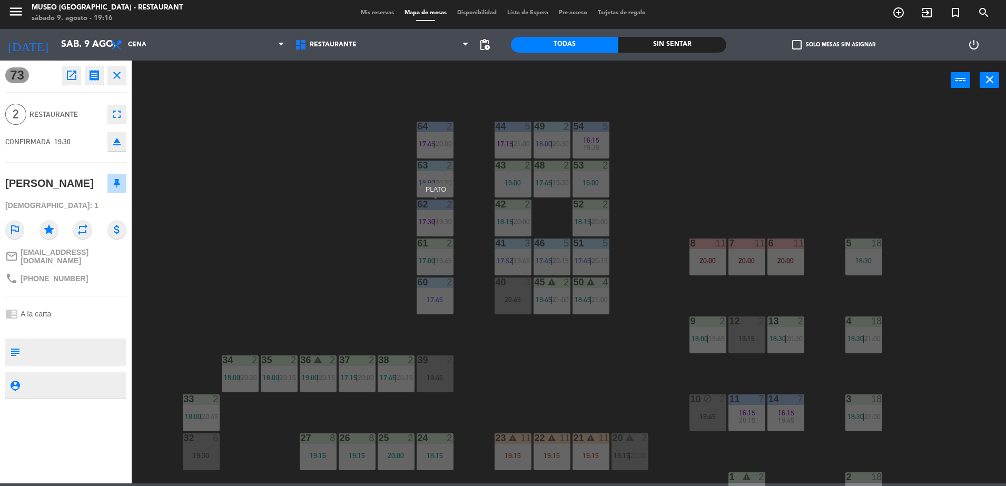
click at [309, 227] on div "44 5 17:15 | 21:00 49 2 18:00 | 20:30 54 5 16:15 19:30 64 2 17:45 | 20:00 48 2 …" at bounding box center [574, 295] width 865 height 384
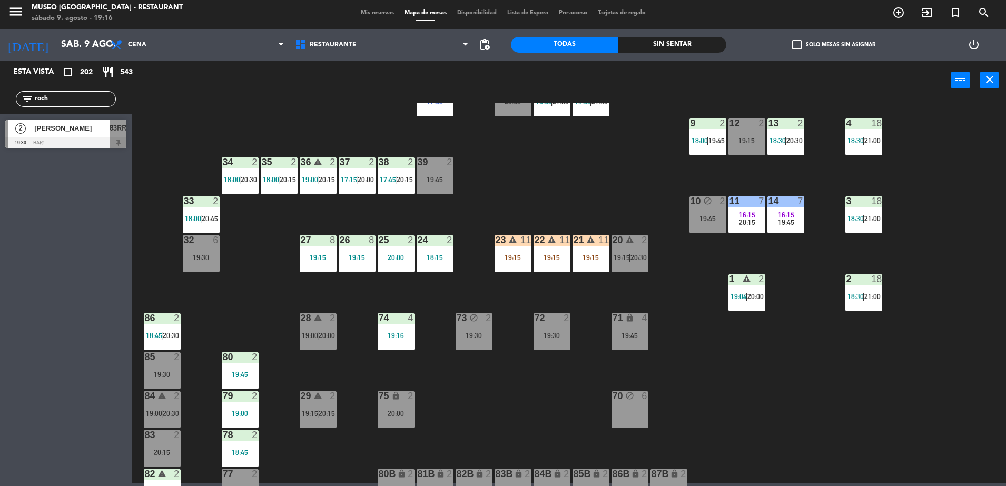
scroll to position [374, 0]
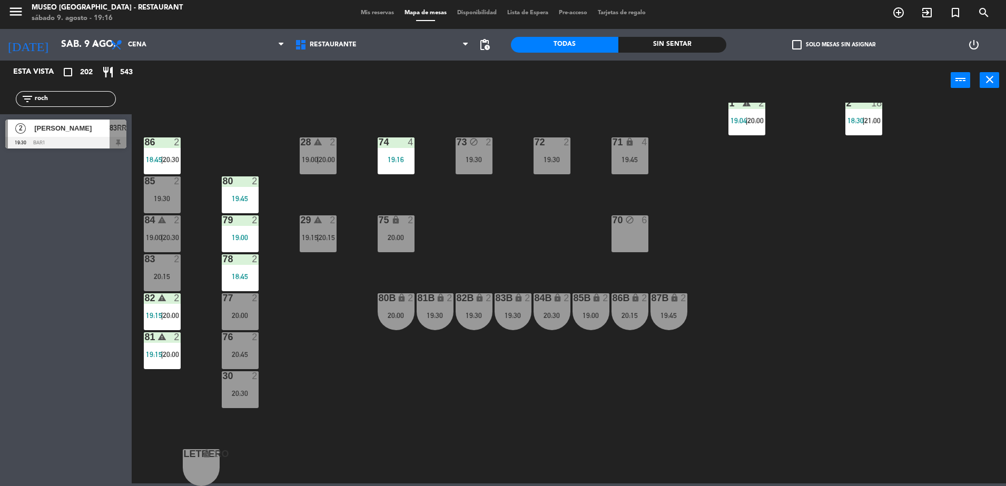
click at [120, 139] on div at bounding box center [65, 143] width 121 height 12
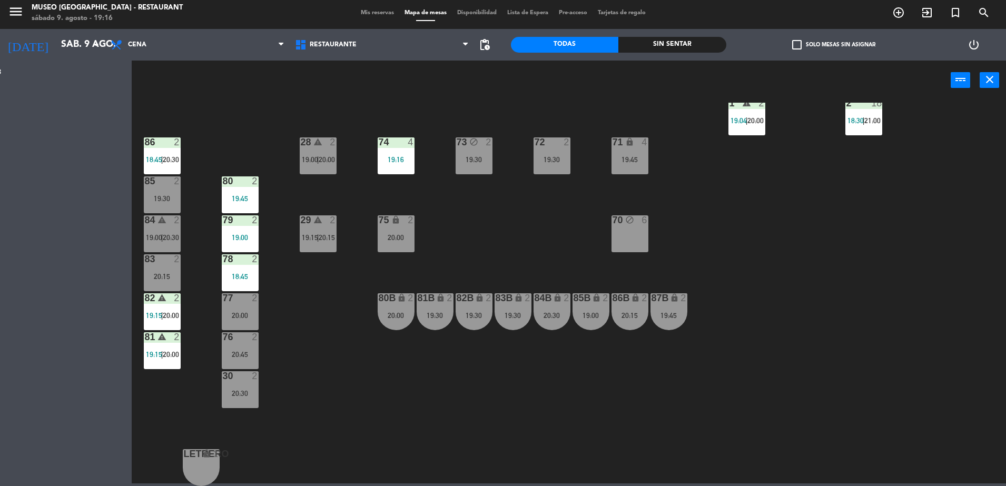
scroll to position [0, 0]
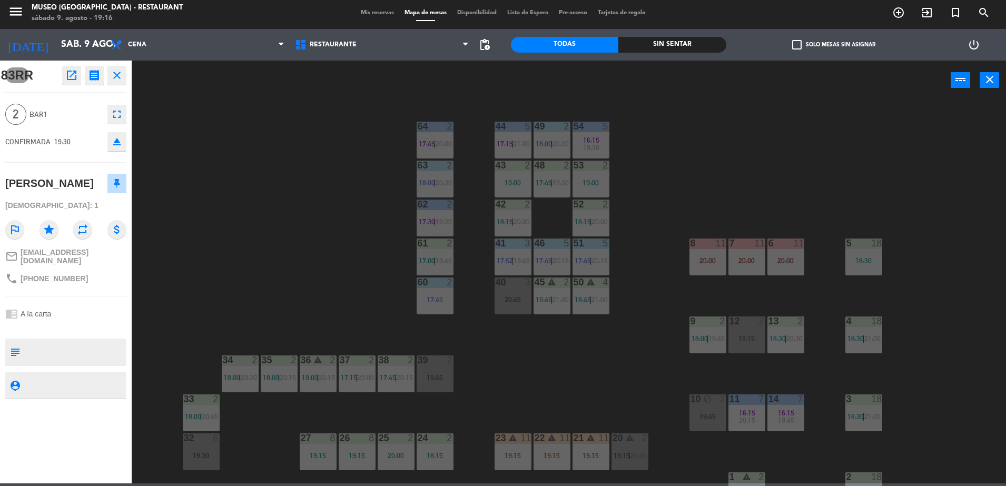
click at [255, 249] on div "44 5 17:15 | 21:00 49 2 18:00 | 20:30 54 5 16:15 19:30 64 2 17:45 | 20:00 48 2 …" at bounding box center [574, 295] width 865 height 384
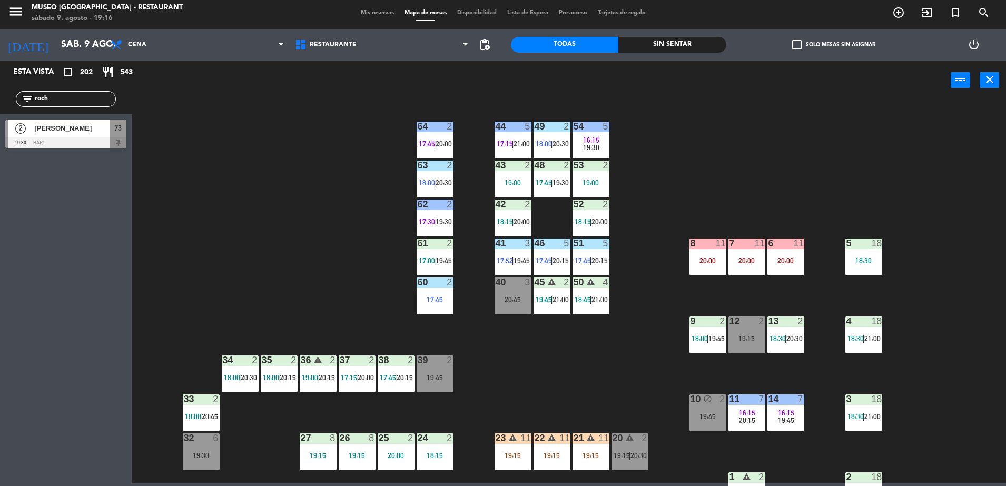
scroll to position [374, 0]
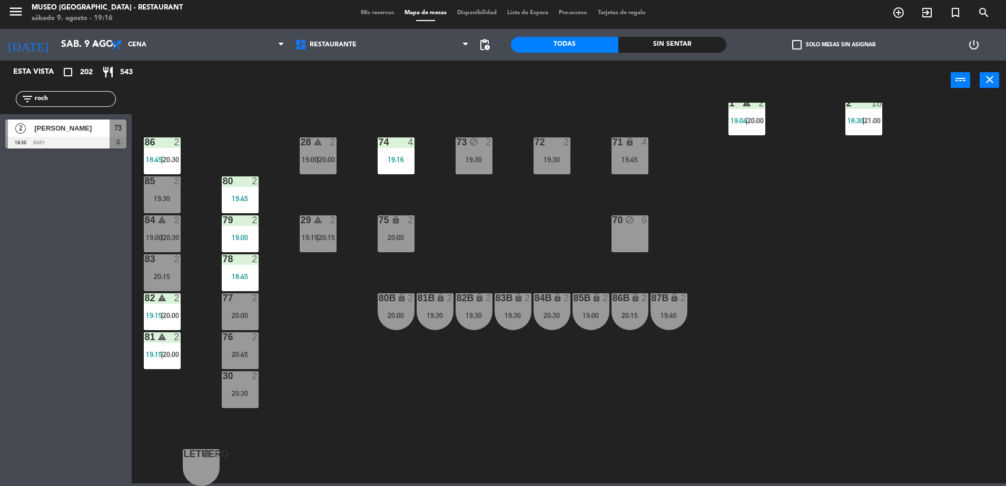
click at [94, 128] on span "[PERSON_NAME]" at bounding box center [71, 128] width 75 height 11
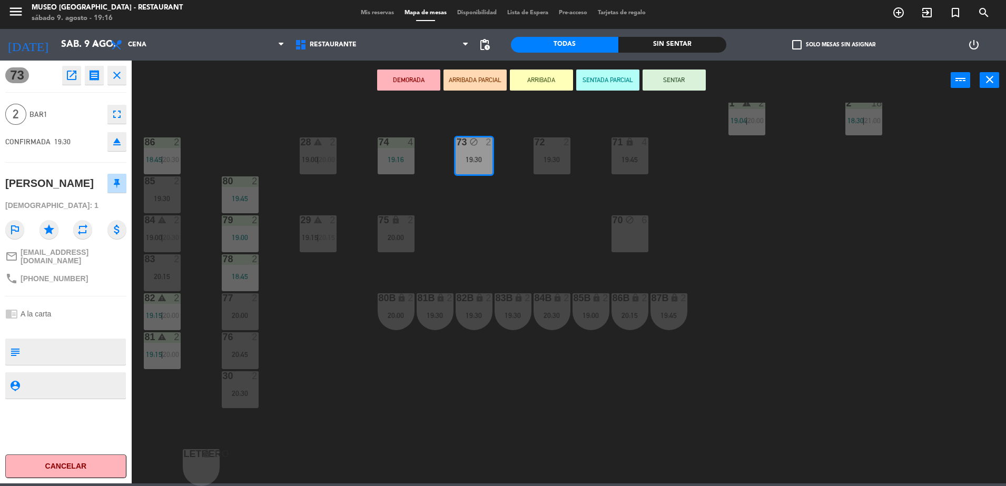
click at [162, 204] on div "85 2 19:30" at bounding box center [162, 195] width 37 height 37
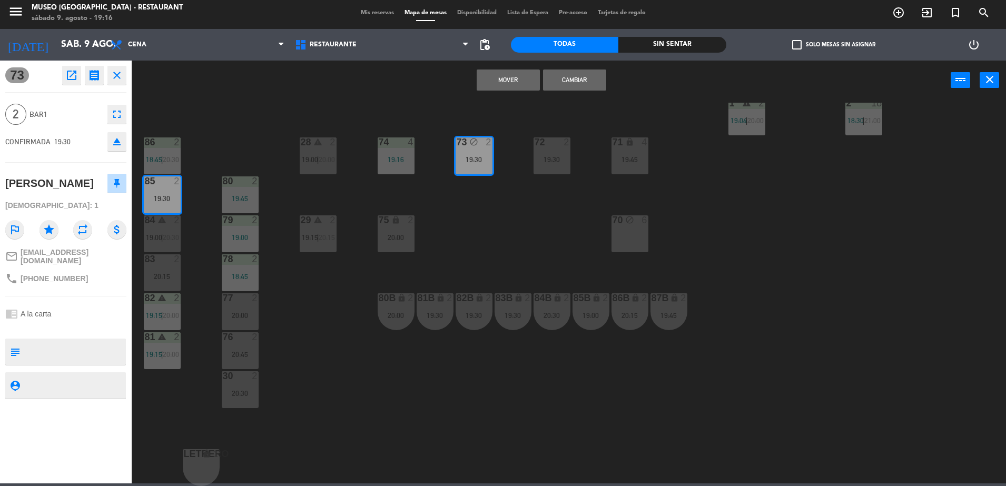
click at [557, 91] on div "Mover Cambiar power_input close" at bounding box center [541, 81] width 819 height 40
click at [585, 81] on button "Cambiar" at bounding box center [574, 80] width 63 height 21
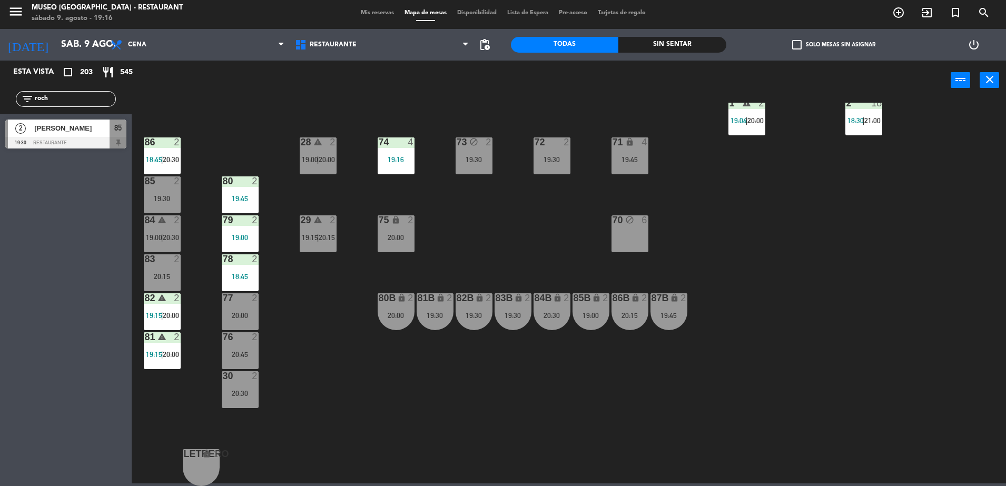
click at [174, 198] on div "19:30" at bounding box center [162, 198] width 37 height 7
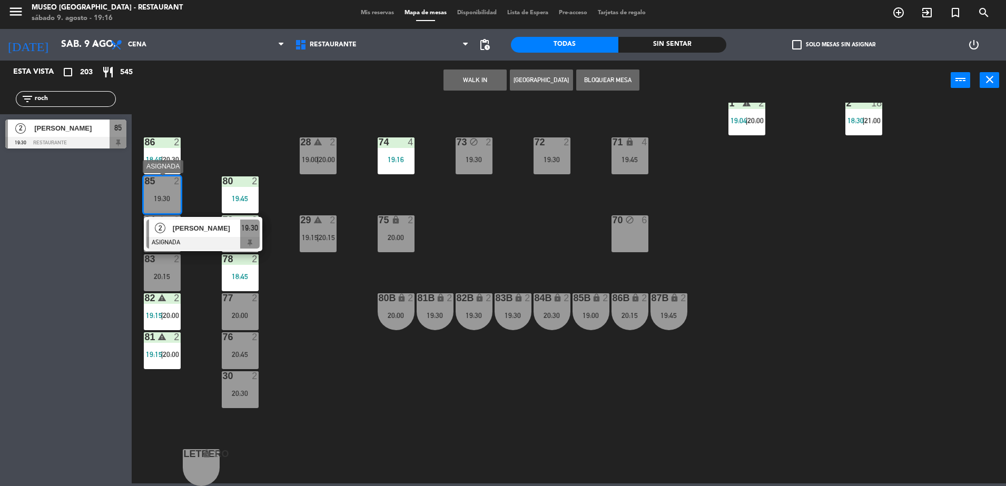
click at [228, 236] on div "[PERSON_NAME]" at bounding box center [206, 228] width 69 height 17
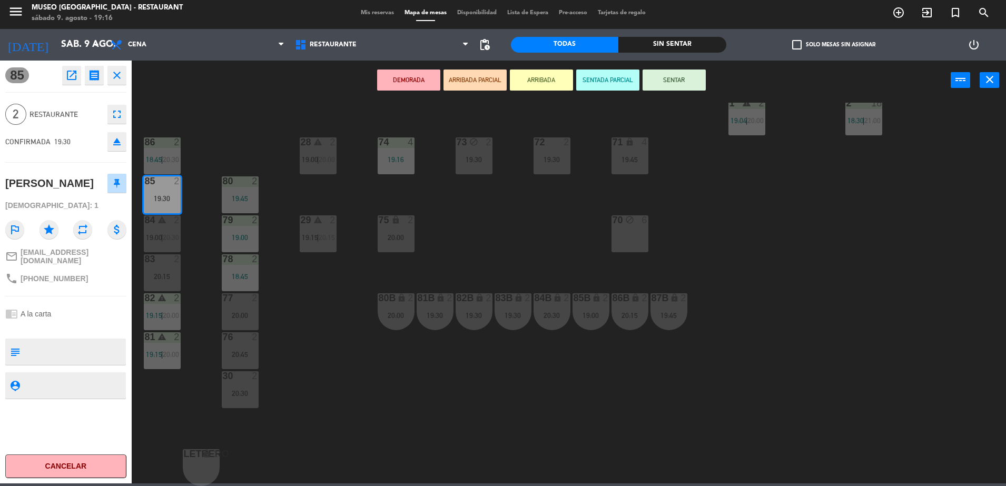
click at [471, 74] on button "ARRIBADA PARCIAL" at bounding box center [475, 80] width 63 height 21
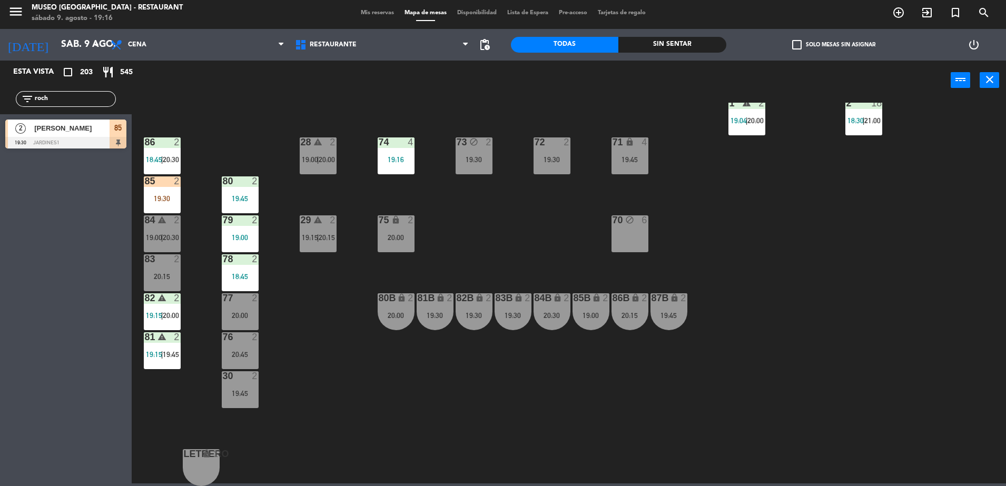
click at [333, 203] on div "44 5 17:15 | 21:00 49 2 18:00 | 20:30 54 5 16:15 20:30 64 2 17:45 | 20:00 48 2 …" at bounding box center [574, 295] width 865 height 384
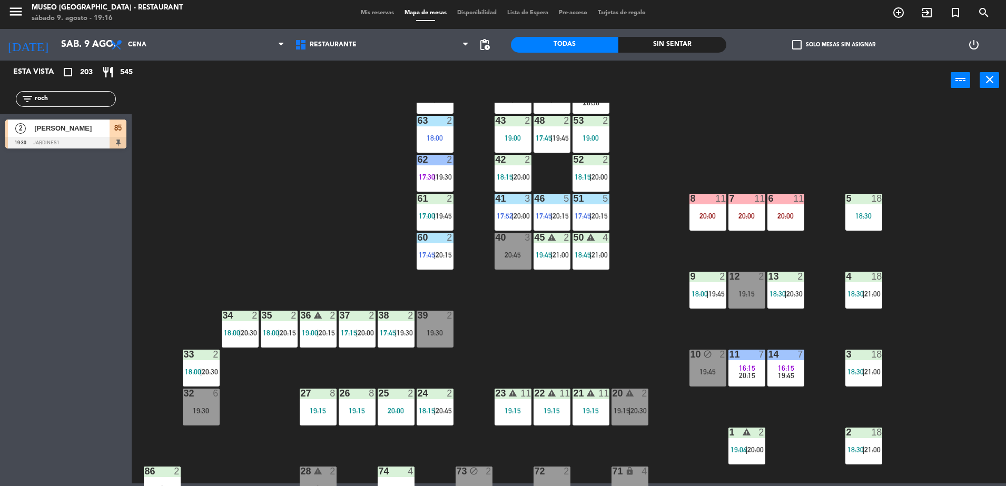
scroll to position [0, 0]
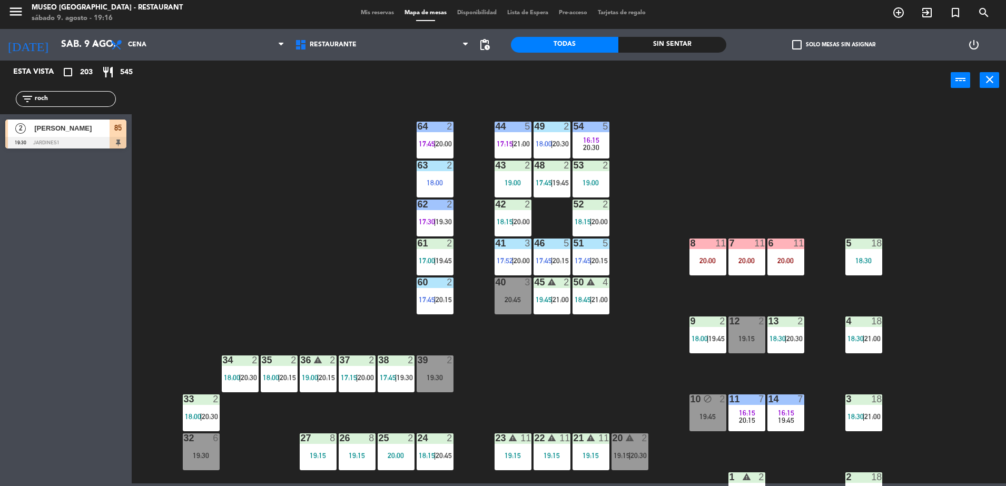
drag, startPoint x: 56, startPoint y: 101, endPoint x: 0, endPoint y: 99, distance: 55.9
click at [0, 99] on html "close × Museo Larco Café - Restaurant × chrome_reader_mode Listado de Reservas …" at bounding box center [503, 243] width 1006 height 486
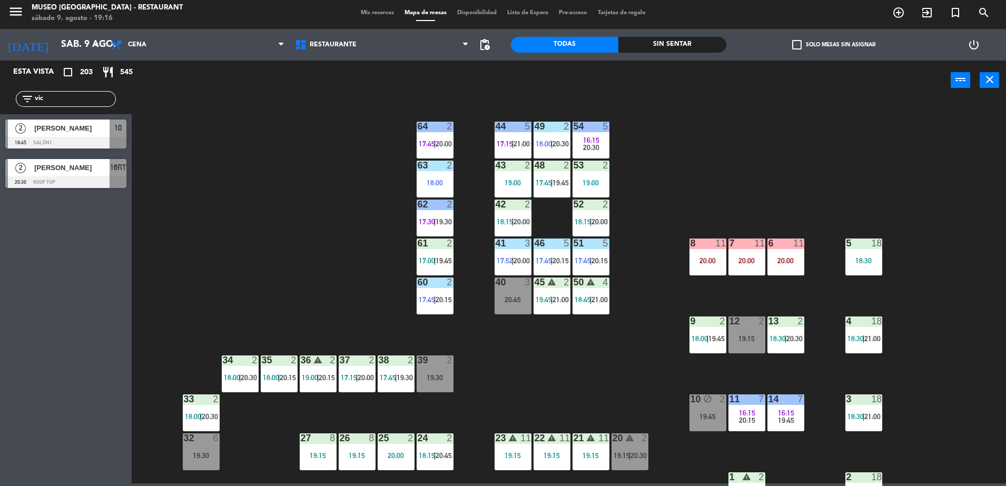
type input "vic"
click at [75, 140] on div at bounding box center [65, 143] width 121 height 12
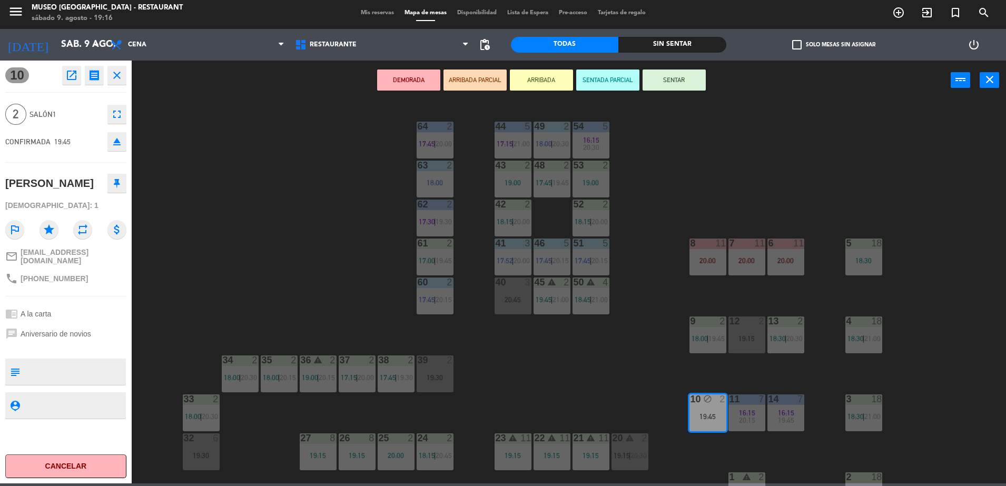
click at [504, 84] on button "ARRIBADA PARCIAL" at bounding box center [475, 80] width 63 height 21
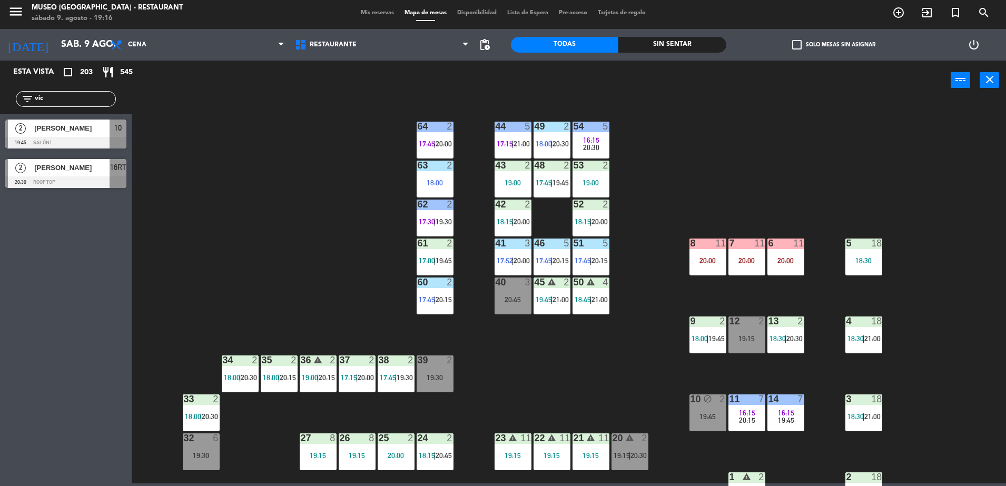
click at [336, 288] on div "44 5 17:15 | 21:00 49 2 18:00 | 20:30 54 5 16:15 20:30 64 2 17:45 | 20:00 48 2 …" at bounding box center [574, 295] width 865 height 384
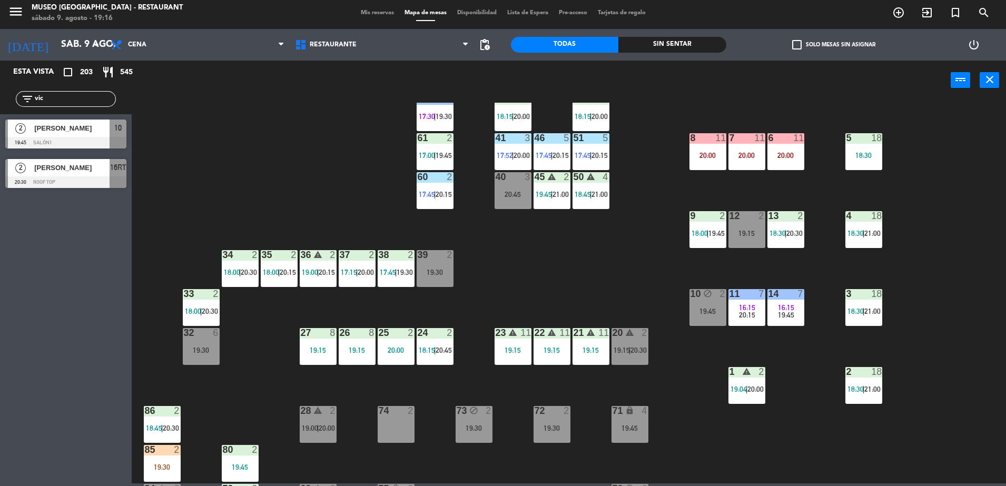
scroll to position [106, 0]
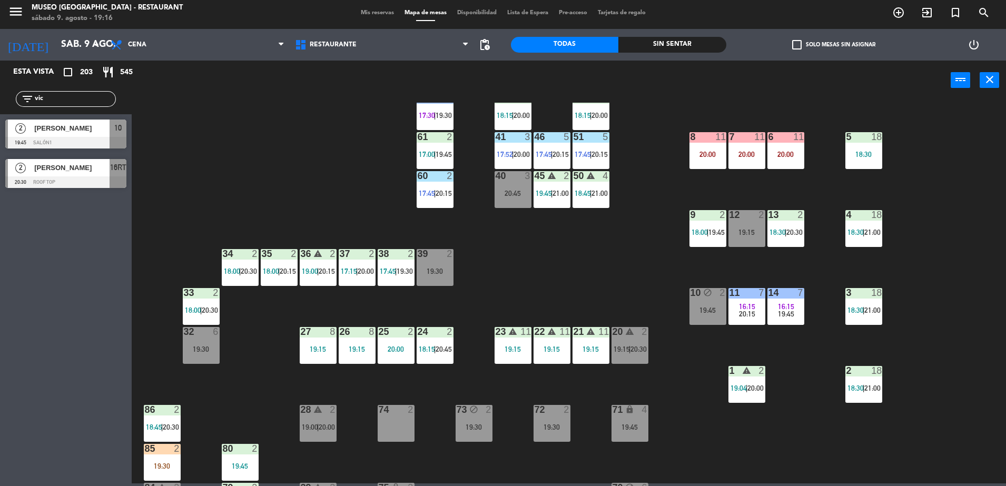
click at [706, 311] on div "19:45" at bounding box center [708, 310] width 37 height 7
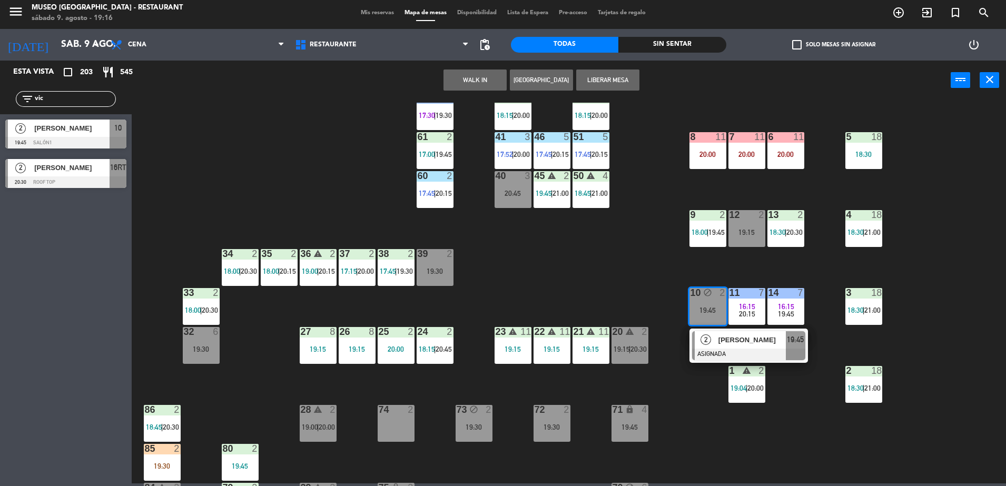
click at [724, 342] on span "[PERSON_NAME]" at bounding box center [752, 340] width 67 height 11
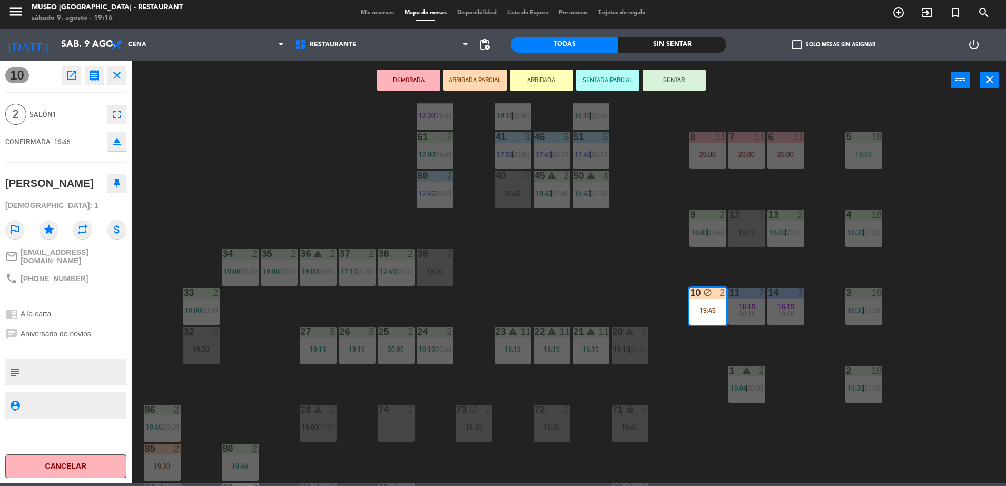
scroll to position [374, 0]
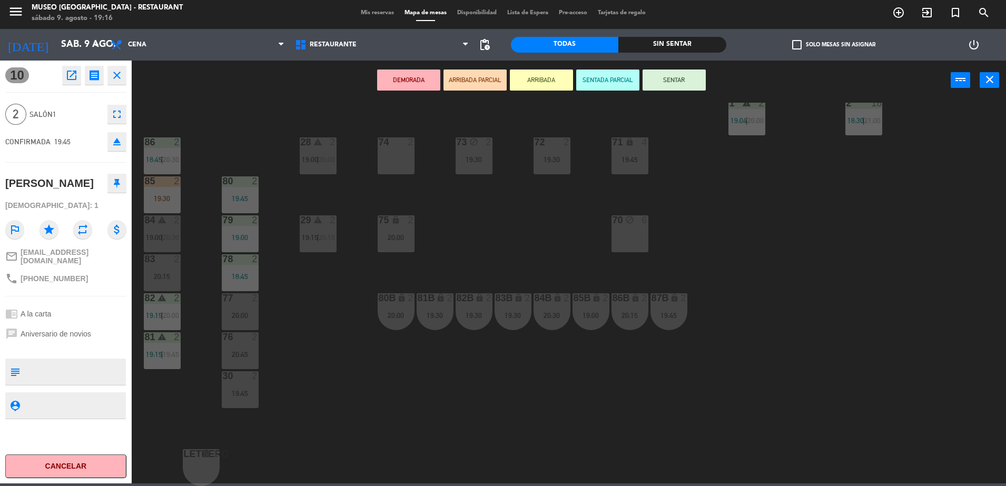
click at [474, 79] on button "ARRIBADA PARCIAL" at bounding box center [475, 80] width 63 height 21
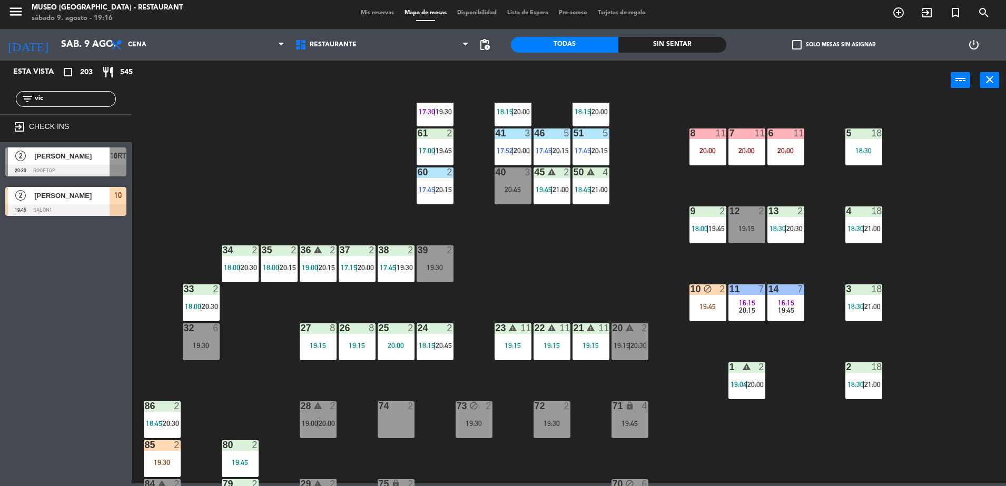
scroll to position [111, 0]
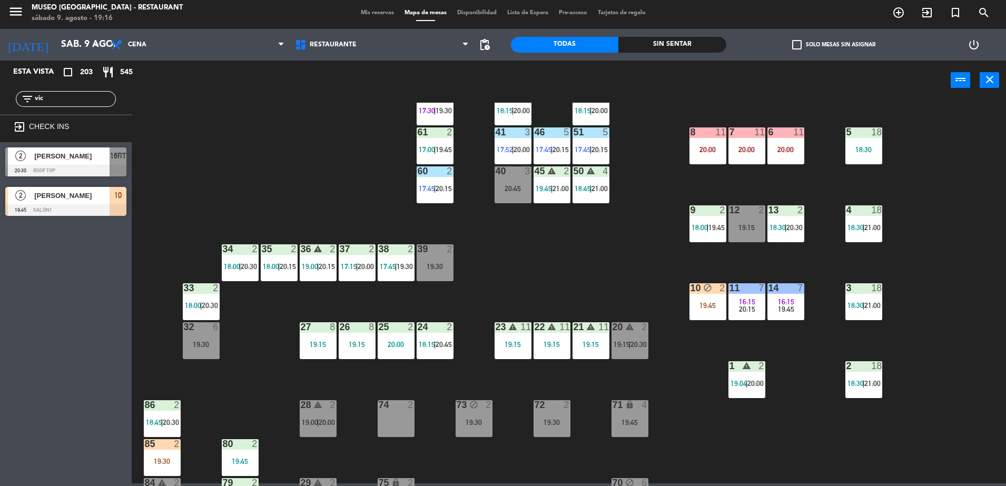
click at [716, 303] on div "19:45" at bounding box center [708, 305] width 37 height 7
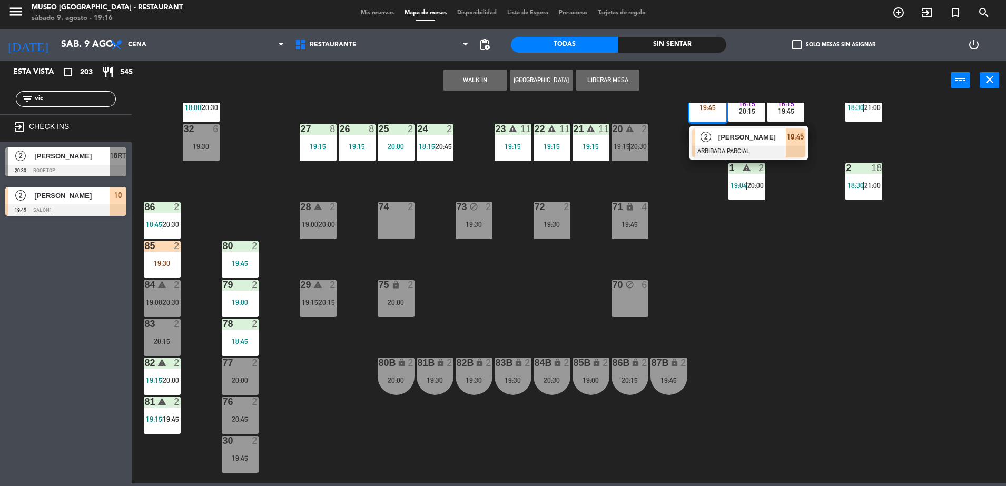
scroll to position [311, 0]
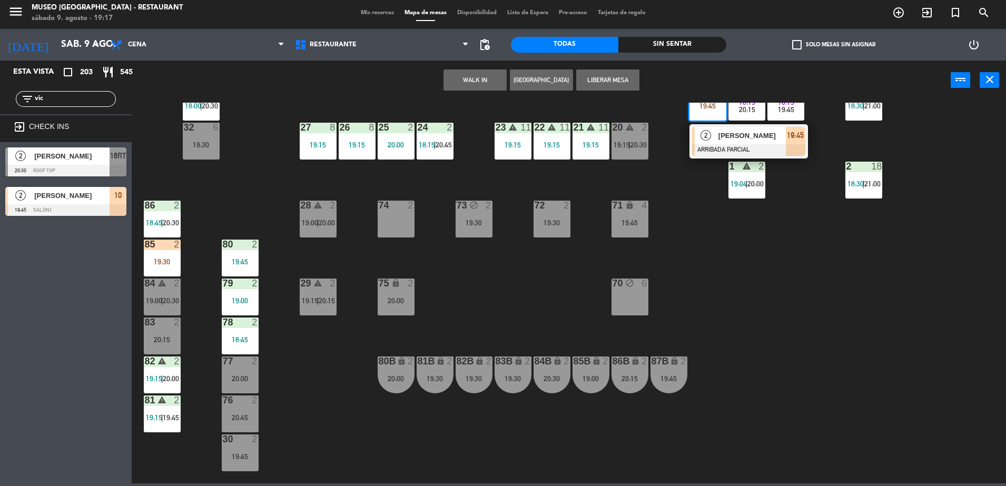
click at [173, 334] on div "83 2 20:15" at bounding box center [162, 336] width 37 height 37
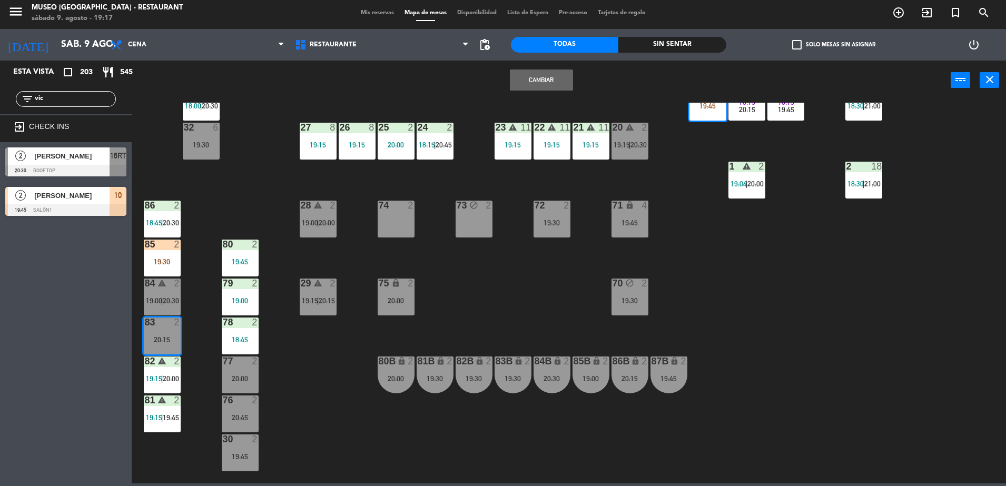
click at [548, 75] on button "Cambiar" at bounding box center [541, 80] width 63 height 21
click at [549, 308] on div "44 5 17:15 | 21:00 49 2 18:00 | 20:30 54 5 16:15 20:30 64 2 17:45 | 20:00 48 2 …" at bounding box center [574, 295] width 865 height 384
drag, startPoint x: 64, startPoint y: 98, endPoint x: -3, endPoint y: 110, distance: 67.5
click at [0, 110] on html "close × Museo Larco Café - Restaurant × chrome_reader_mode Listado de Reservas …" at bounding box center [503, 243] width 1006 height 486
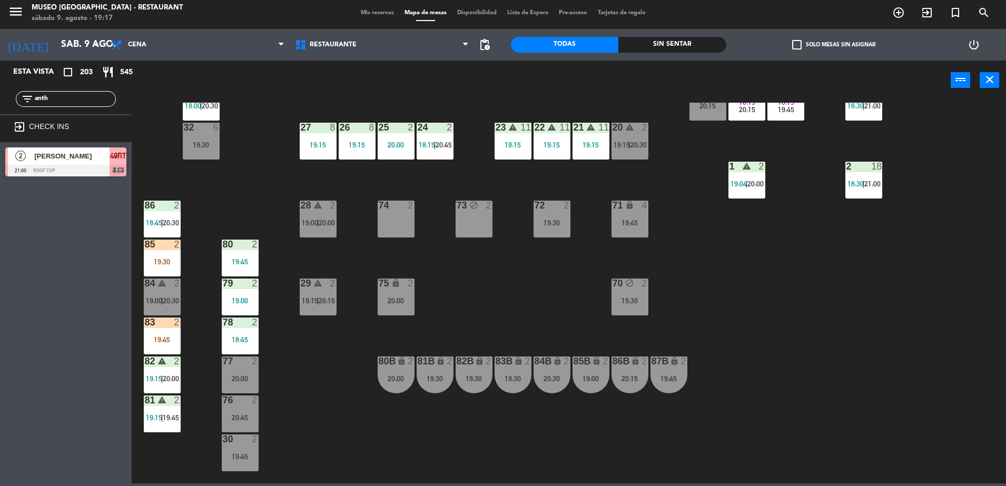
type input "anth"
click at [91, 167] on div at bounding box center [65, 171] width 121 height 12
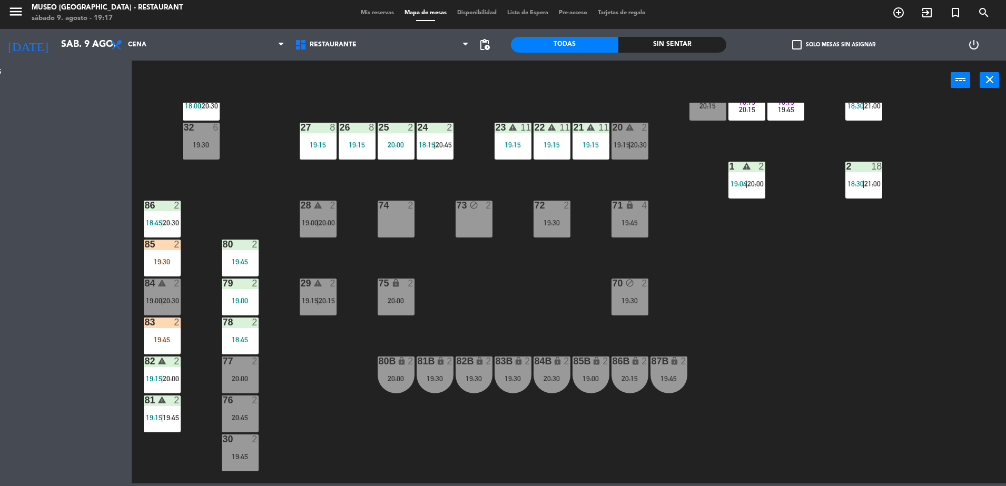
scroll to position [0, 0]
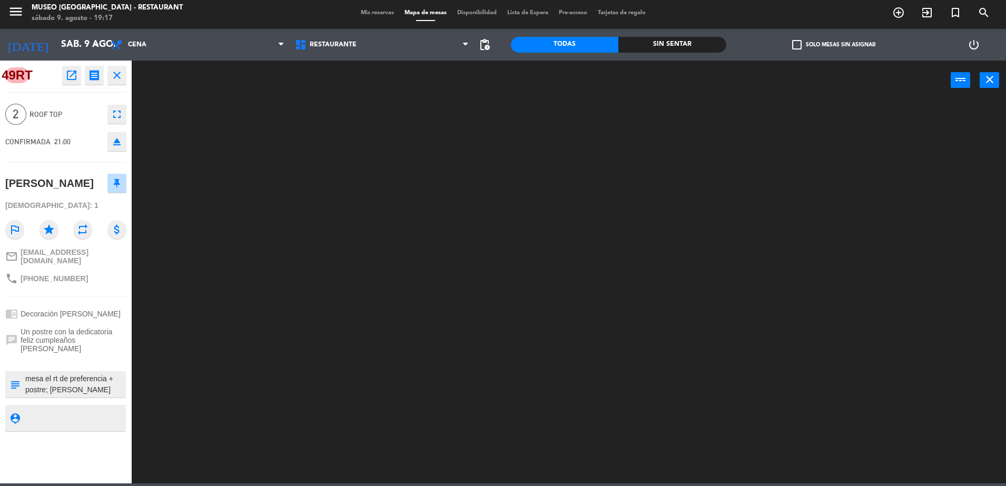
click at [80, 375] on textarea at bounding box center [74, 385] width 101 height 22
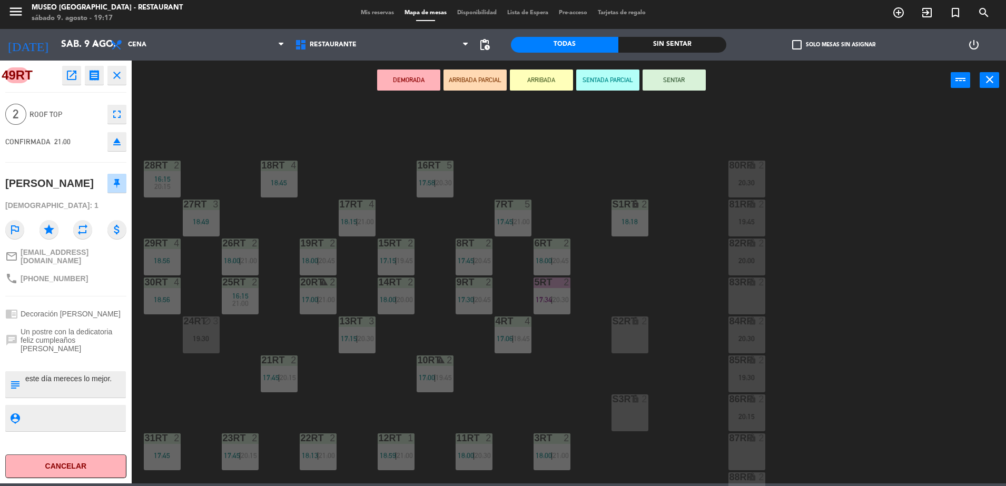
click at [330, 177] on div "18RT 4 18:45 16RT 5 17:58 | 20:30 28RT 2 16:15 20:15 80RR lock 2 20:30 27RT 3 1…" at bounding box center [574, 295] width 865 height 384
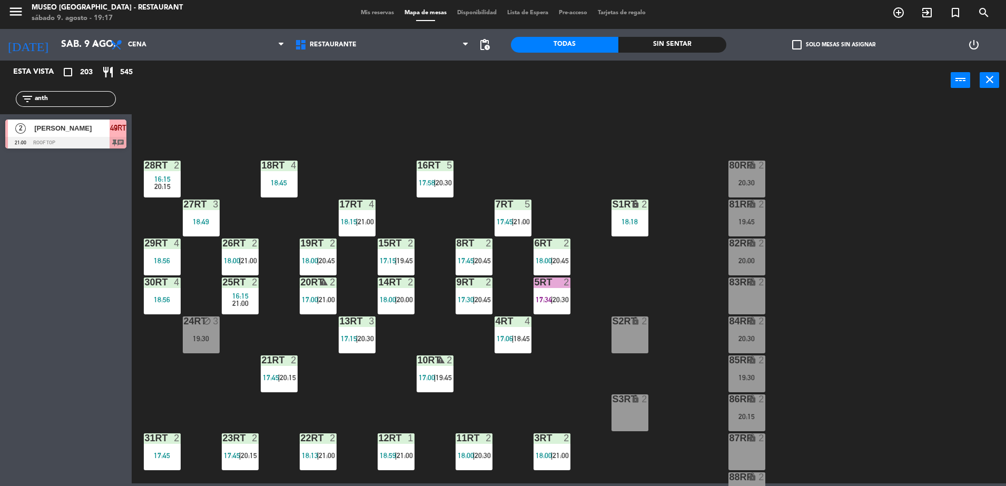
scroll to position [413, 0]
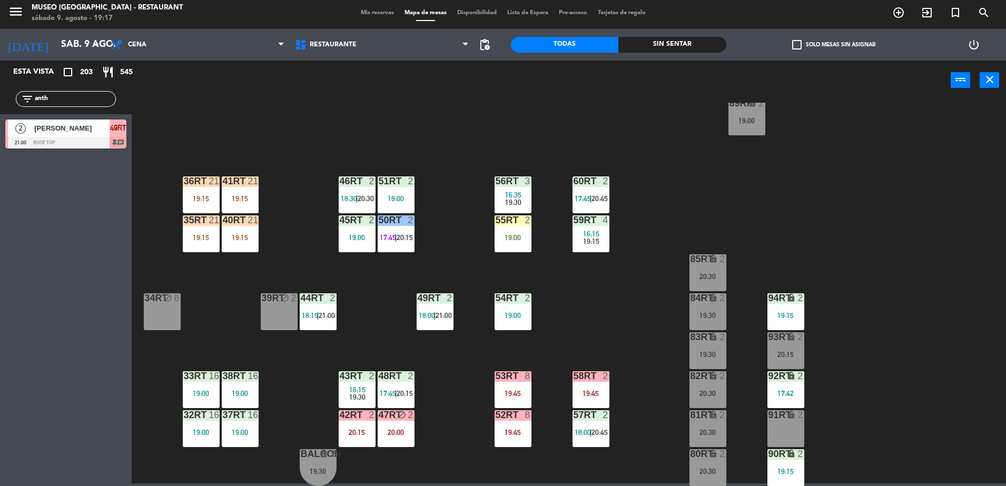
click at [428, 302] on div at bounding box center [434, 298] width 17 height 9
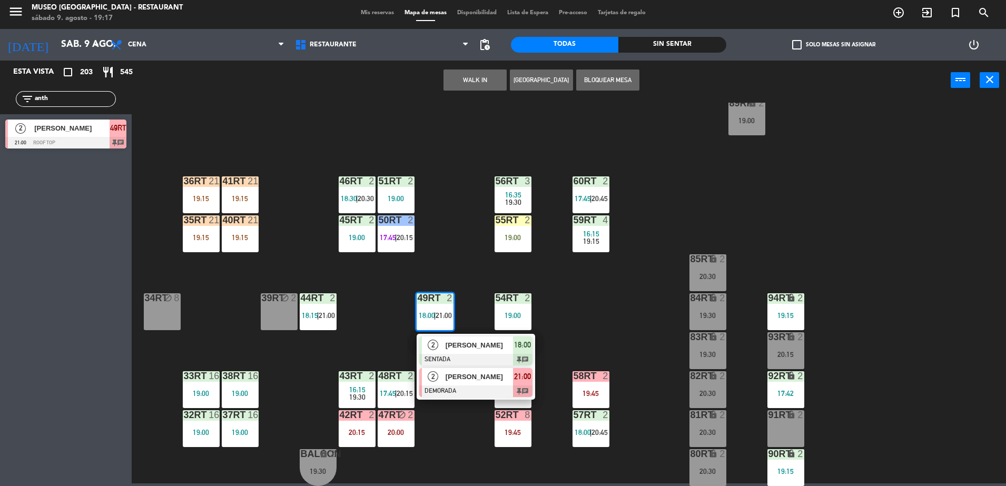
click at [448, 387] on div at bounding box center [475, 392] width 113 height 12
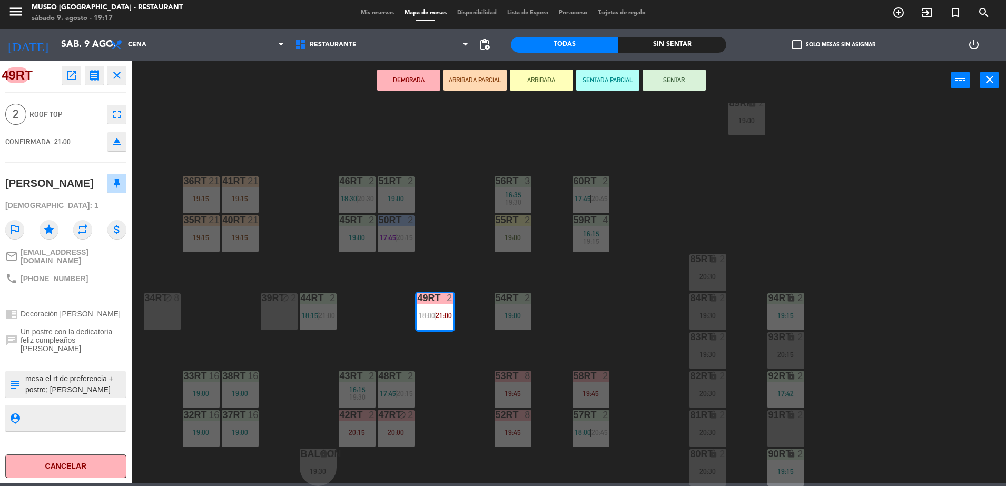
click at [374, 325] on div "18RT 4 18:45 16RT 5 17:58 | 20:30 28RT 2 16:15 20:15 80RR lock 2 20:30 27RT 3 1…" at bounding box center [574, 295] width 865 height 384
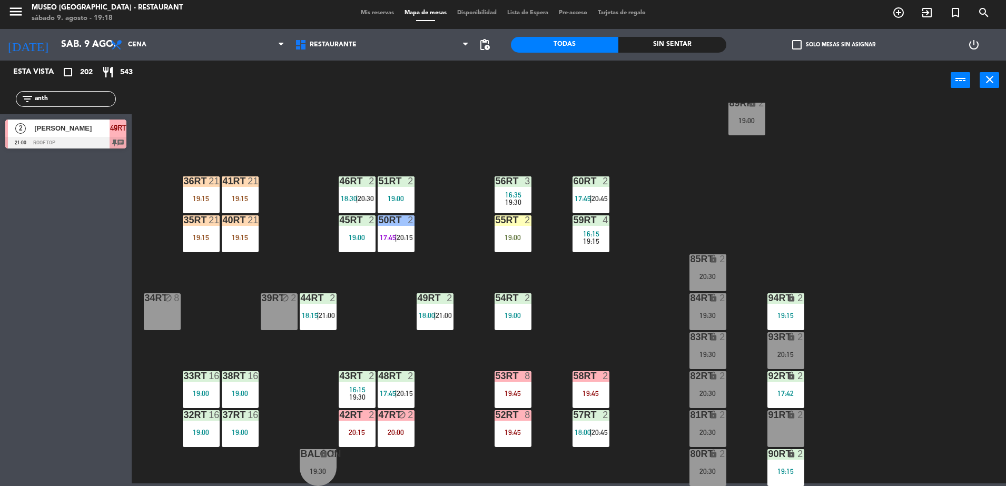
click at [436, 250] on div "18RT 4 18:45 16RT 5 17:58 | 20:30 28RT 2 16:15 20:15 80RR lock 2 20:30 27RT 3 1…" at bounding box center [574, 295] width 865 height 384
click at [402, 418] on icon "block" at bounding box center [401, 415] width 9 height 9
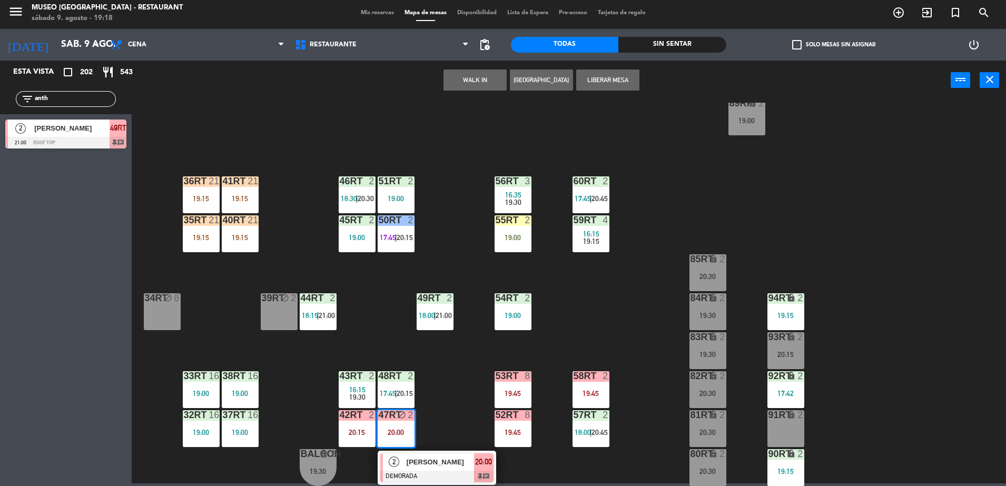
click at [440, 474] on div at bounding box center [436, 477] width 113 height 12
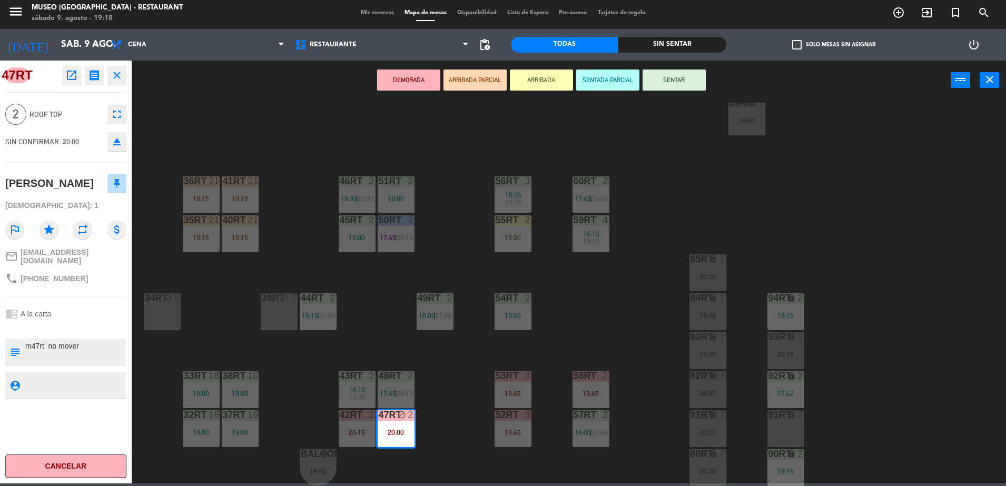
click at [419, 466] on div "18RT 4 18:45 16RT 5 17:58 | 20:30 28RT 2 16:15 20:15 80RR lock 2 20:30 27RT 3 1…" at bounding box center [574, 295] width 865 height 384
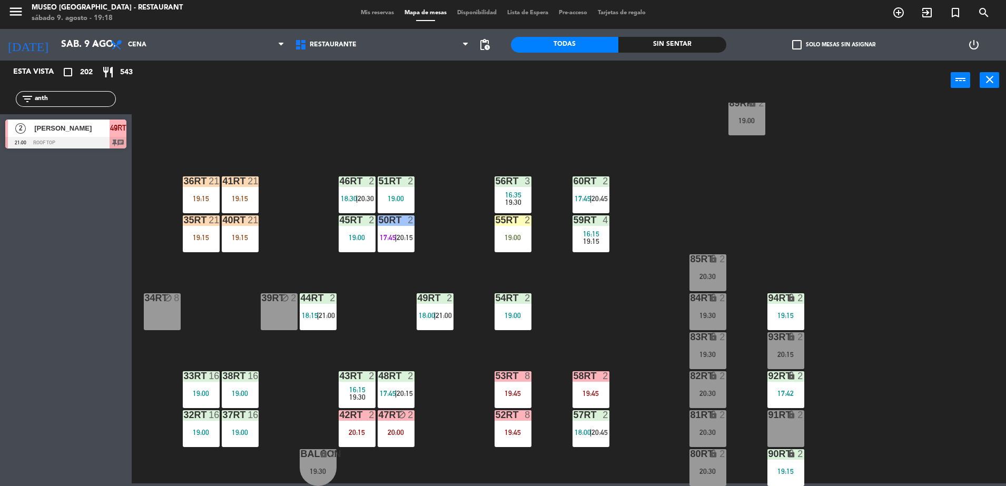
click at [326, 467] on div "19:30" at bounding box center [318, 471] width 37 height 8
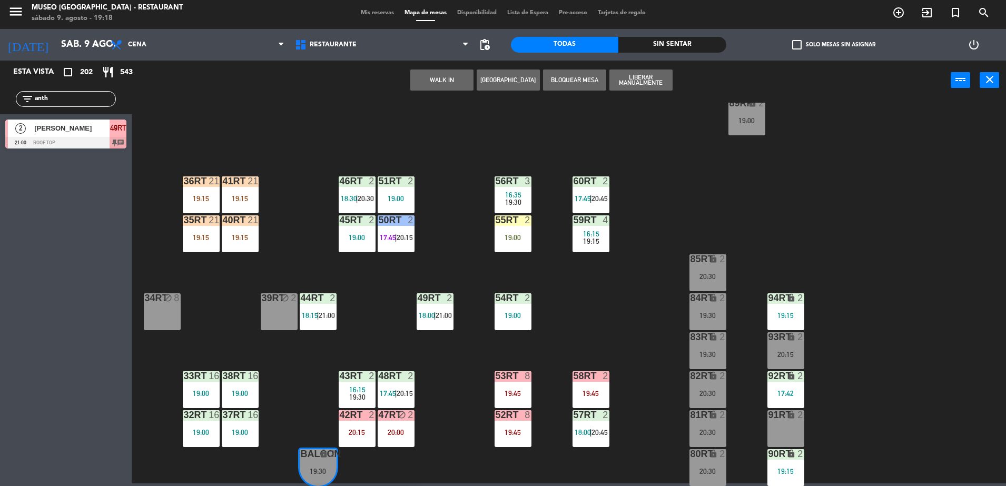
click at [272, 330] on div "39rt block 2" at bounding box center [279, 312] width 37 height 37
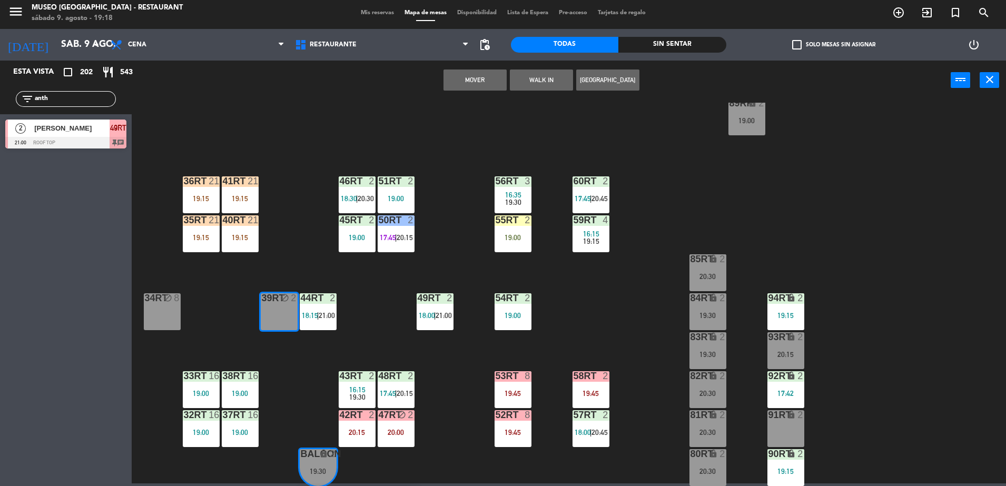
click at [474, 81] on button "Mover" at bounding box center [475, 80] width 63 height 21
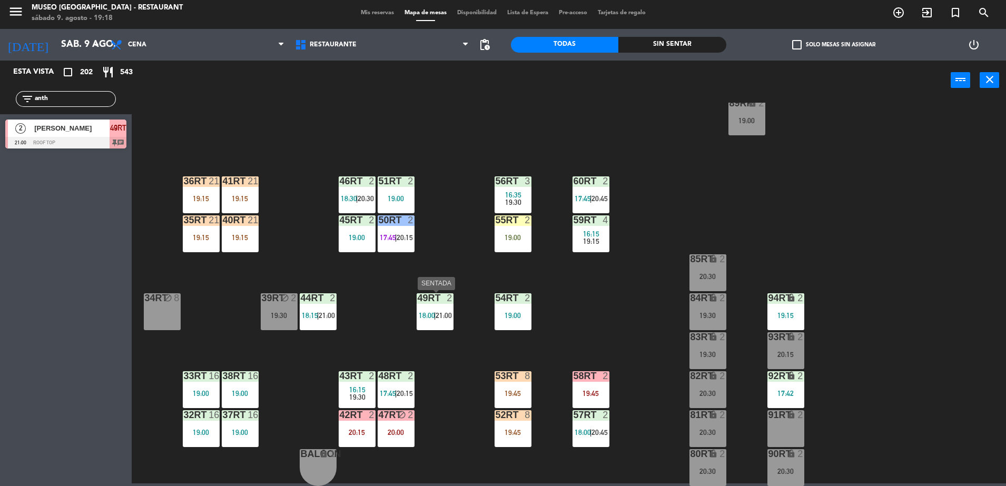
click at [446, 300] on div "2" at bounding box center [452, 298] width 17 height 9
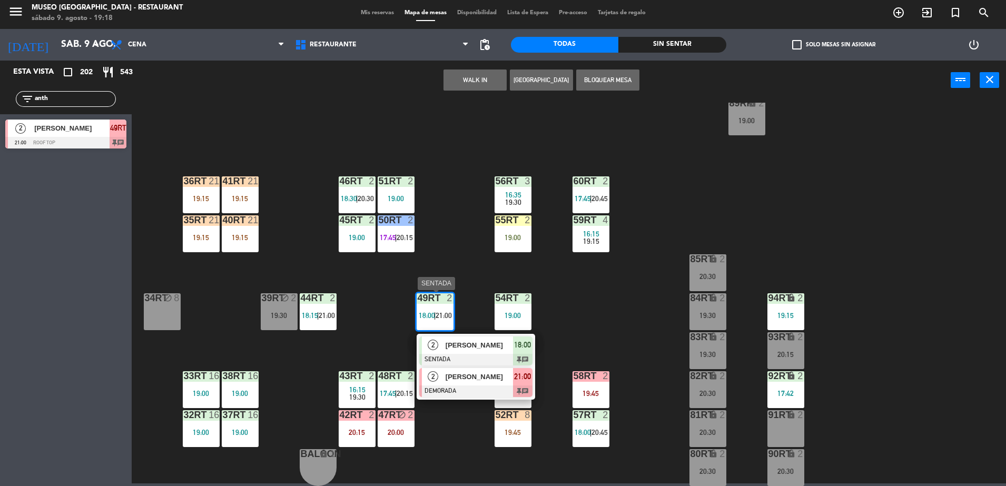
click at [496, 391] on div at bounding box center [475, 392] width 113 height 12
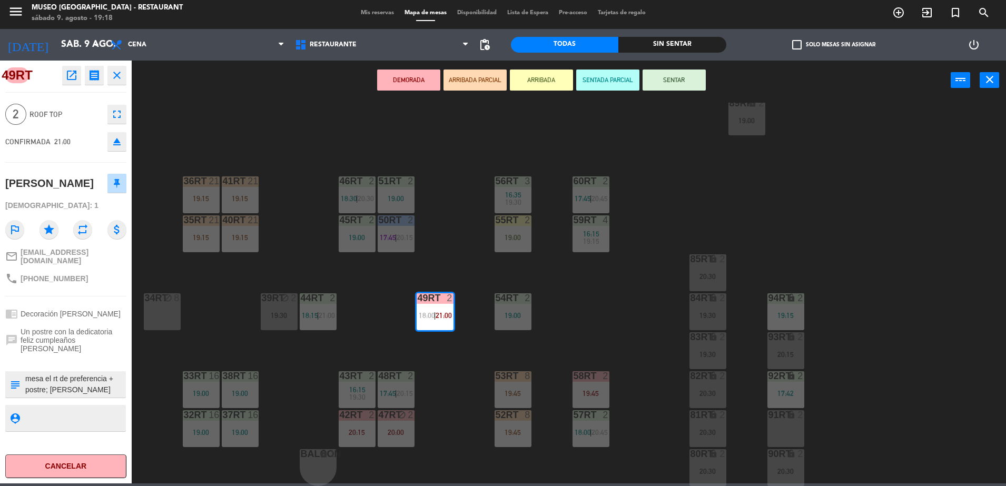
click at [108, 377] on textarea at bounding box center [74, 385] width 101 height 22
click at [109, 379] on textarea at bounding box center [74, 385] width 101 height 22
click at [313, 242] on div "18RT 4 18:45 16RT 5 17:58 | 20:30 28RT 2 16:15 20:15 80RR lock 2 20:30 27RT 3 1…" at bounding box center [574, 295] width 865 height 384
